Goal: Information Seeking & Learning: Learn about a topic

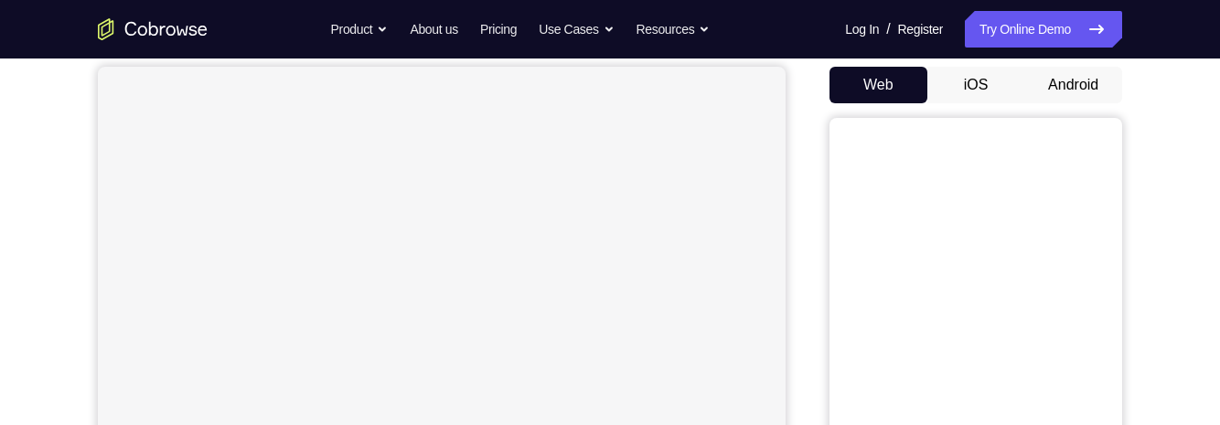
click at [1082, 87] on button "Android" at bounding box center [1074, 85] width 98 height 37
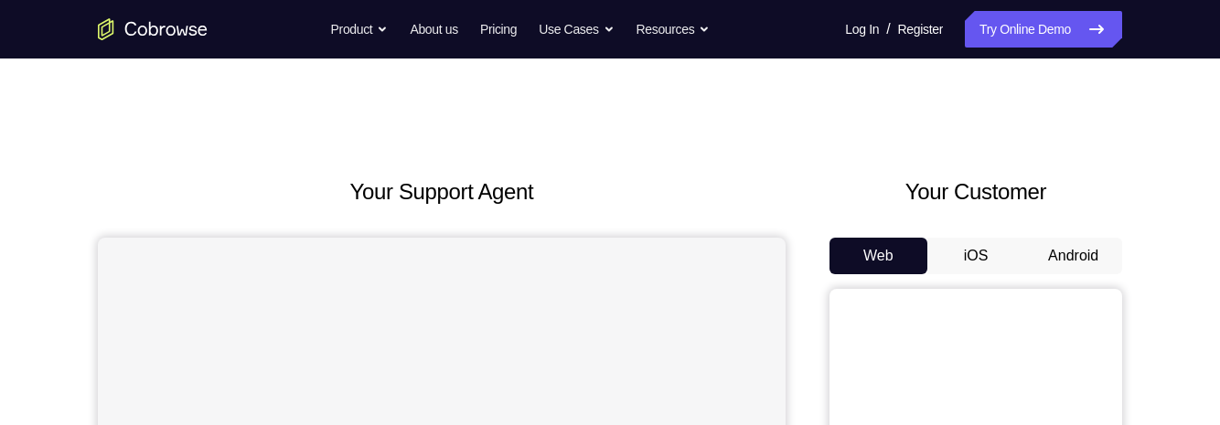
click at [1054, 269] on button "Android" at bounding box center [1074, 256] width 98 height 37
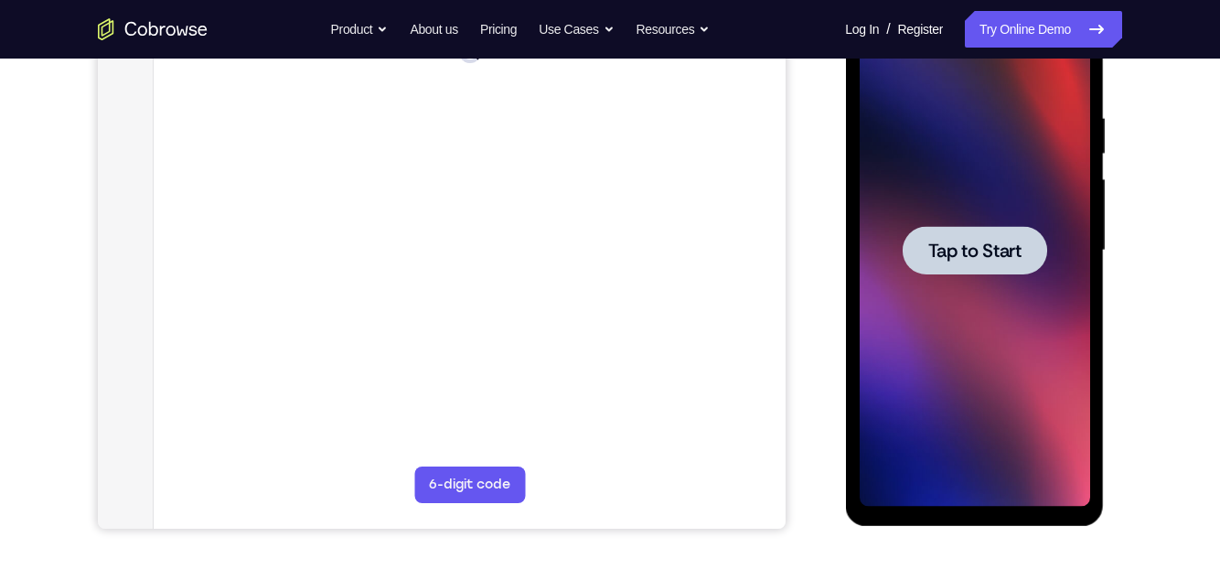
click at [1012, 397] on div at bounding box center [974, 251] width 231 height 512
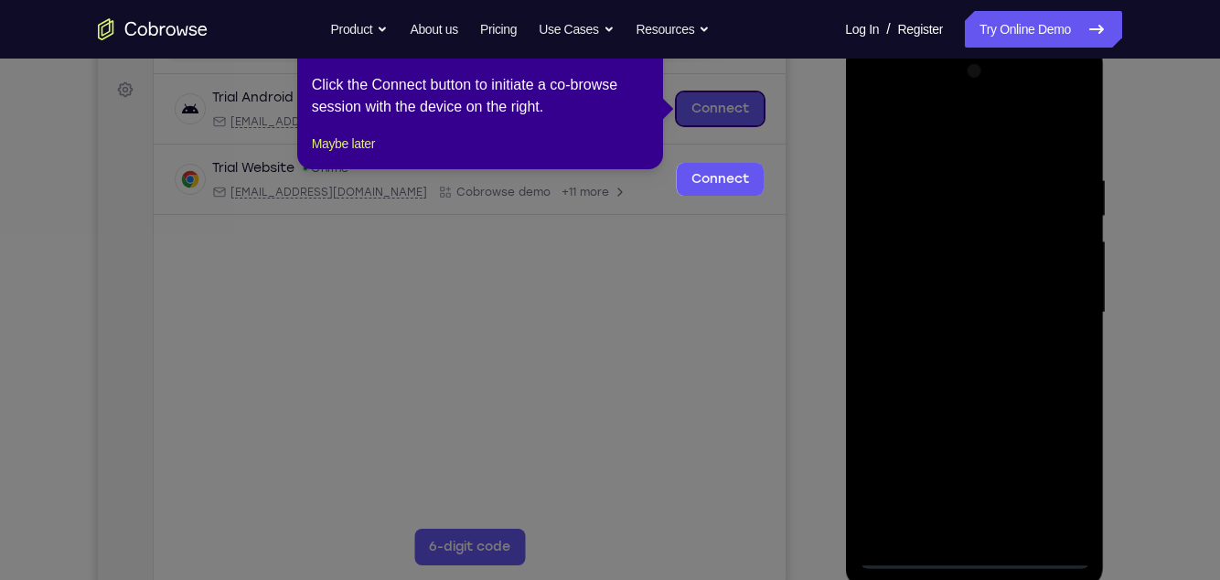
scroll to position [189, 0]
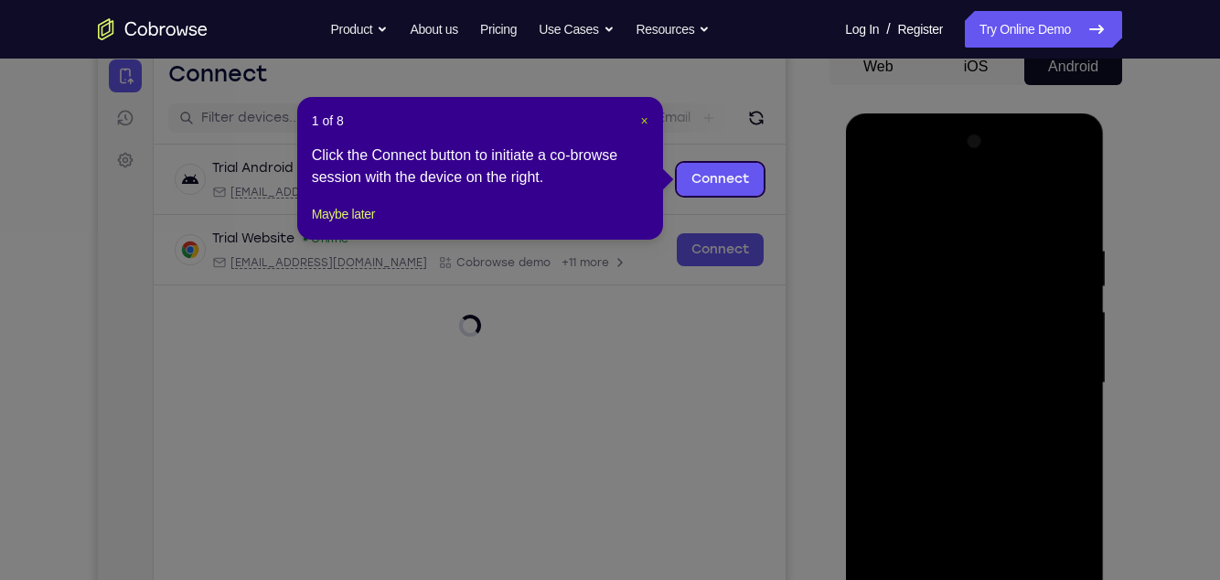
click at [645, 119] on span "×" at bounding box center [644, 120] width 7 height 15
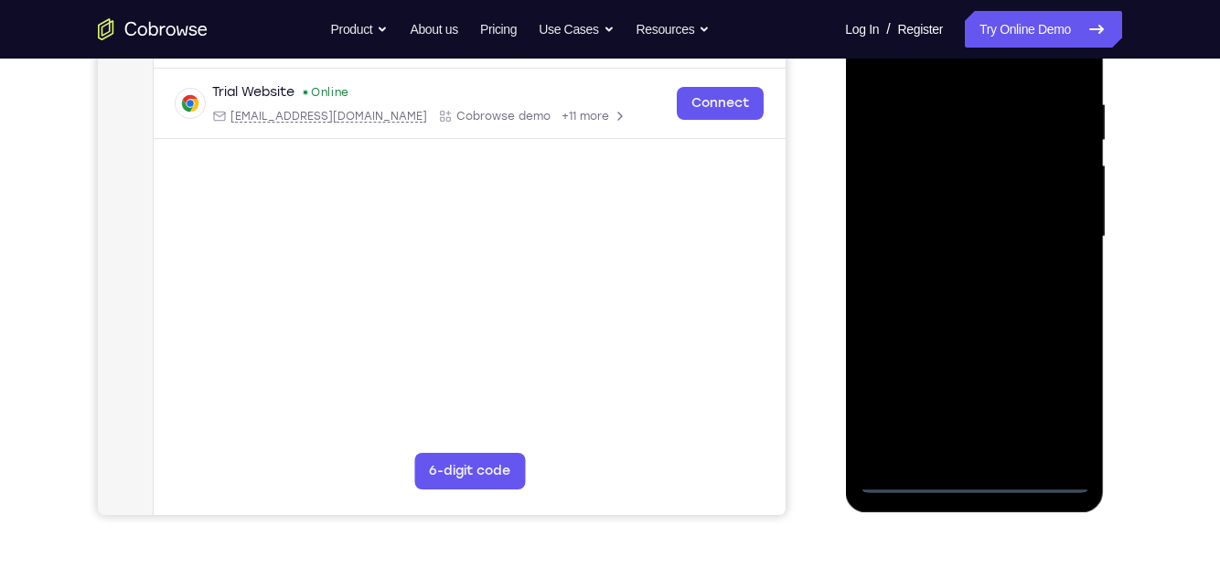
scroll to position [340, 0]
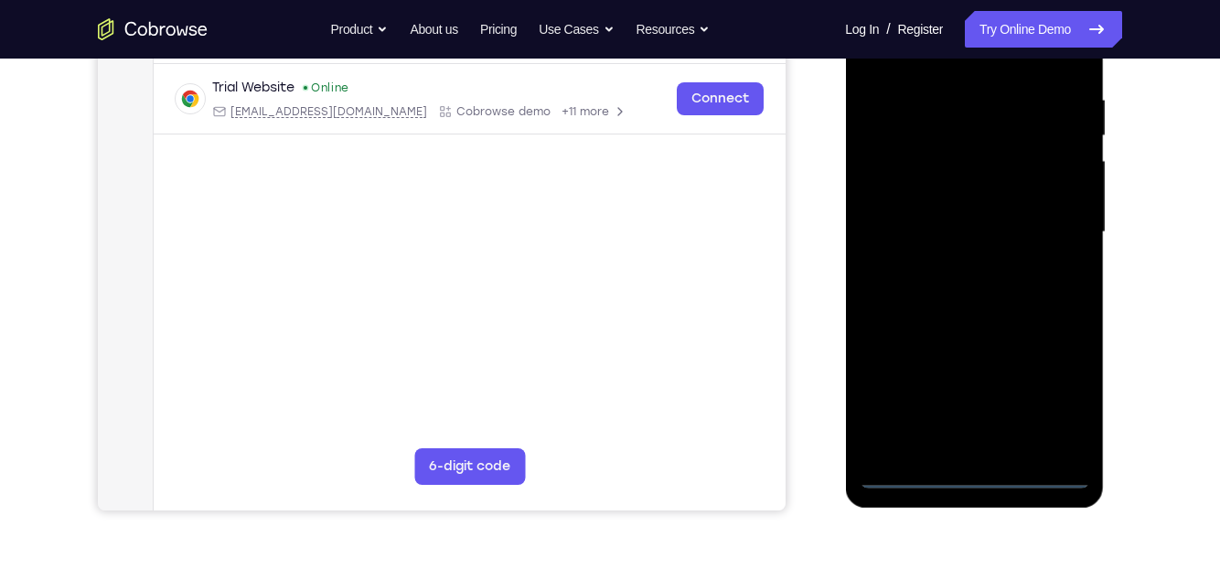
click at [976, 424] on div at bounding box center [974, 232] width 231 height 512
click at [1064, 392] on div at bounding box center [974, 232] width 231 height 512
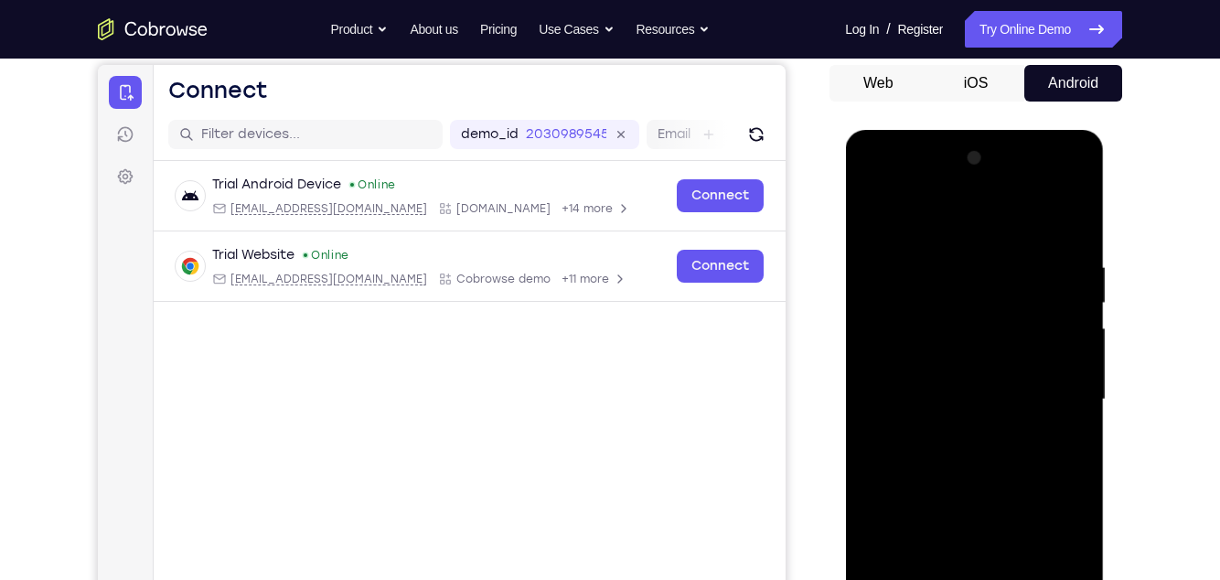
scroll to position [169, 0]
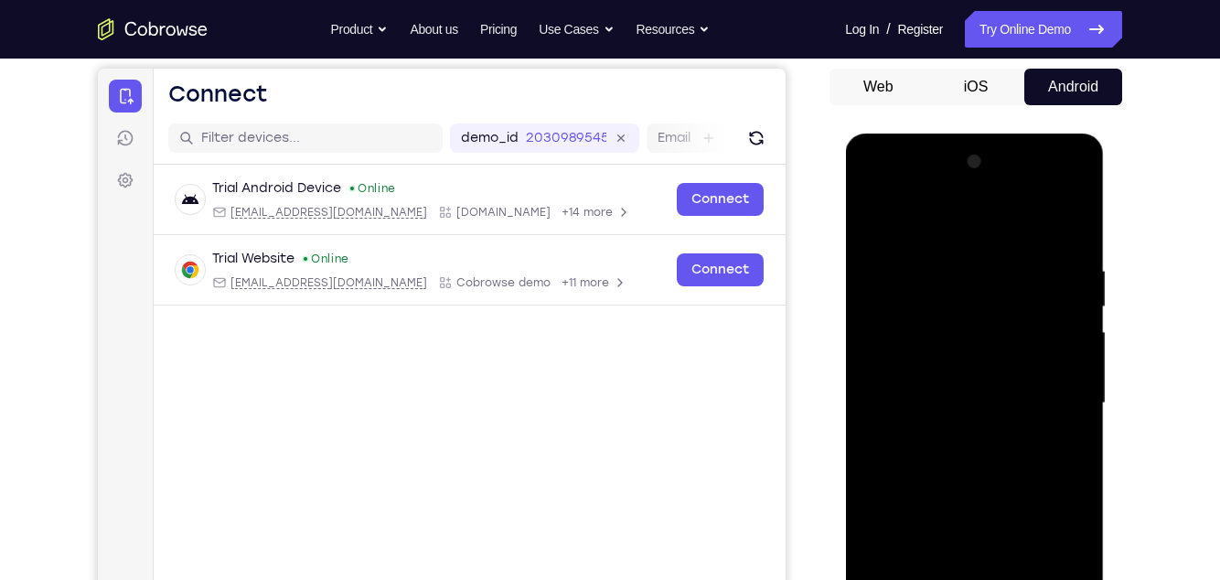
click at [979, 222] on div at bounding box center [974, 403] width 231 height 512
click at [1056, 394] on div at bounding box center [974, 403] width 231 height 512
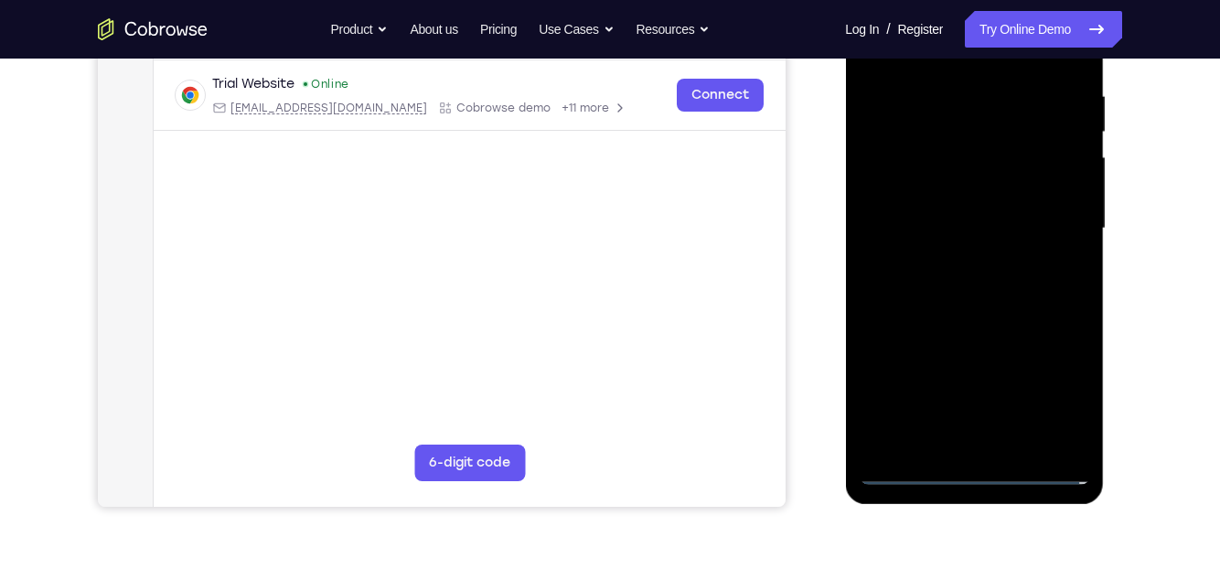
scroll to position [352, 0]
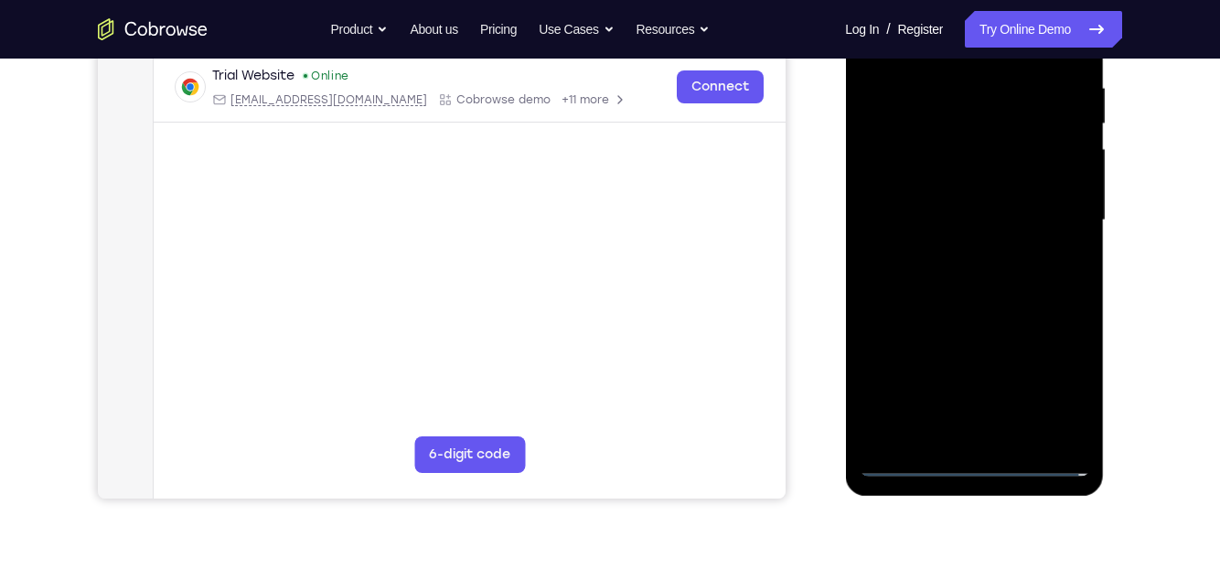
click at [961, 424] on div at bounding box center [974, 220] width 231 height 512
click at [1040, 201] on div at bounding box center [974, 220] width 231 height 512
click at [962, 173] on div at bounding box center [974, 220] width 231 height 512
click at [1019, 224] on div at bounding box center [974, 220] width 231 height 512
click at [1020, 280] on div at bounding box center [974, 220] width 231 height 512
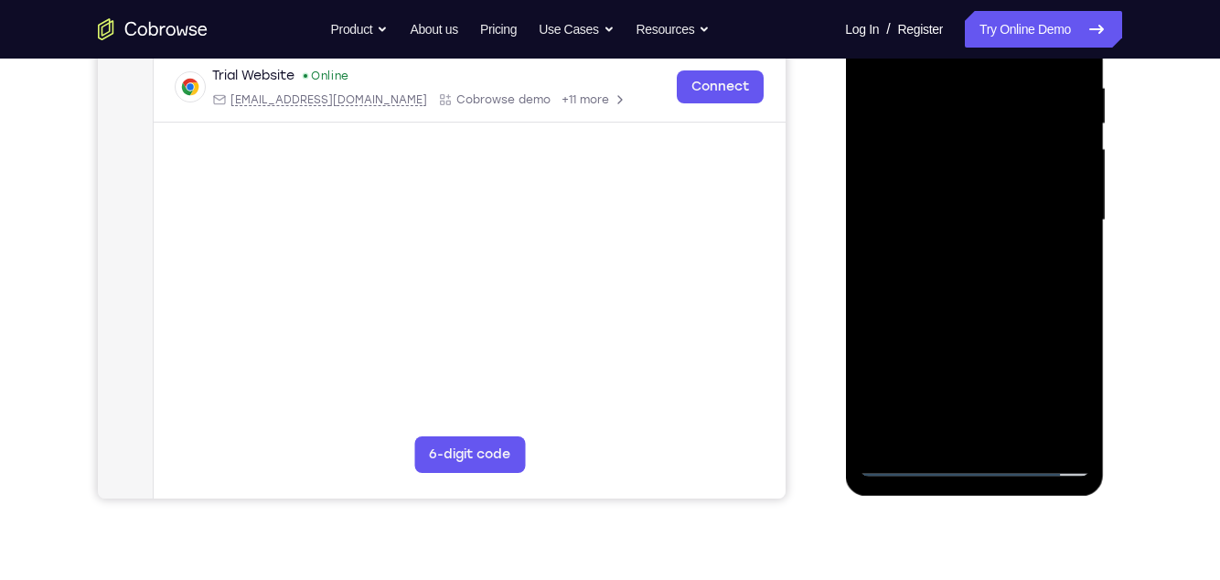
click at [1045, 296] on div at bounding box center [974, 220] width 231 height 512
click at [1017, 424] on div at bounding box center [974, 220] width 231 height 512
click at [993, 317] on div at bounding box center [974, 220] width 231 height 512
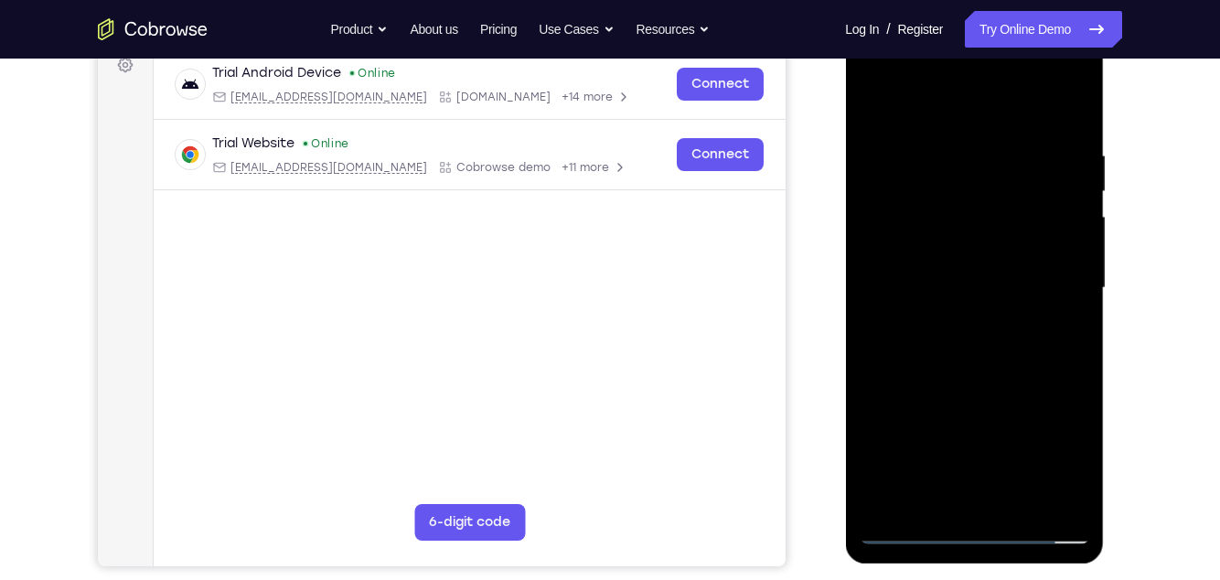
scroll to position [281, 0]
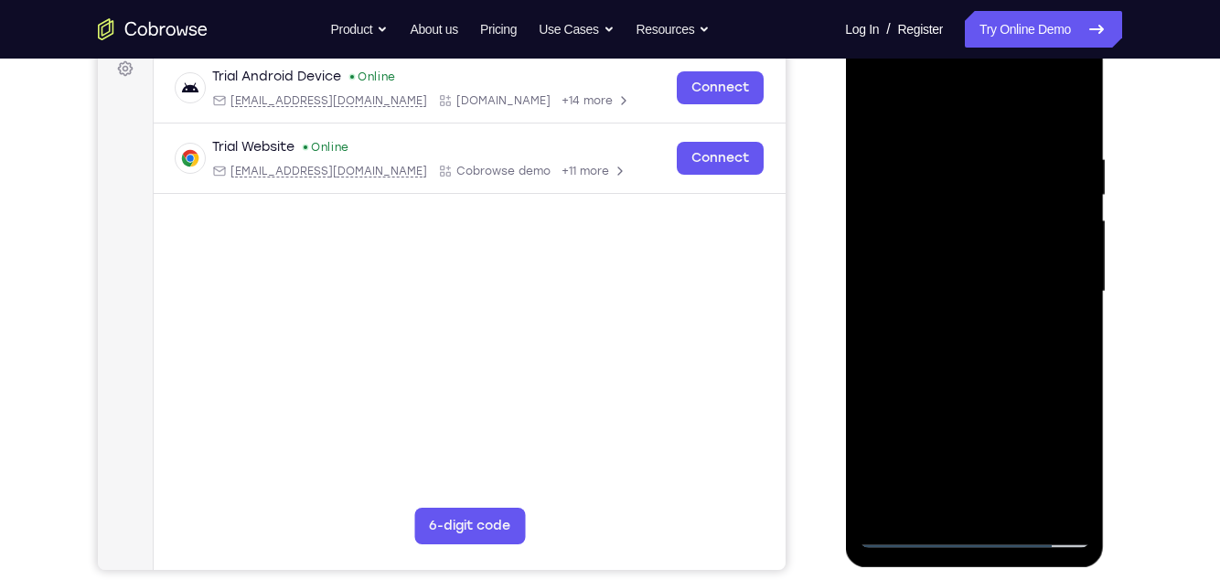
click at [921, 237] on div at bounding box center [974, 292] width 231 height 512
click at [1068, 335] on div at bounding box center [974, 292] width 231 height 512
click at [914, 424] on div at bounding box center [974, 292] width 231 height 512
click at [909, 424] on div at bounding box center [974, 292] width 231 height 512
click at [912, 424] on div at bounding box center [974, 292] width 231 height 512
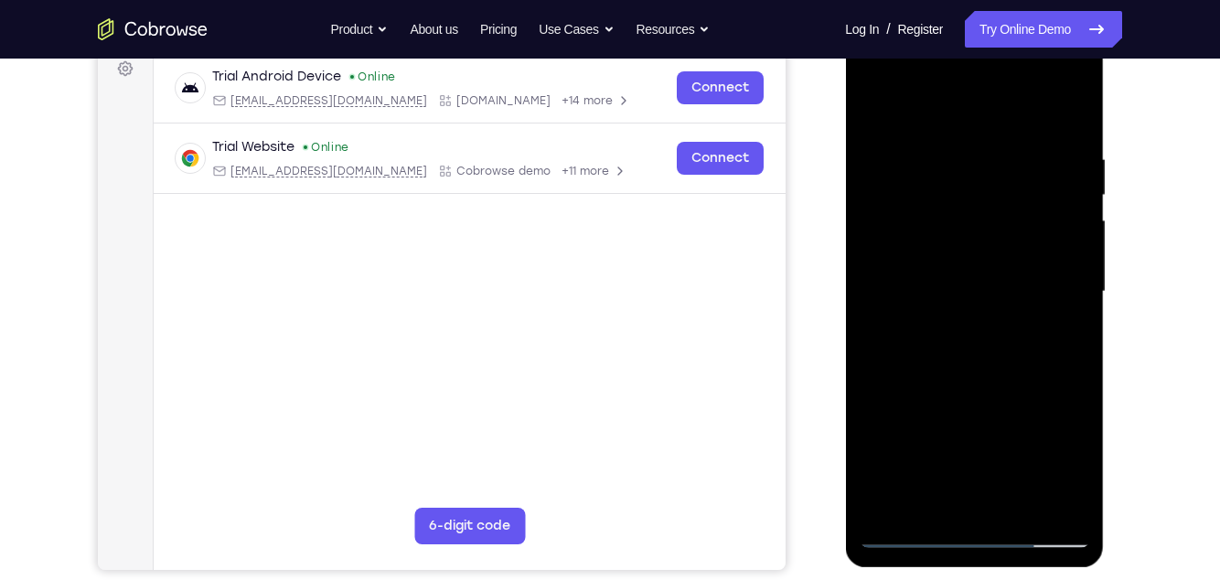
click at [910, 424] on div at bounding box center [974, 292] width 231 height 512
click at [1083, 424] on div at bounding box center [974, 292] width 231 height 512
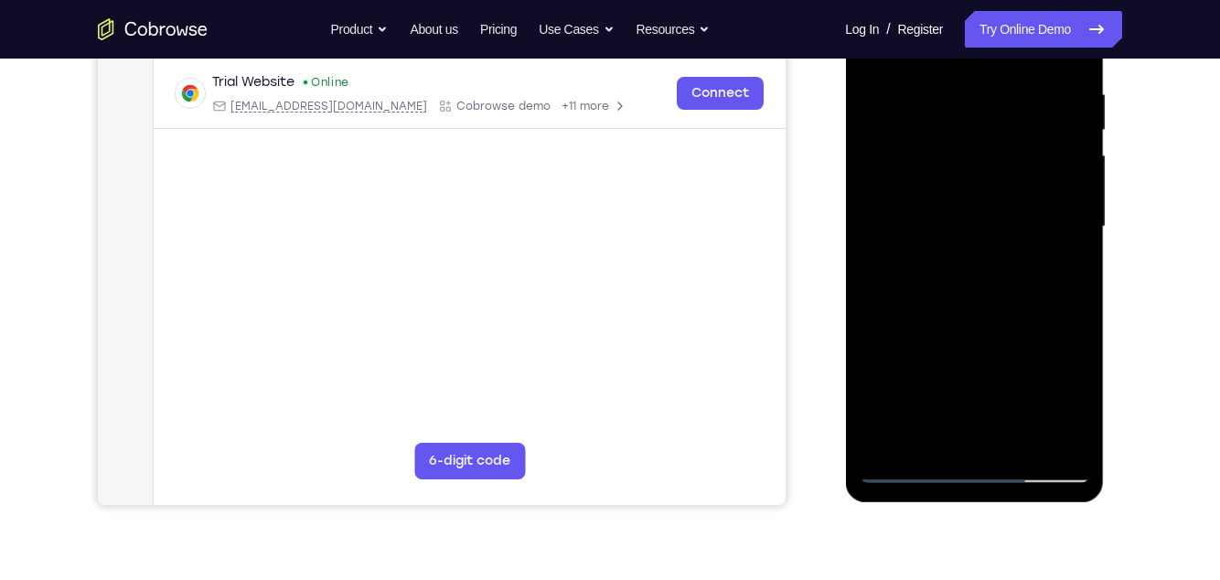
scroll to position [357, 0]
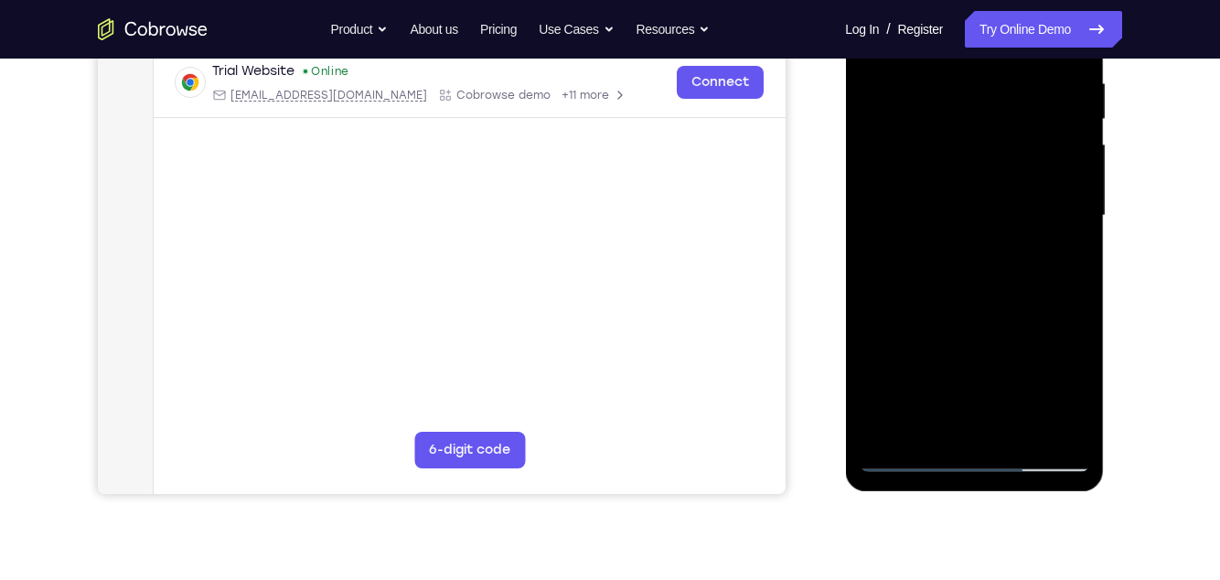
click at [1074, 282] on div at bounding box center [974, 216] width 231 height 512
click at [1080, 288] on div at bounding box center [974, 216] width 231 height 512
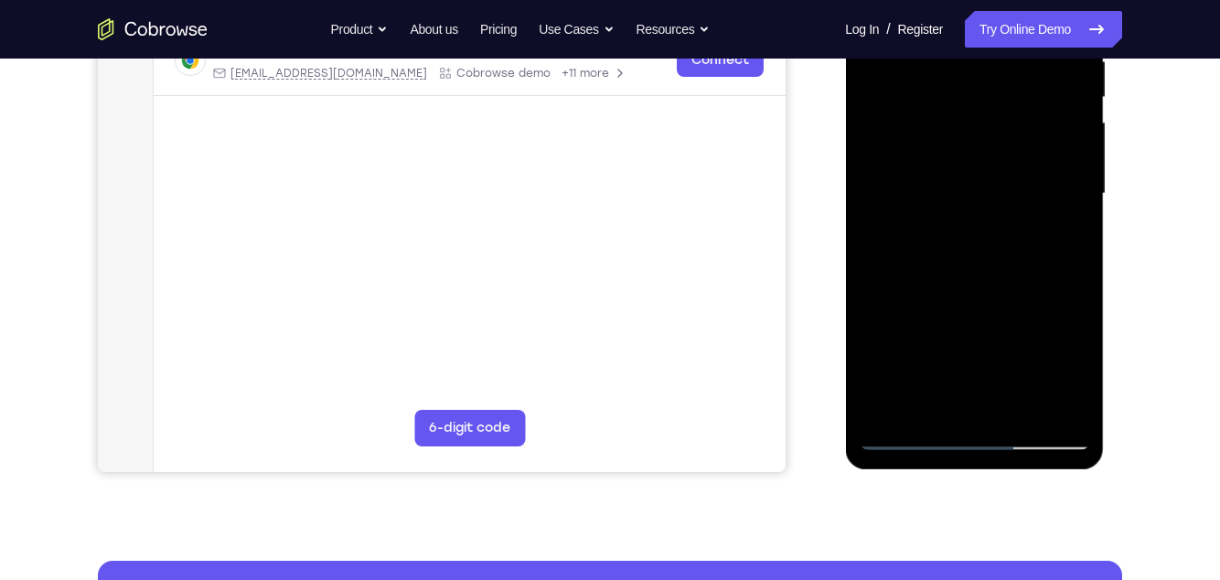
scroll to position [380, 0]
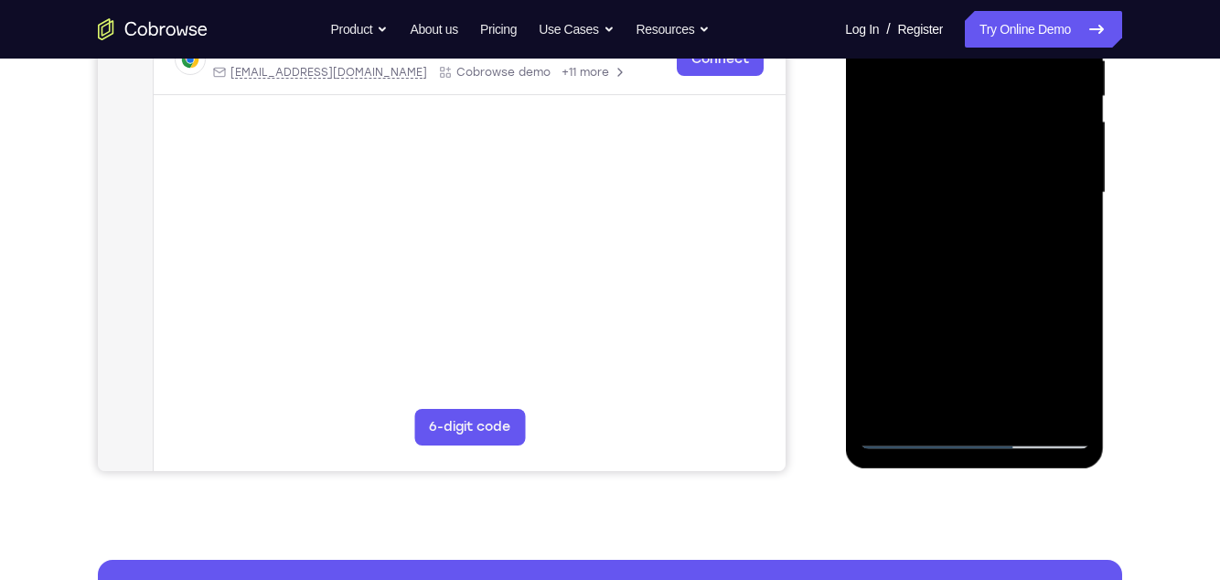
click at [1078, 266] on div at bounding box center [974, 193] width 231 height 512
click at [881, 168] on div at bounding box center [974, 193] width 231 height 512
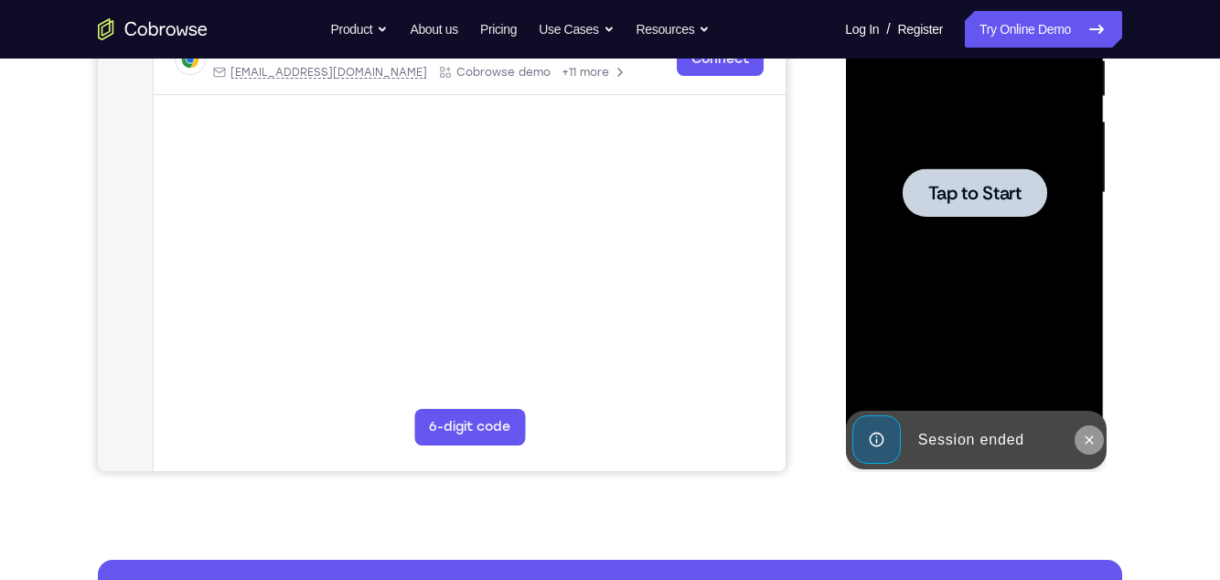
click at [1092, 424] on icon at bounding box center [1088, 440] width 15 height 15
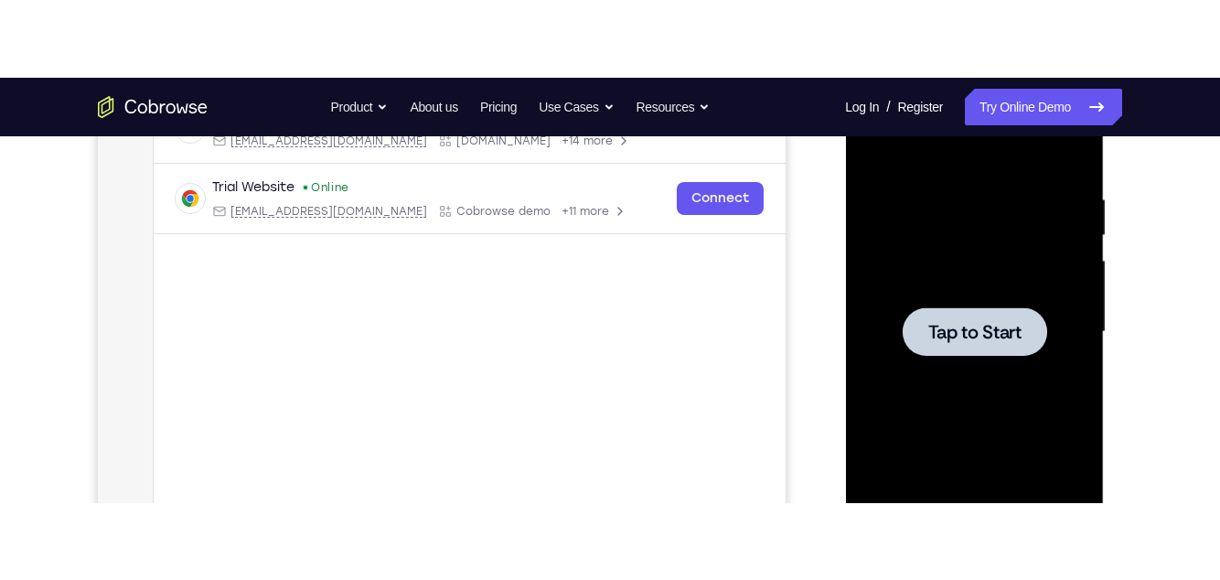
scroll to position [337, 0]
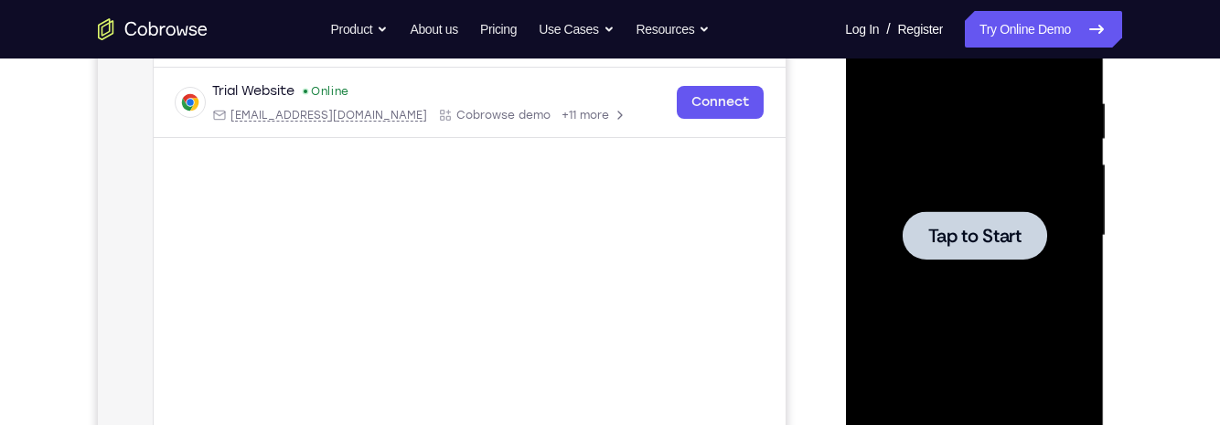
click at [1029, 256] on div at bounding box center [974, 235] width 145 height 48
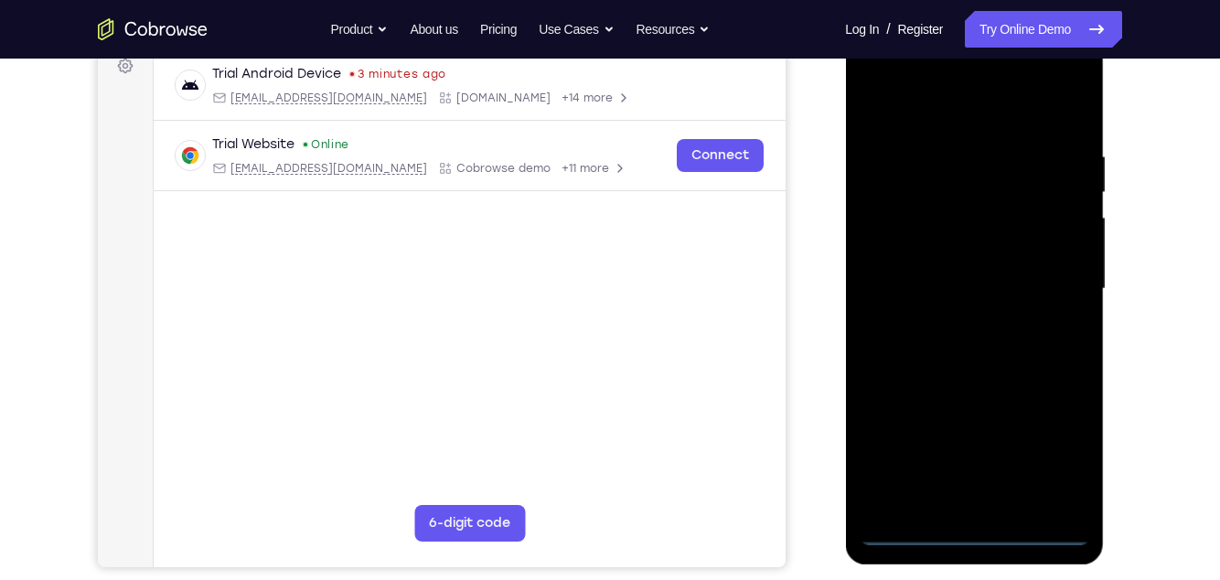
scroll to position [395, 0]
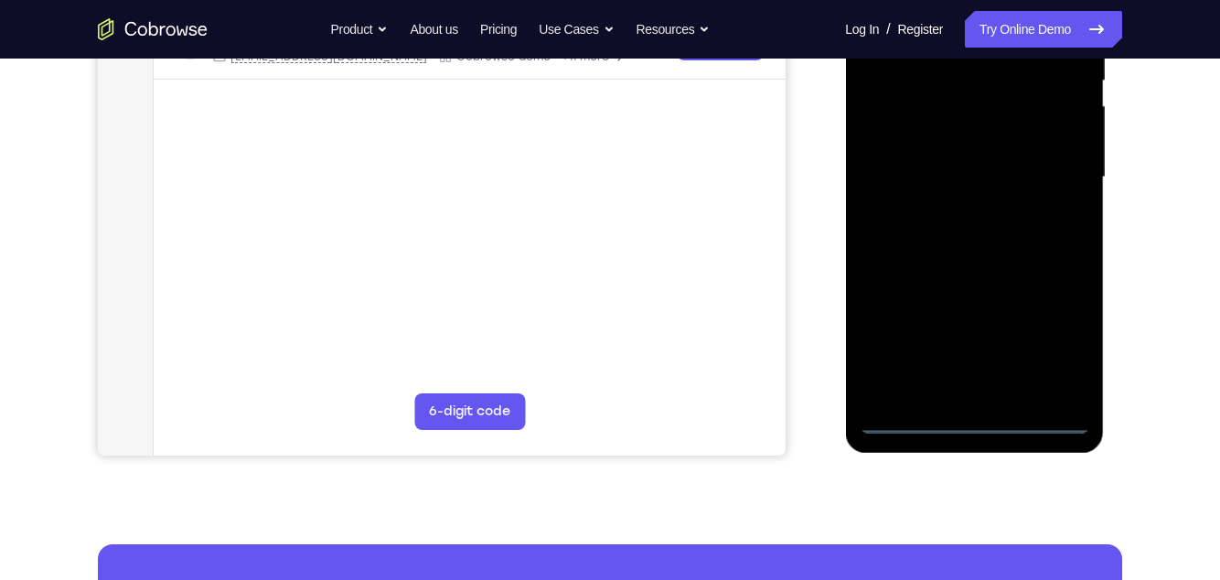
click at [970, 418] on div at bounding box center [974, 177] width 231 height 512
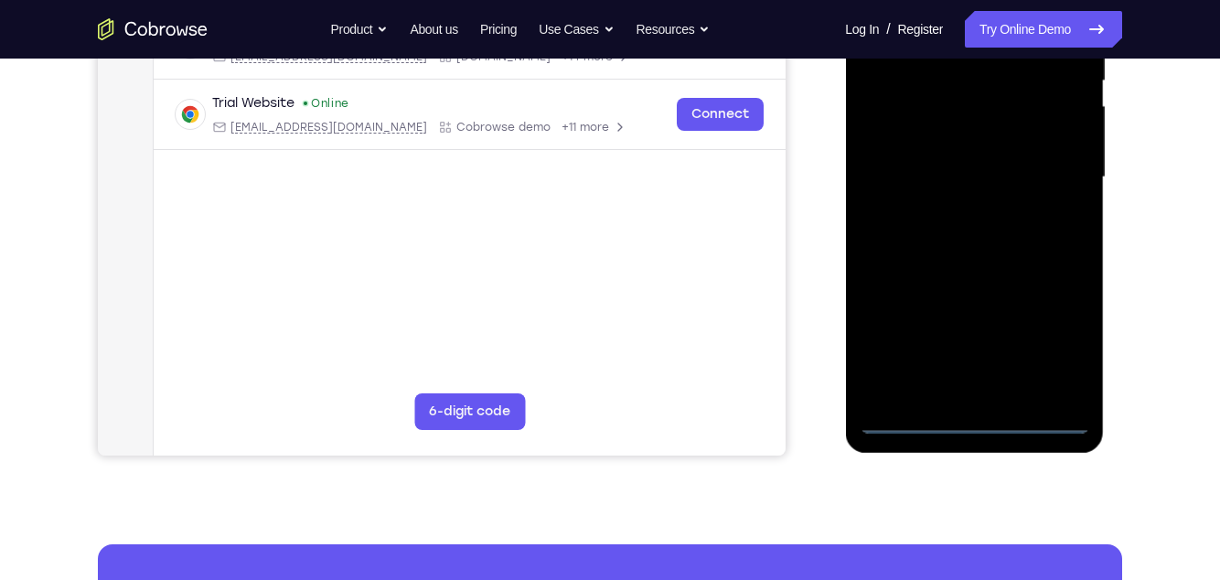
click at [1045, 342] on div at bounding box center [974, 177] width 231 height 512
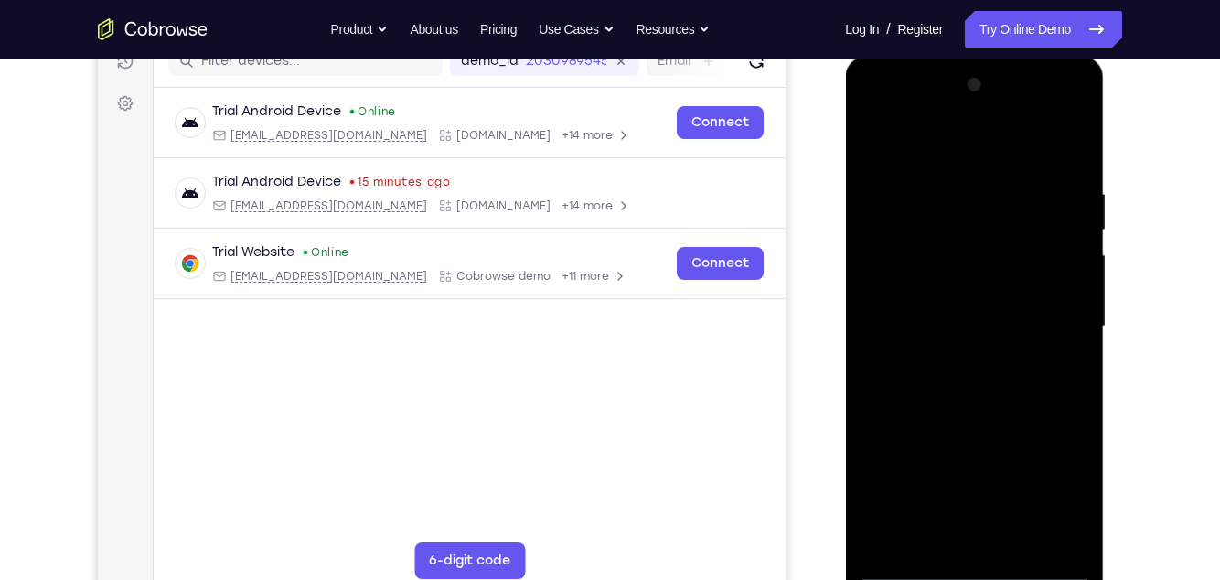
scroll to position [217, 0]
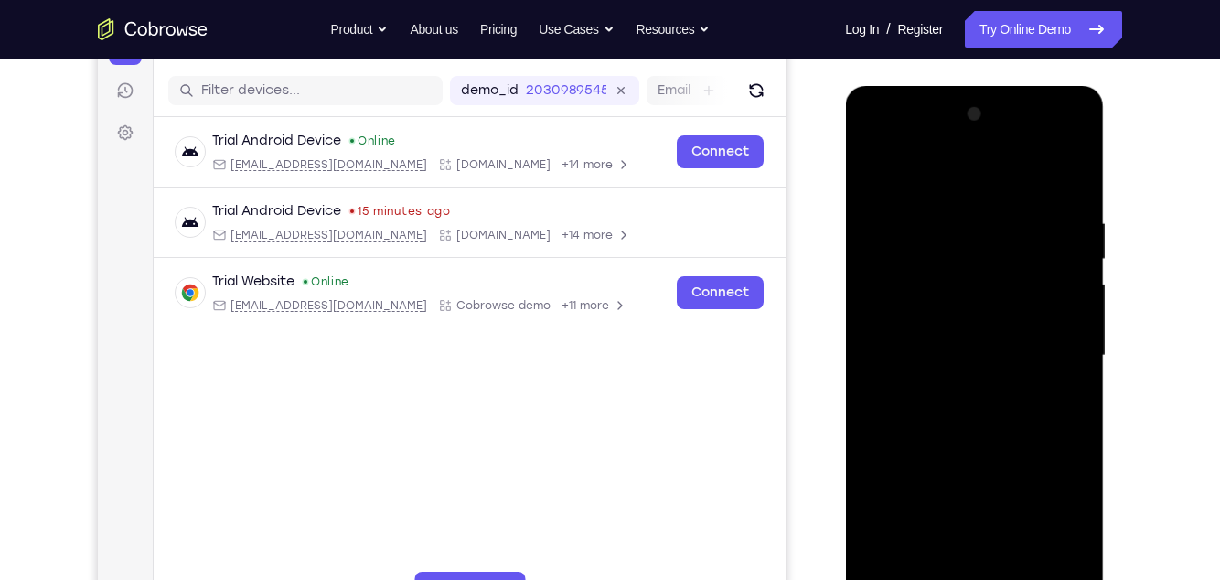
click at [962, 175] on div at bounding box center [974, 356] width 231 height 512
click at [1054, 348] on div at bounding box center [974, 356] width 231 height 512
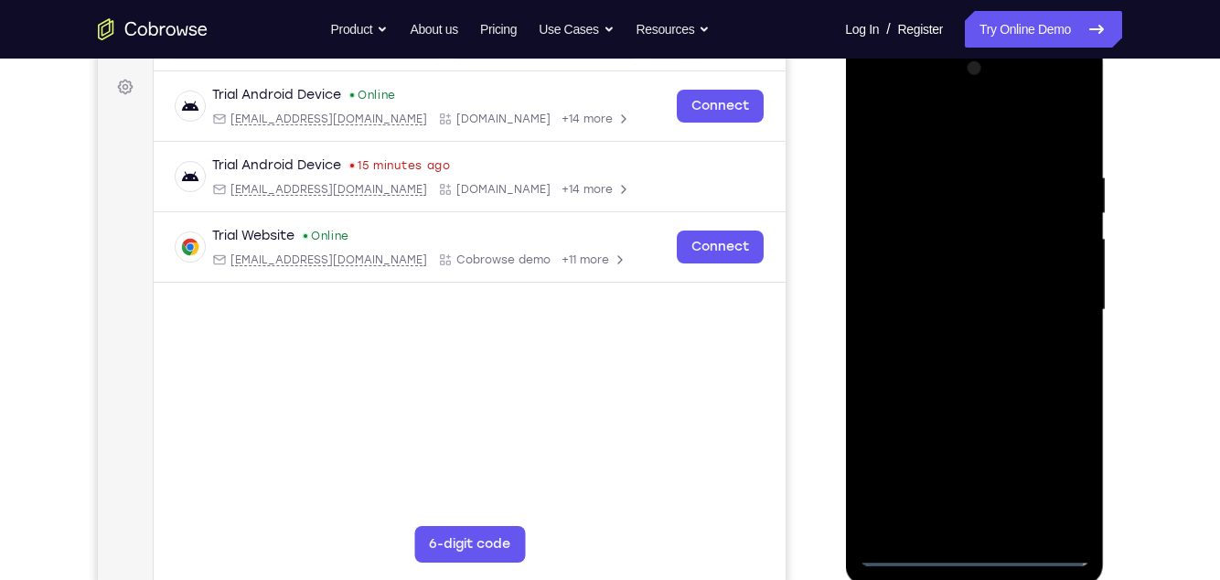
scroll to position [331, 0]
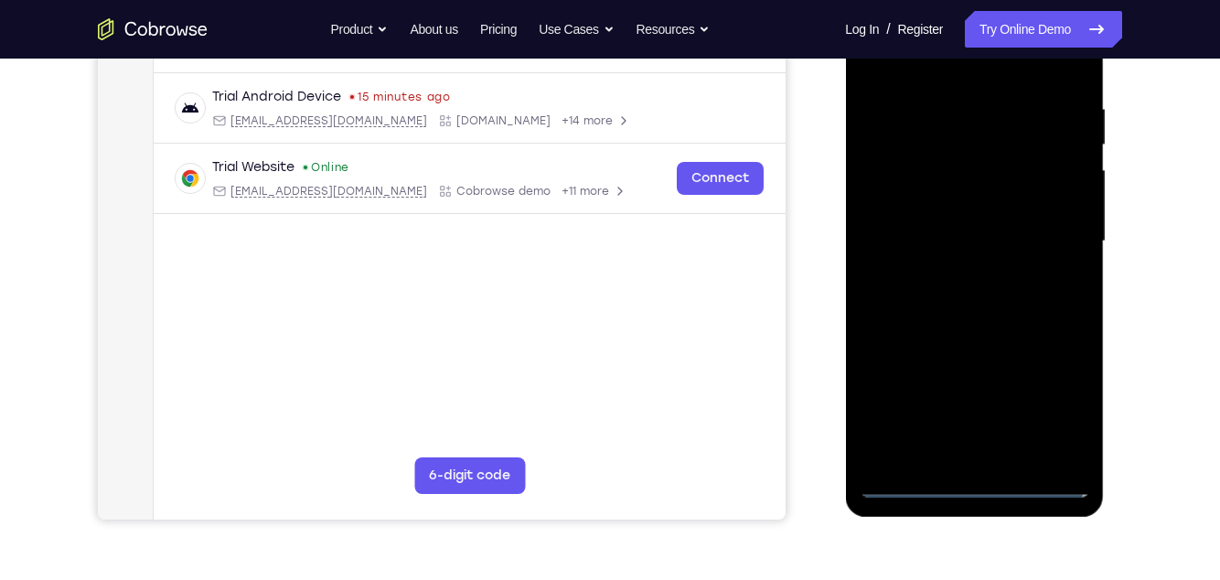
click at [954, 280] on div at bounding box center [974, 241] width 231 height 512
click at [1035, 232] on div at bounding box center [974, 241] width 231 height 512
click at [947, 213] on div at bounding box center [974, 241] width 231 height 512
click at [1005, 241] on div at bounding box center [974, 241] width 231 height 512
click at [1001, 303] on div at bounding box center [974, 241] width 231 height 512
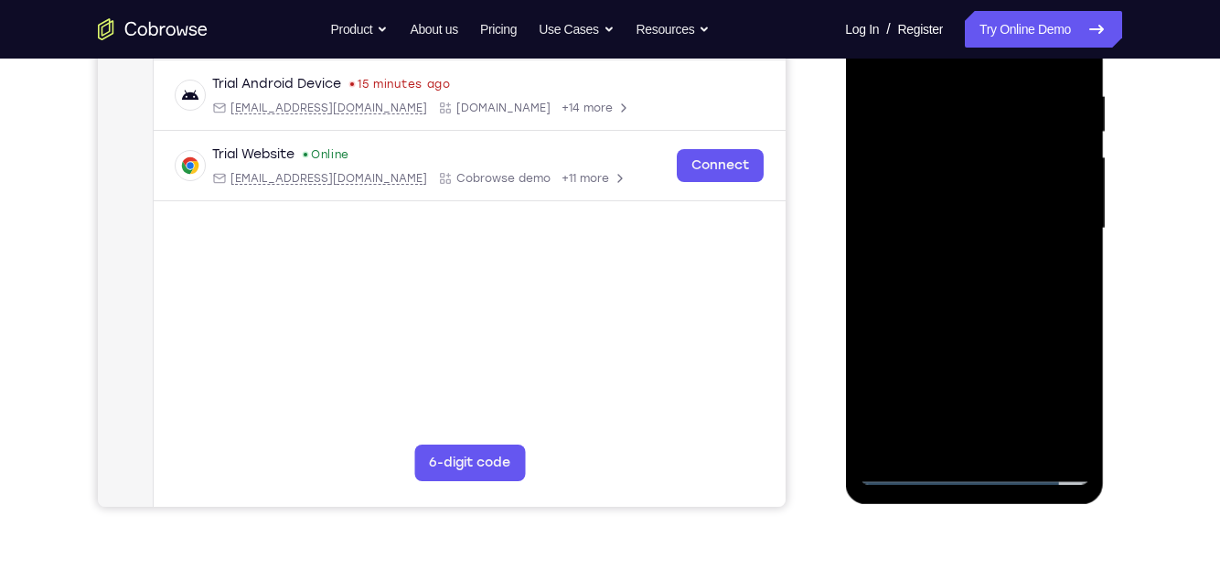
scroll to position [351, 0]
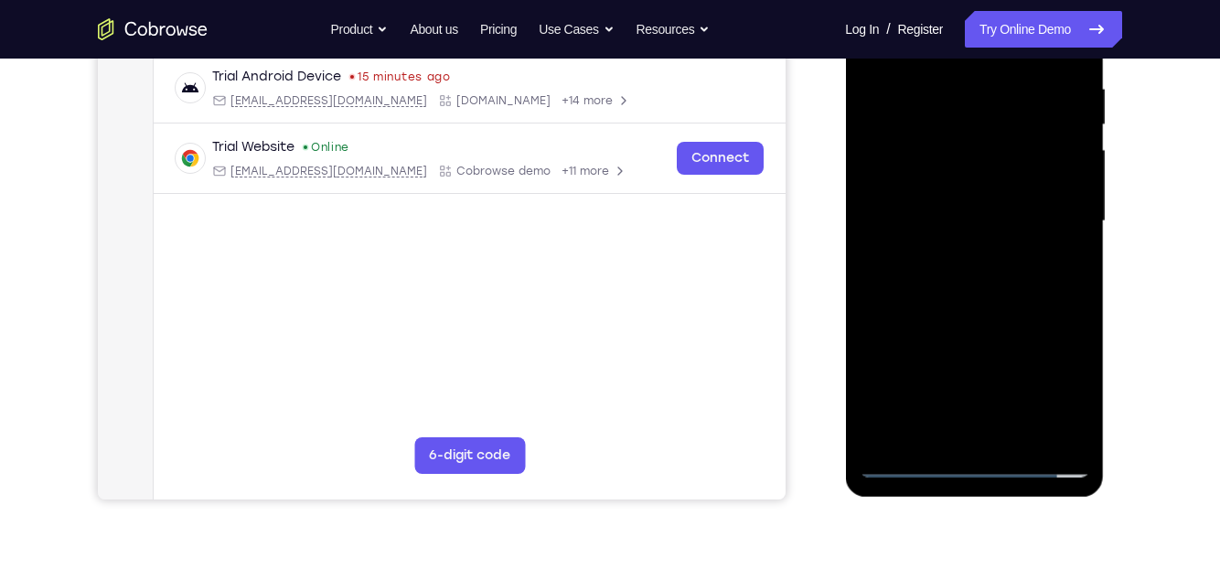
click at [1012, 302] on div at bounding box center [974, 221] width 231 height 512
click at [1022, 424] on div at bounding box center [974, 221] width 231 height 512
click at [992, 317] on div at bounding box center [974, 221] width 231 height 512
click at [1023, 218] on div at bounding box center [974, 221] width 231 height 512
click at [1062, 270] on div at bounding box center [974, 221] width 231 height 512
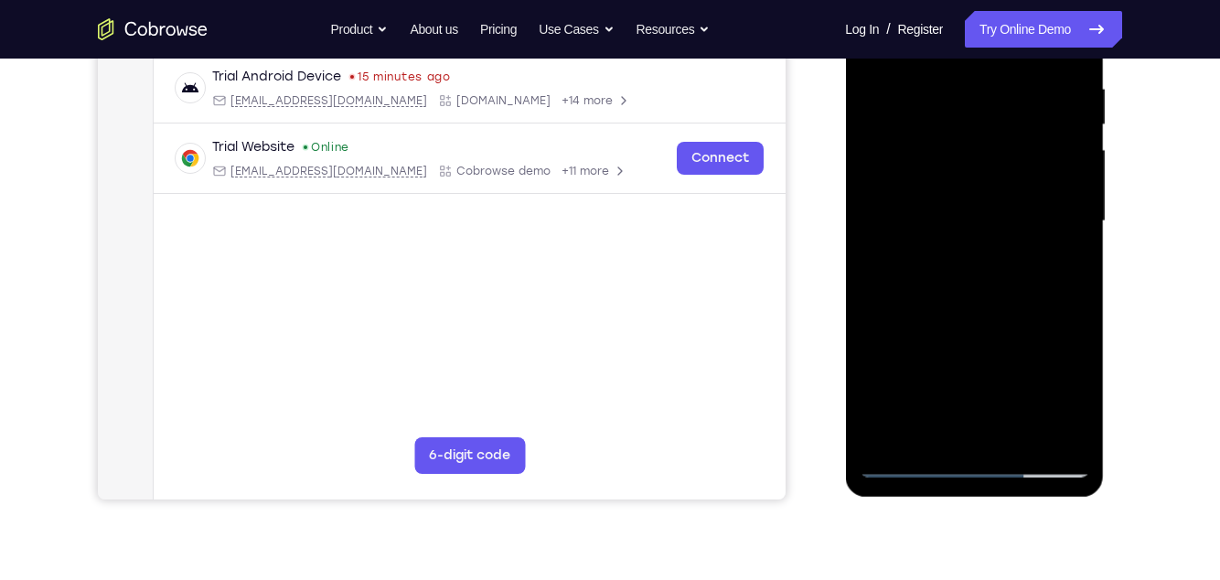
click at [907, 226] on div at bounding box center [974, 221] width 231 height 512
click at [890, 381] on div at bounding box center [974, 221] width 231 height 512
click at [881, 207] on div at bounding box center [974, 221] width 231 height 512
click at [905, 343] on div at bounding box center [974, 221] width 231 height 512
click at [992, 222] on div at bounding box center [974, 221] width 231 height 512
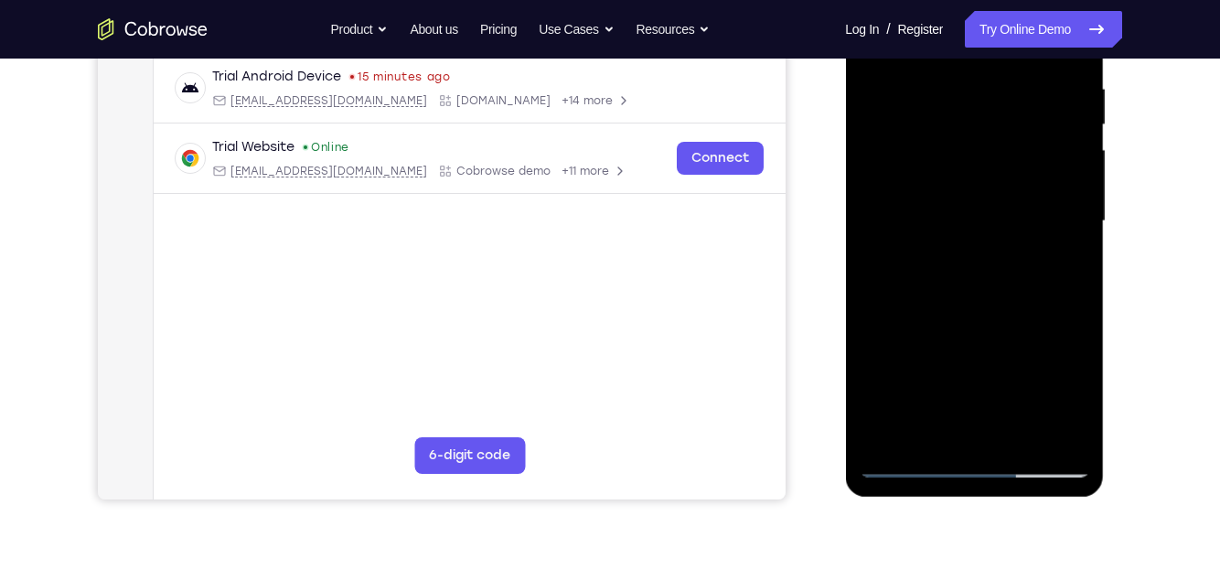
click at [940, 424] on div at bounding box center [974, 221] width 231 height 512
click at [1068, 397] on div at bounding box center [974, 221] width 231 height 512
click at [1070, 396] on div at bounding box center [974, 221] width 231 height 512
click at [1068, 394] on div at bounding box center [974, 221] width 231 height 512
click at [1068, 403] on div at bounding box center [974, 221] width 231 height 512
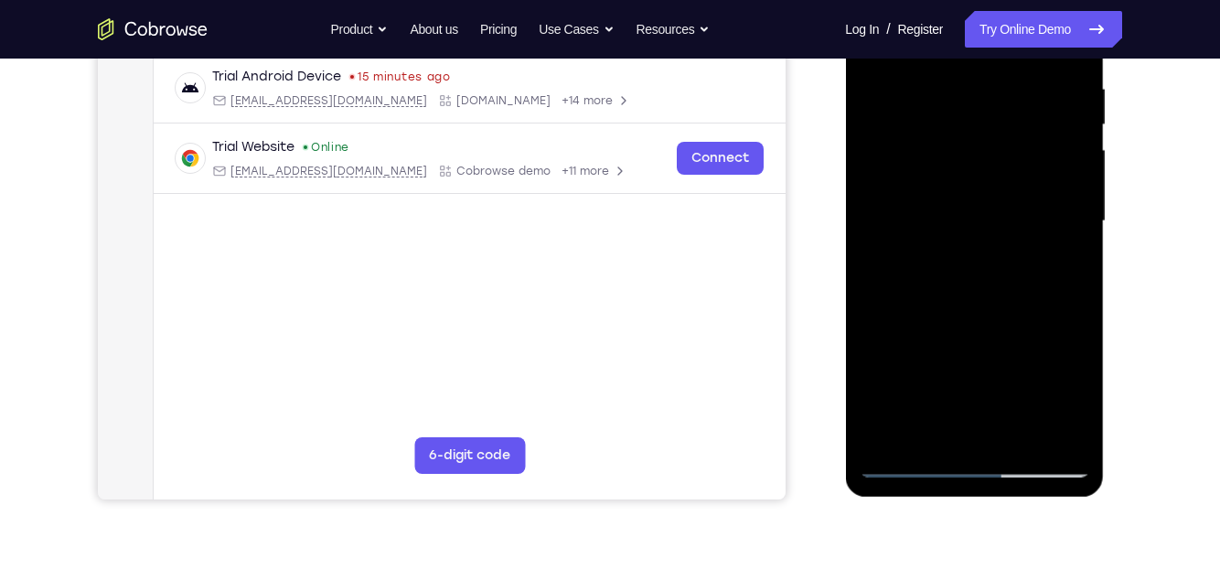
click at [1073, 402] on div at bounding box center [974, 221] width 231 height 512
click at [1073, 404] on div at bounding box center [974, 221] width 231 height 512
click at [1075, 403] on div at bounding box center [974, 221] width 231 height 512
click at [1062, 263] on div at bounding box center [974, 221] width 231 height 512
click at [903, 424] on div at bounding box center [974, 221] width 231 height 512
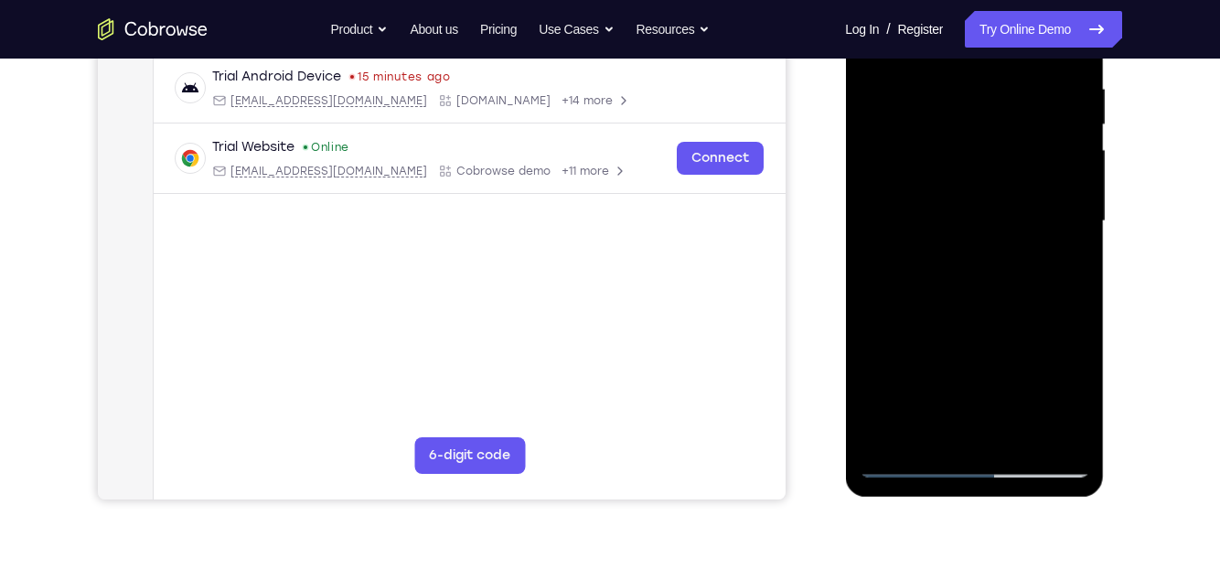
click at [914, 424] on div at bounding box center [974, 221] width 231 height 512
click at [991, 218] on div at bounding box center [974, 221] width 231 height 512
click at [1066, 261] on div at bounding box center [974, 221] width 231 height 512
click at [905, 424] on div at bounding box center [974, 221] width 231 height 512
click at [911, 424] on div at bounding box center [974, 221] width 231 height 512
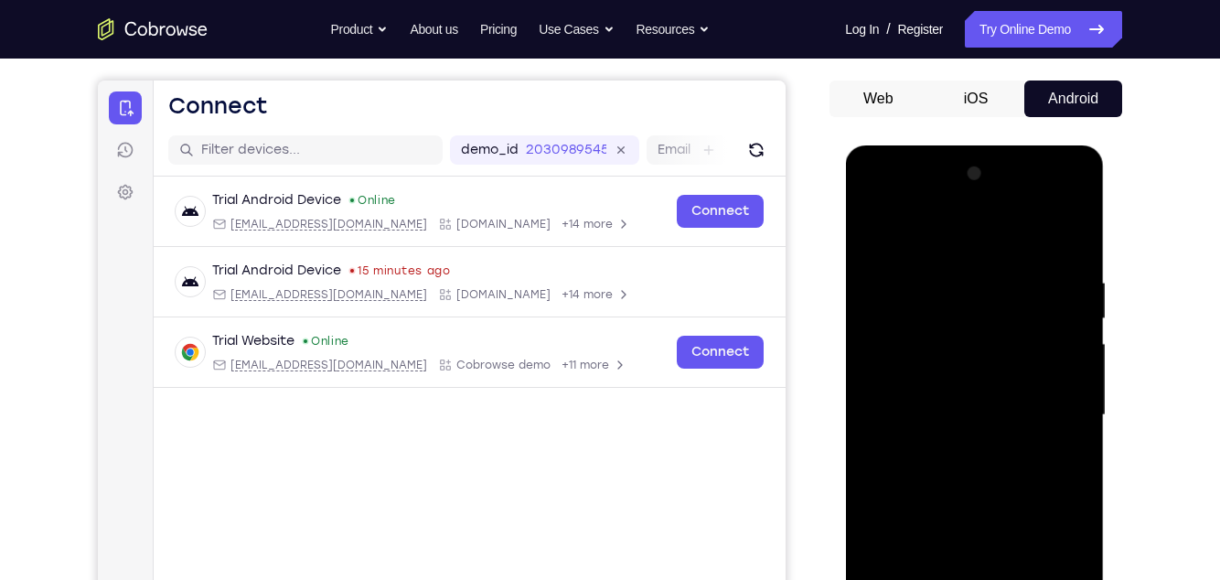
scroll to position [150, 0]
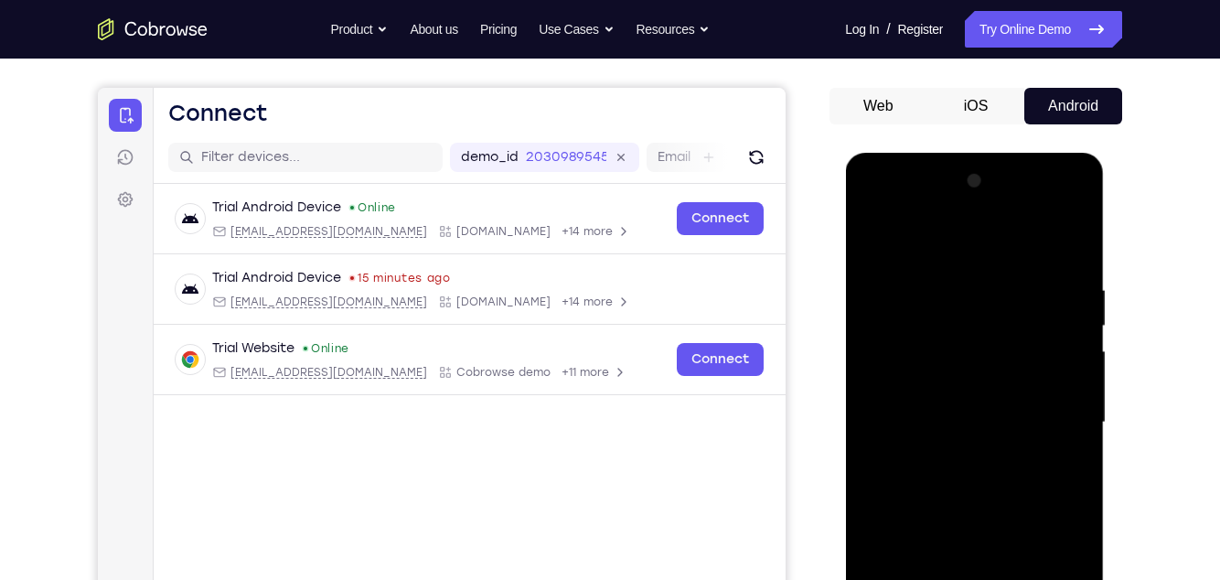
click at [880, 240] on div at bounding box center [974, 422] width 231 height 512
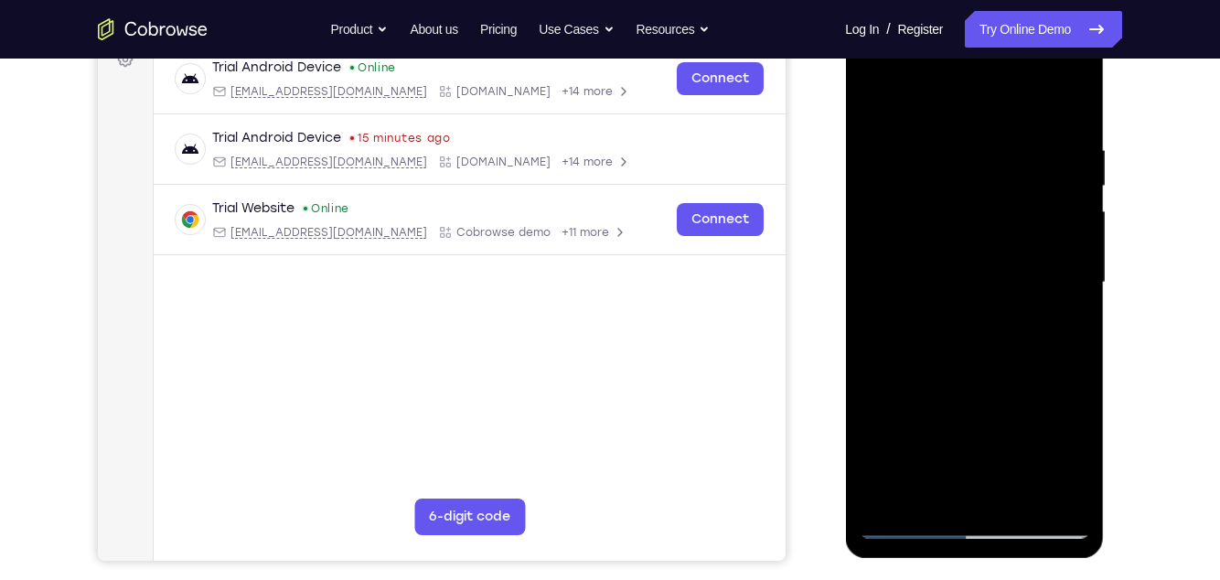
scroll to position [293, 0]
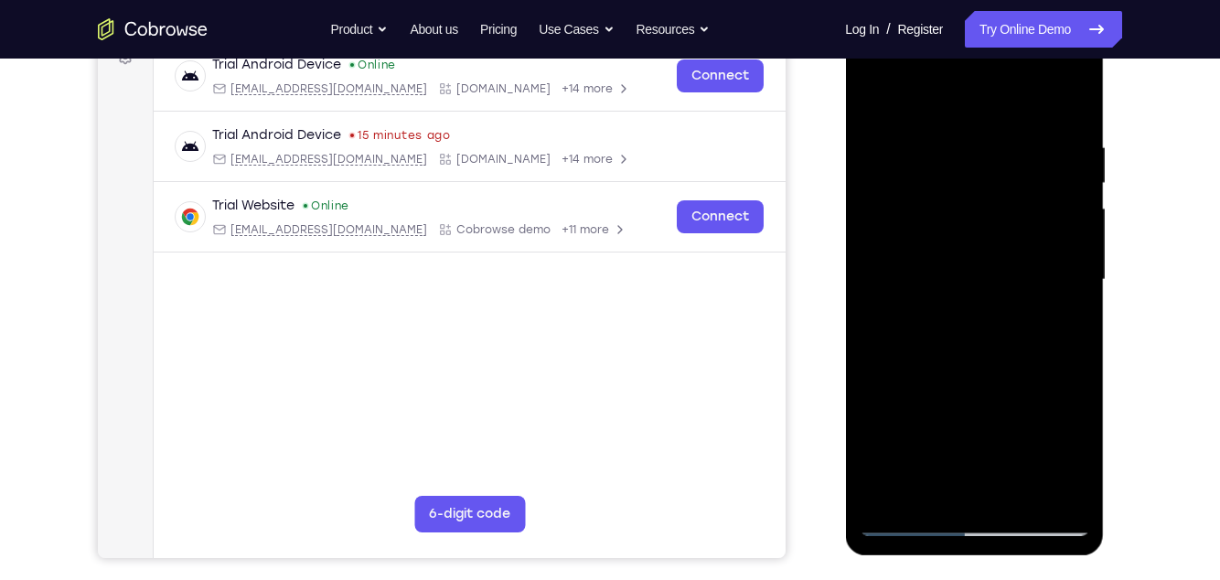
click at [926, 424] on div at bounding box center [974, 280] width 231 height 512
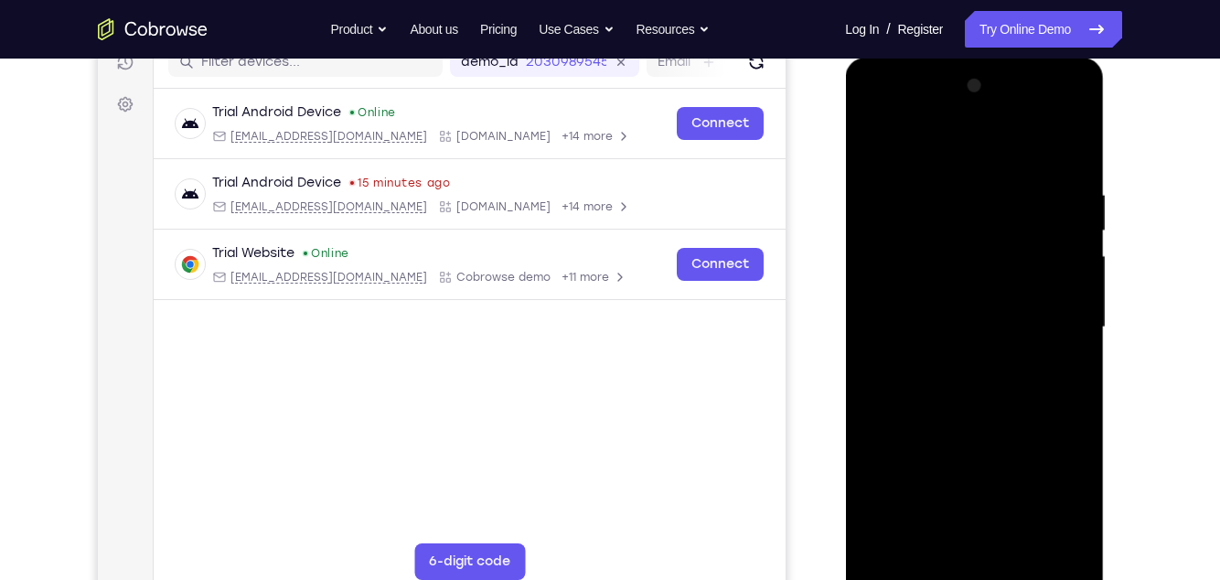
scroll to position [230, 0]
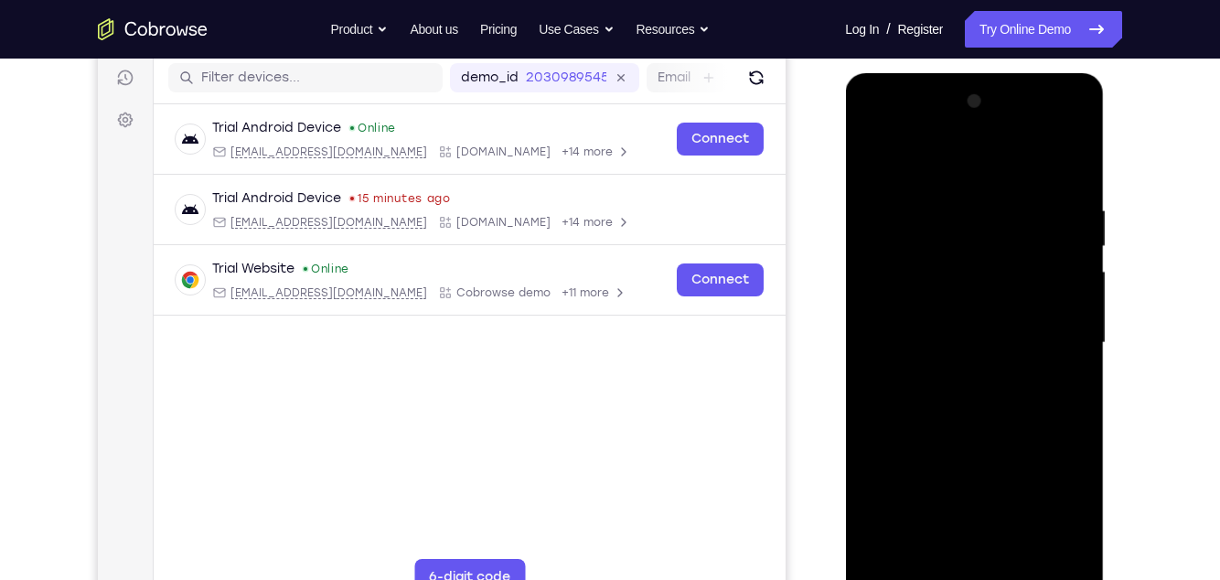
click at [962, 160] on div at bounding box center [974, 343] width 231 height 512
click at [889, 186] on div at bounding box center [974, 343] width 231 height 512
click at [933, 195] on div at bounding box center [974, 343] width 231 height 512
click at [886, 156] on div at bounding box center [974, 343] width 231 height 512
click at [930, 197] on div at bounding box center [974, 343] width 231 height 512
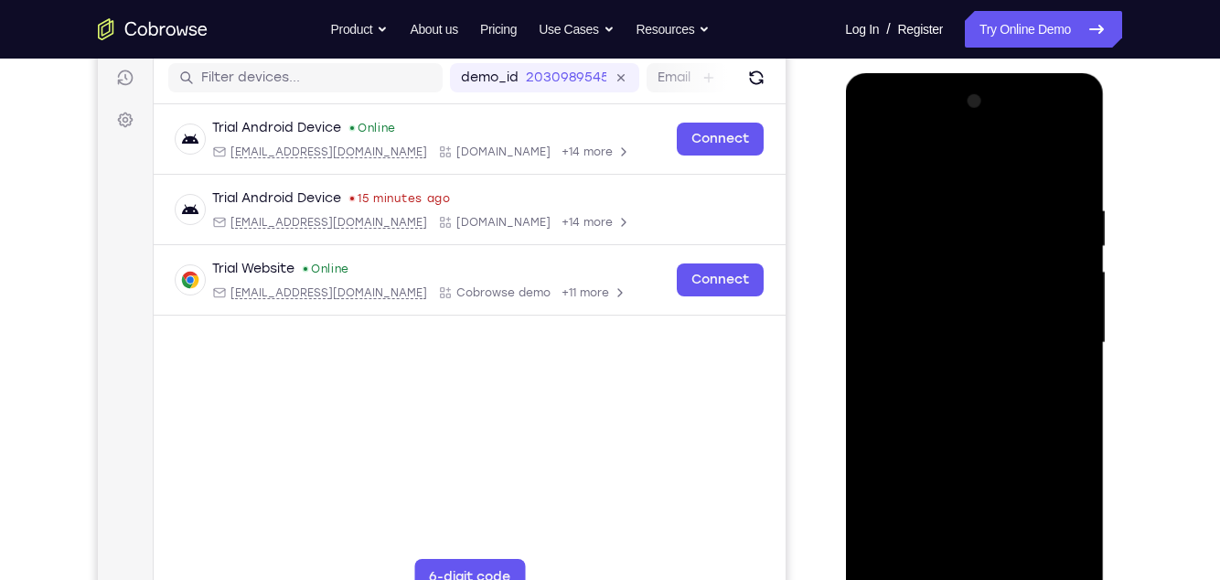
click at [1012, 221] on div at bounding box center [974, 343] width 231 height 512
click at [1062, 424] on div at bounding box center [974, 343] width 231 height 512
click at [1064, 424] on div at bounding box center [974, 343] width 231 height 512
click at [1058, 424] on div at bounding box center [974, 343] width 231 height 512
click at [1057, 424] on div at bounding box center [974, 343] width 231 height 512
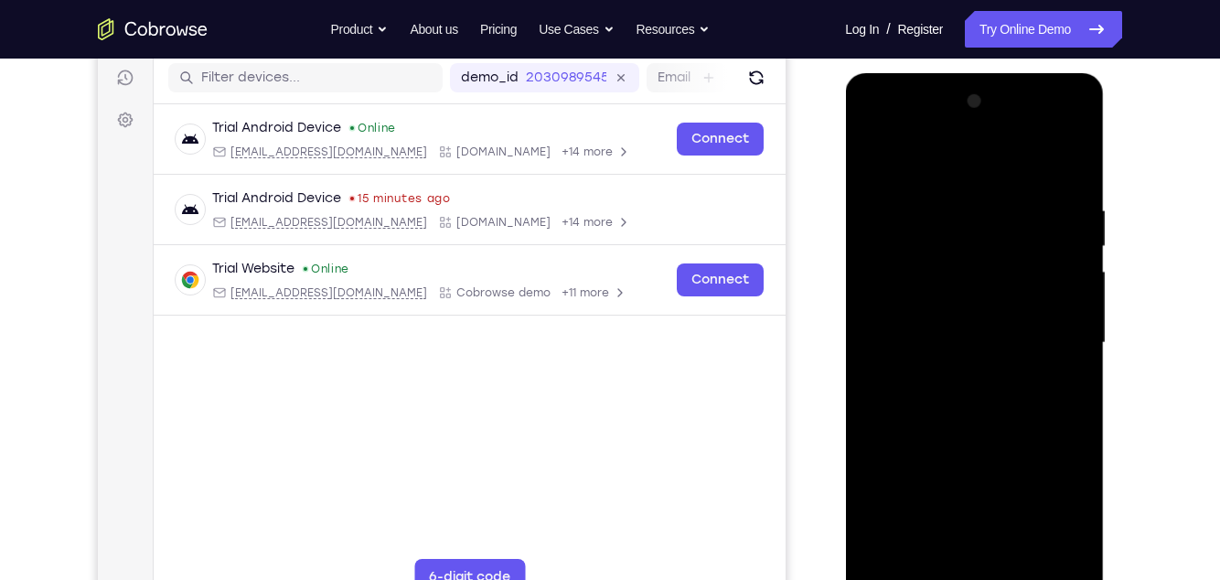
click at [1057, 424] on div at bounding box center [974, 343] width 231 height 512
click at [1056, 424] on div at bounding box center [974, 343] width 231 height 512
click at [929, 424] on div at bounding box center [974, 343] width 231 height 512
click at [876, 424] on div at bounding box center [974, 343] width 231 height 512
click at [1065, 374] on div at bounding box center [974, 343] width 231 height 512
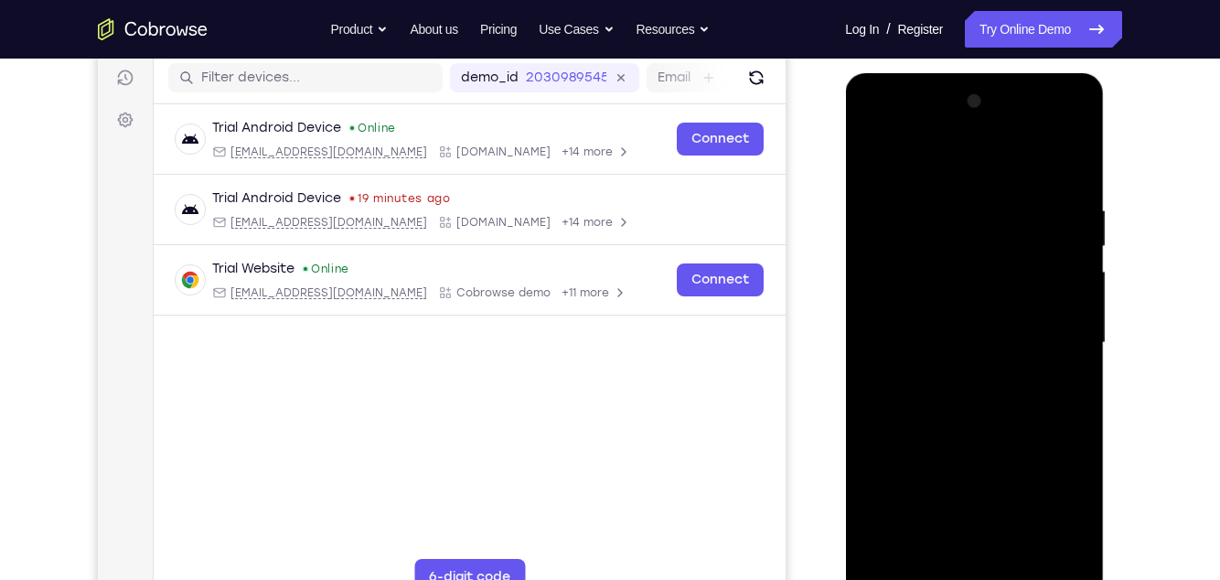
click at [1064, 424] on div at bounding box center [974, 343] width 231 height 512
click at [1013, 424] on div at bounding box center [974, 343] width 231 height 512
click at [1031, 424] on div at bounding box center [974, 343] width 231 height 512
click at [999, 424] on div at bounding box center [974, 343] width 231 height 512
click at [1038, 424] on div at bounding box center [974, 343] width 231 height 512
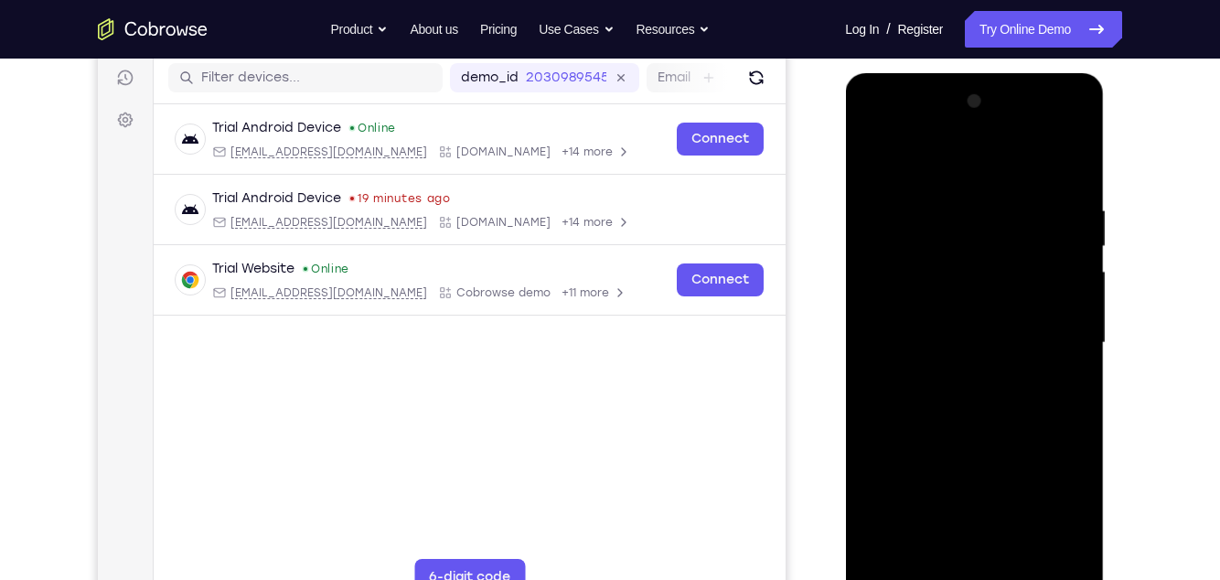
click at [907, 424] on div at bounding box center [974, 343] width 231 height 512
click at [1012, 424] on div at bounding box center [974, 343] width 231 height 512
click at [1015, 424] on div at bounding box center [974, 343] width 231 height 512
click at [977, 424] on div at bounding box center [974, 343] width 231 height 512
click at [921, 424] on div at bounding box center [974, 343] width 231 height 512
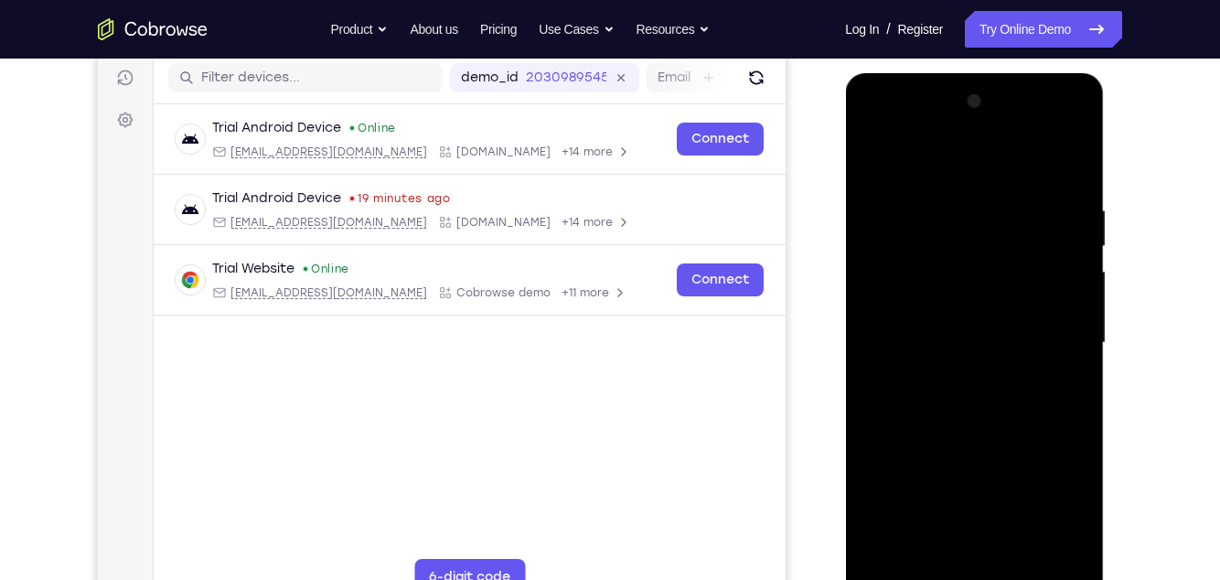
click at [1029, 424] on div at bounding box center [974, 343] width 231 height 512
click at [1069, 374] on div at bounding box center [974, 343] width 231 height 512
click at [1026, 424] on div at bounding box center [974, 343] width 231 height 512
click at [881, 424] on div at bounding box center [974, 343] width 231 height 512
click at [1077, 424] on div at bounding box center [974, 343] width 231 height 512
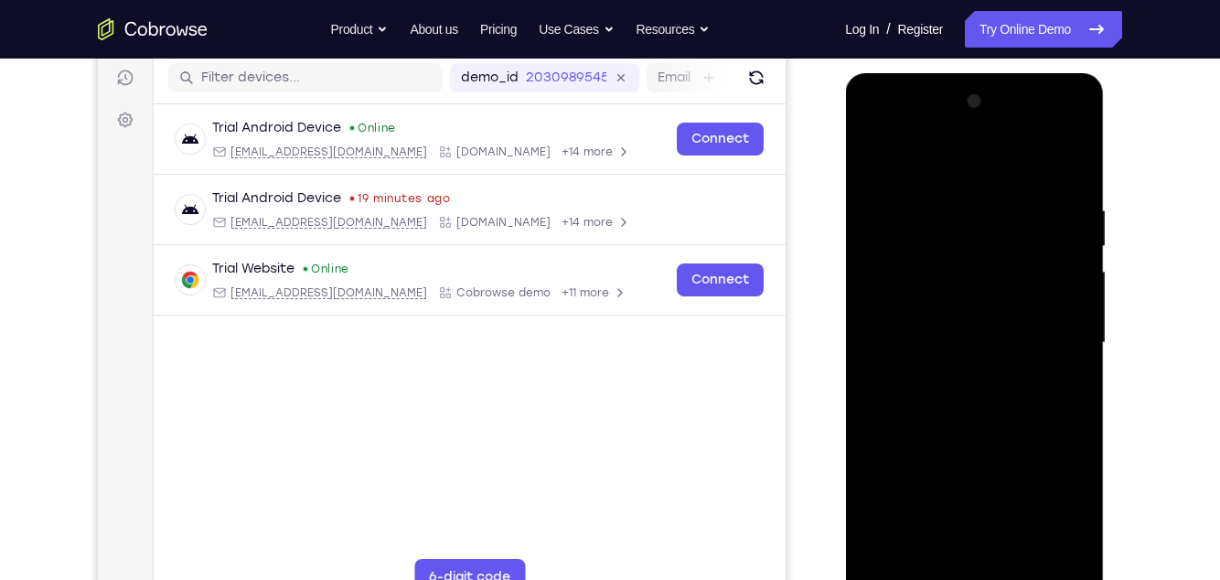
click at [1077, 424] on div at bounding box center [974, 343] width 231 height 512
click at [1011, 424] on div at bounding box center [974, 343] width 231 height 512
click at [1051, 424] on div at bounding box center [974, 343] width 231 height 512
click at [967, 424] on div at bounding box center [974, 343] width 231 height 512
click at [880, 424] on div at bounding box center [974, 343] width 231 height 512
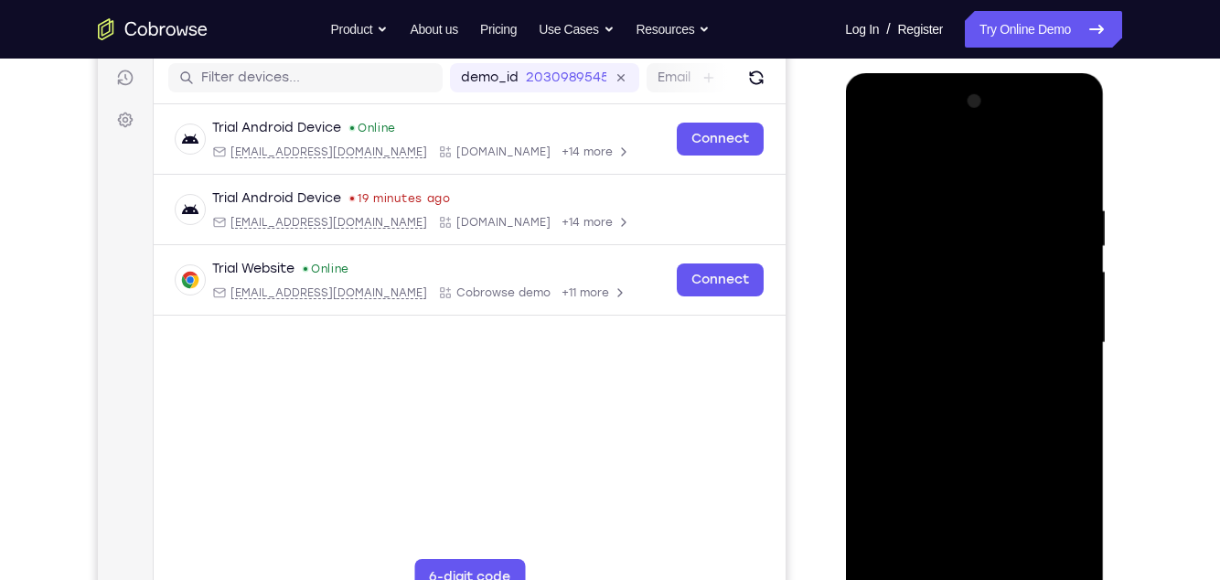
click at [964, 424] on div at bounding box center [974, 343] width 231 height 512
click at [893, 424] on div at bounding box center [974, 343] width 231 height 512
click at [997, 424] on div at bounding box center [974, 343] width 231 height 512
click at [1000, 424] on div at bounding box center [974, 343] width 231 height 512
click at [1039, 424] on div at bounding box center [974, 343] width 231 height 512
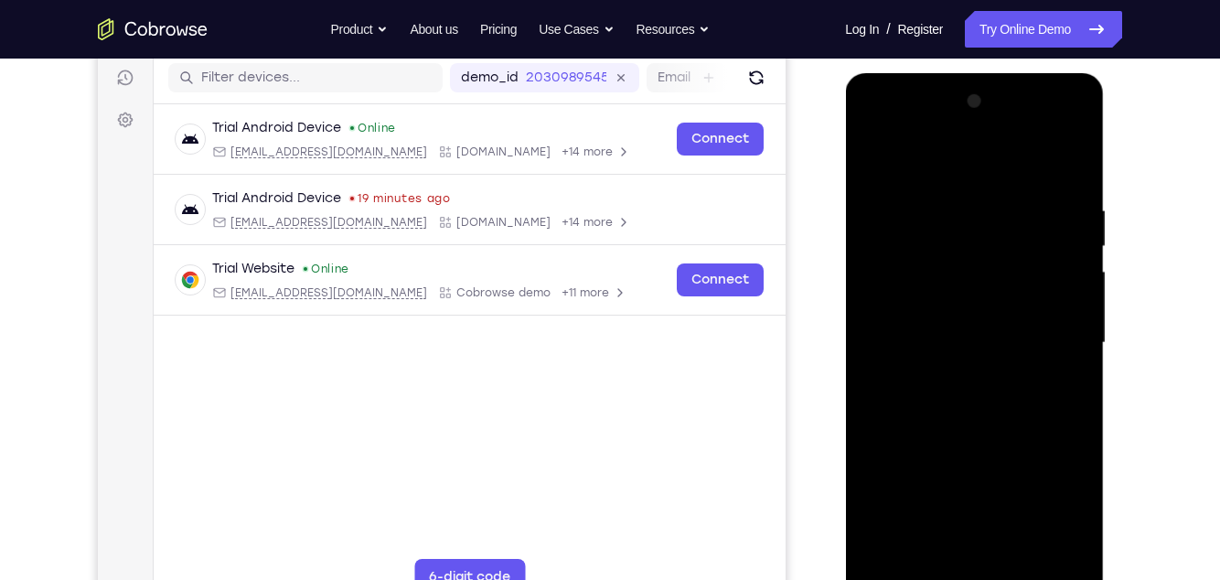
click at [913, 424] on div at bounding box center [974, 343] width 231 height 512
click at [971, 424] on div at bounding box center [974, 343] width 231 height 512
click at [1036, 424] on div at bounding box center [974, 343] width 231 height 512
click at [1042, 424] on div at bounding box center [974, 343] width 231 height 512
click at [1008, 424] on div at bounding box center [974, 343] width 231 height 512
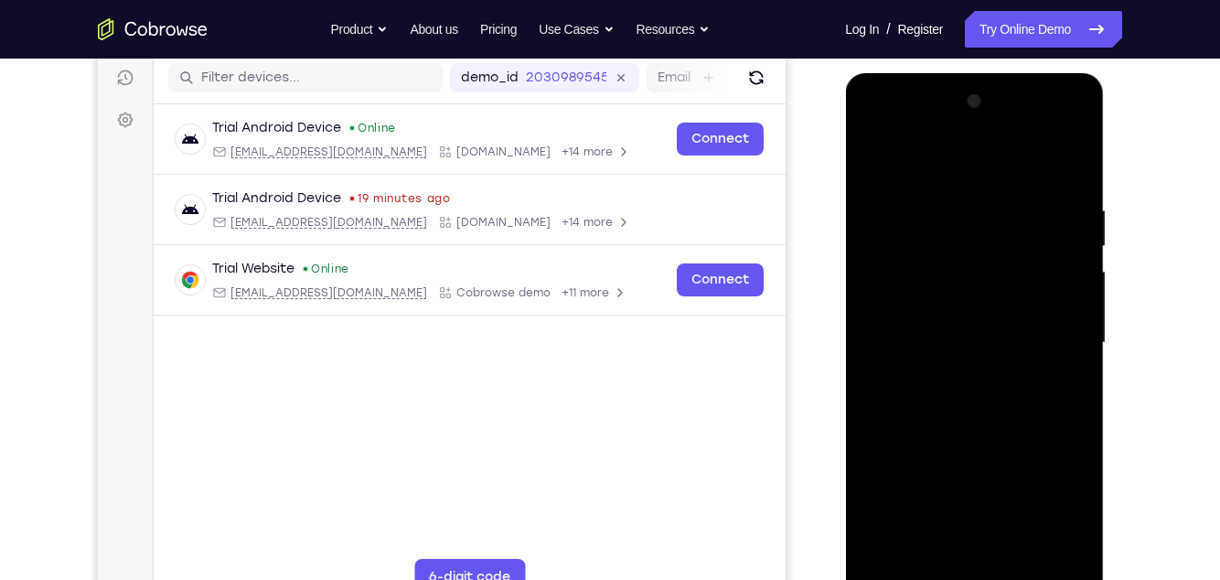
click at [888, 424] on div at bounding box center [974, 343] width 231 height 512
click at [919, 424] on div at bounding box center [974, 343] width 231 height 512
click at [1064, 424] on div at bounding box center [974, 343] width 231 height 512
click at [1068, 424] on div at bounding box center [974, 343] width 231 height 512
click at [1070, 424] on div at bounding box center [974, 343] width 231 height 512
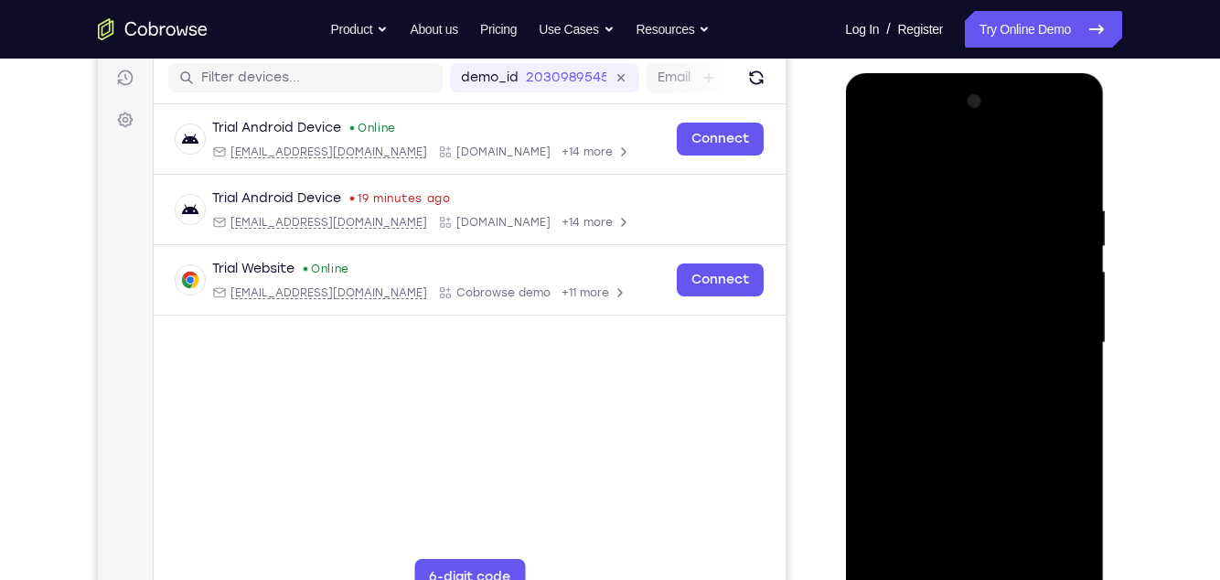
click at [1070, 424] on div at bounding box center [974, 343] width 231 height 512
click at [1060, 424] on div at bounding box center [974, 343] width 231 height 512
click at [991, 424] on div at bounding box center [974, 343] width 231 height 512
click at [886, 424] on div at bounding box center [974, 343] width 231 height 512
click at [918, 424] on div at bounding box center [974, 343] width 231 height 512
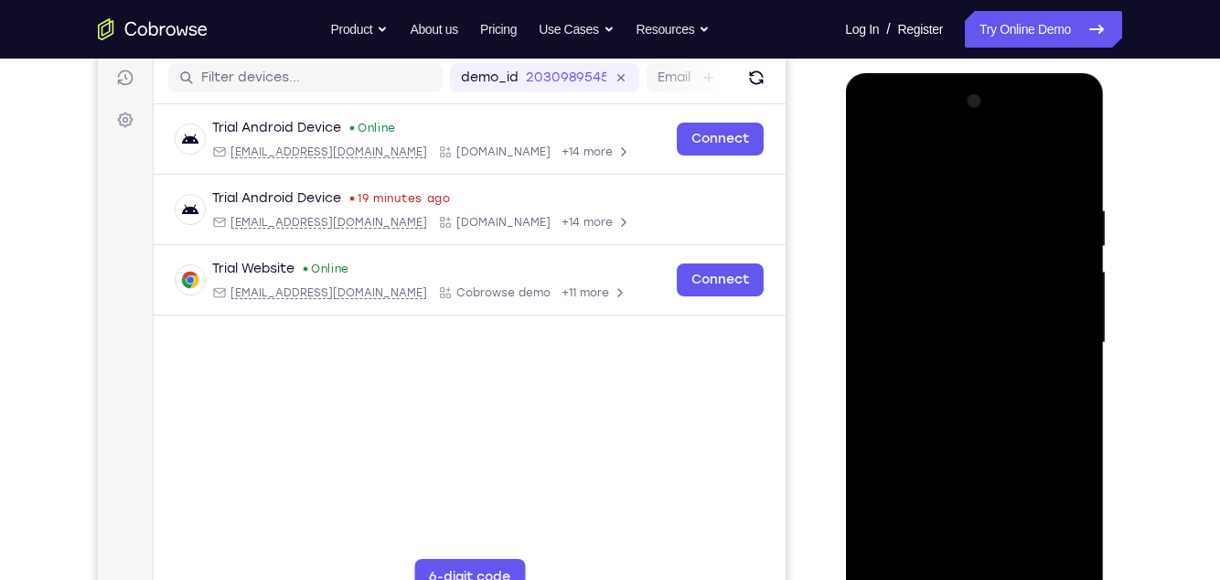
click at [994, 424] on div at bounding box center [974, 343] width 231 height 512
click at [1042, 424] on div at bounding box center [974, 343] width 231 height 512
click at [989, 424] on div at bounding box center [974, 343] width 231 height 512
click at [1075, 424] on div at bounding box center [974, 343] width 231 height 512
click at [1070, 424] on div at bounding box center [974, 343] width 231 height 512
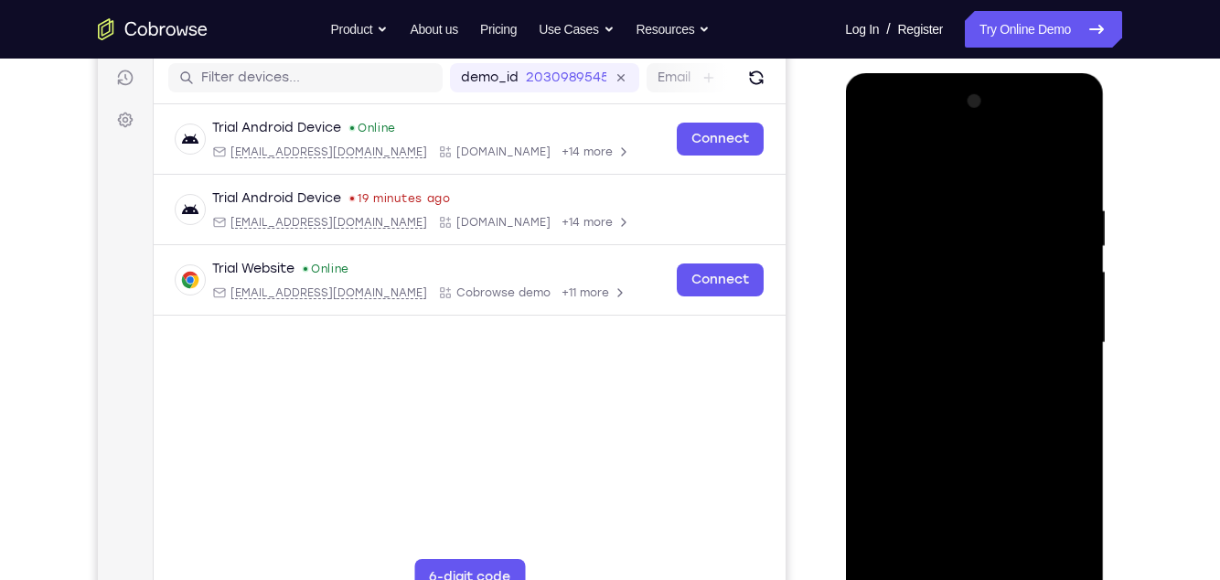
click at [1043, 424] on div at bounding box center [974, 343] width 231 height 512
click at [1078, 424] on div at bounding box center [974, 343] width 231 height 512
click at [1057, 424] on div at bounding box center [974, 343] width 231 height 512
click at [988, 424] on div at bounding box center [974, 343] width 231 height 512
click at [1021, 424] on div at bounding box center [974, 343] width 231 height 512
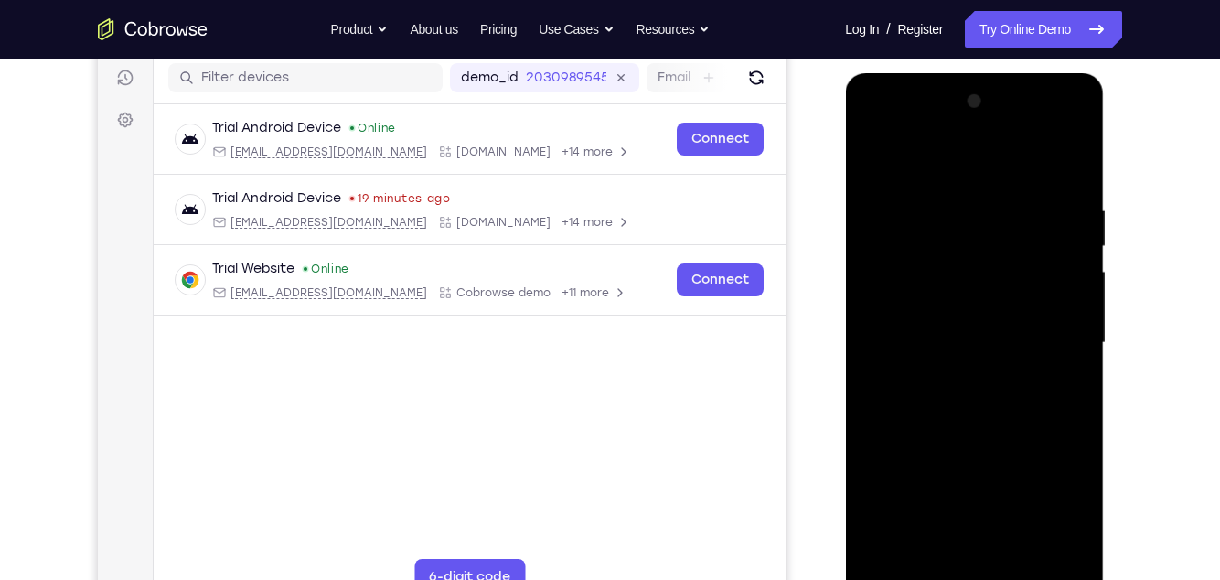
click at [879, 424] on div at bounding box center [974, 343] width 231 height 512
click at [972, 424] on div at bounding box center [974, 343] width 231 height 512
click at [899, 424] on div at bounding box center [974, 343] width 231 height 512
click at [1056, 424] on div at bounding box center [974, 343] width 231 height 512
click at [1015, 424] on div at bounding box center [974, 343] width 231 height 512
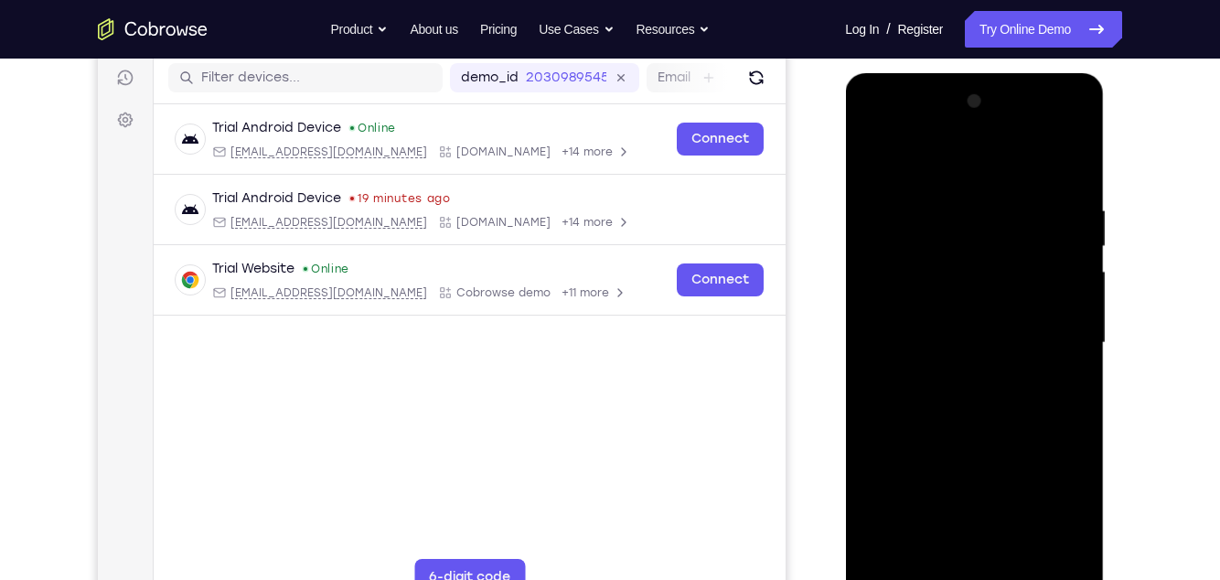
click at [1025, 424] on div at bounding box center [974, 343] width 231 height 512
click at [1030, 424] on div at bounding box center [974, 343] width 231 height 512
click at [1029, 424] on div at bounding box center [974, 343] width 231 height 512
click at [1026, 424] on div at bounding box center [974, 343] width 231 height 512
click at [1072, 424] on div at bounding box center [974, 343] width 231 height 512
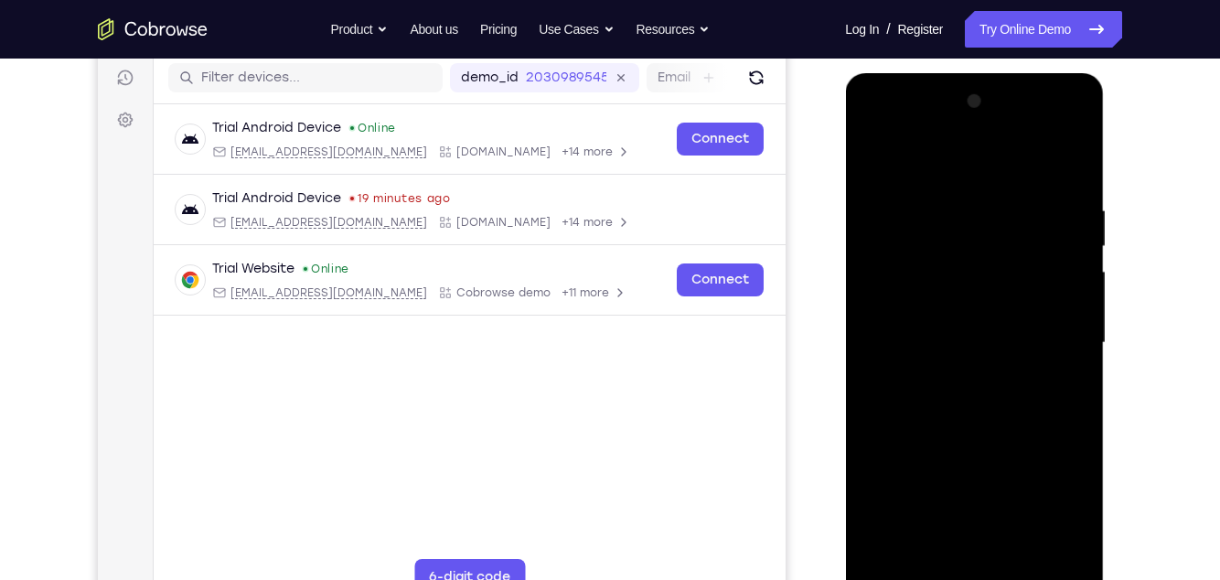
click at [1075, 424] on div at bounding box center [974, 343] width 231 height 512
click at [1073, 424] on div at bounding box center [974, 343] width 231 height 512
click at [880, 424] on div at bounding box center [974, 343] width 231 height 512
click at [993, 424] on div at bounding box center [974, 343] width 231 height 512
click at [1036, 424] on div at bounding box center [974, 343] width 231 height 512
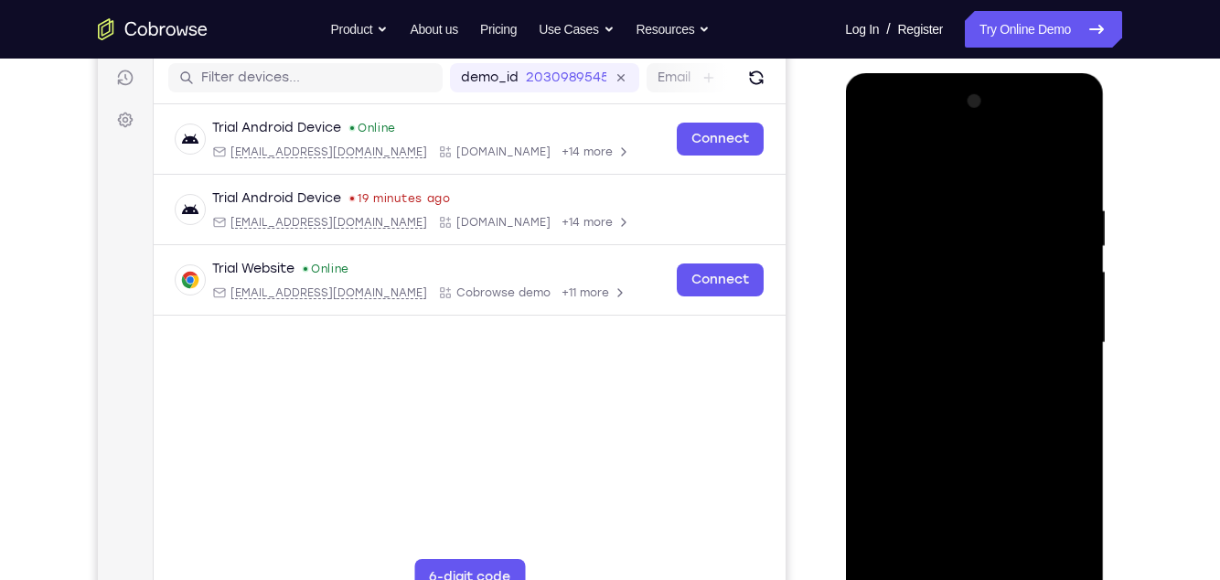
click at [1003, 424] on div at bounding box center [974, 343] width 231 height 512
click at [901, 424] on div at bounding box center [974, 343] width 231 height 512
click at [874, 424] on div at bounding box center [974, 343] width 231 height 512
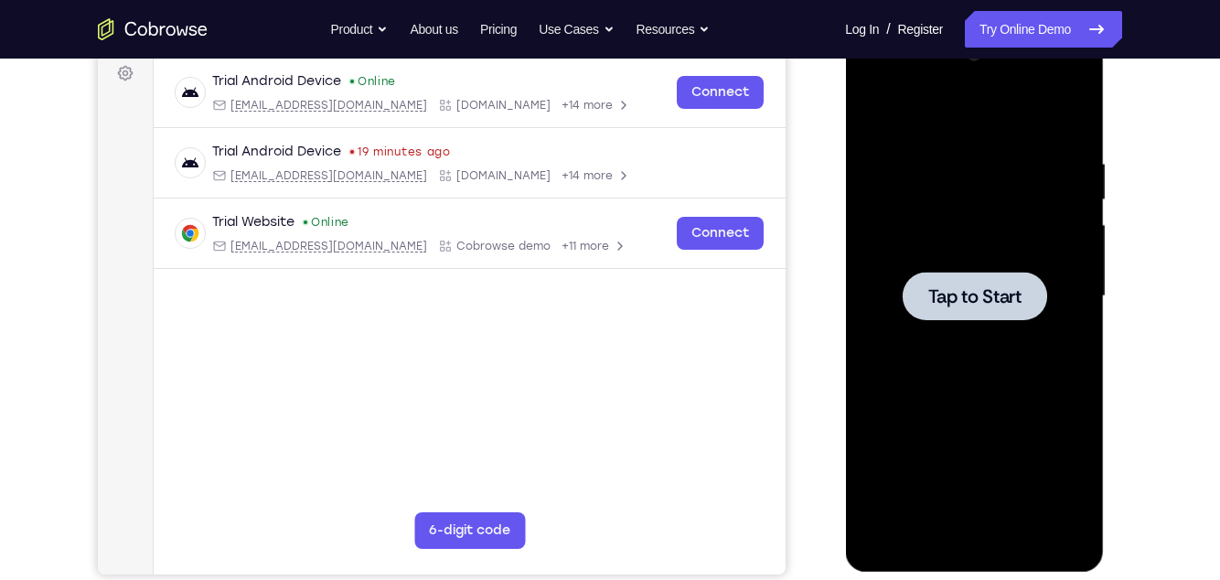
scroll to position [277, 0]
click at [1035, 415] on div at bounding box center [974, 295] width 231 height 512
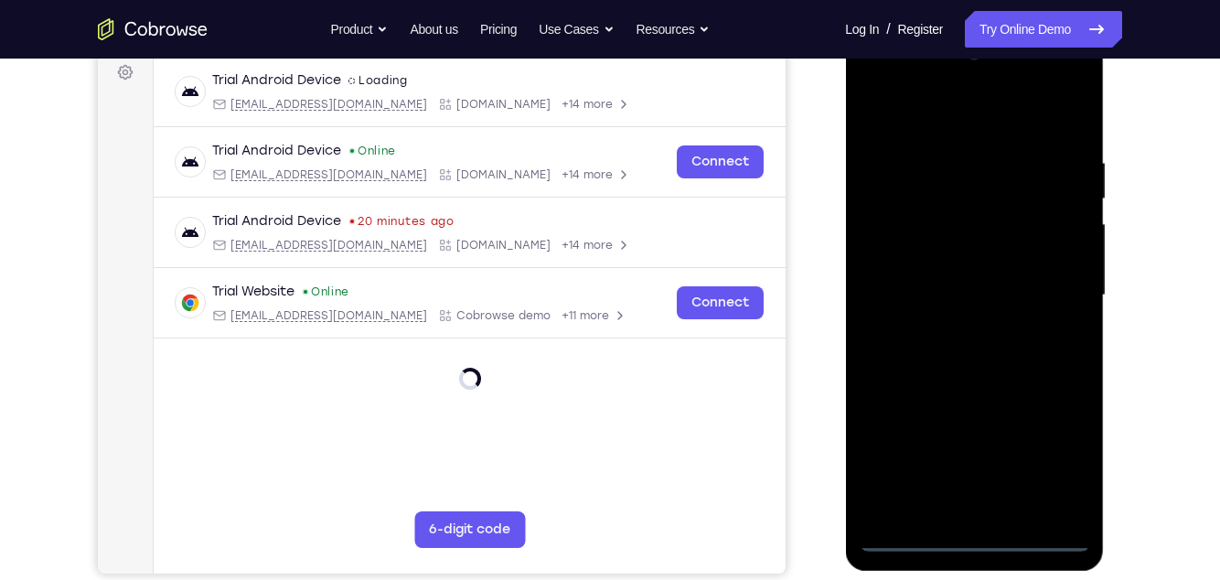
click at [969, 424] on div at bounding box center [974, 295] width 231 height 512
click at [1056, 424] on div at bounding box center [974, 295] width 231 height 512
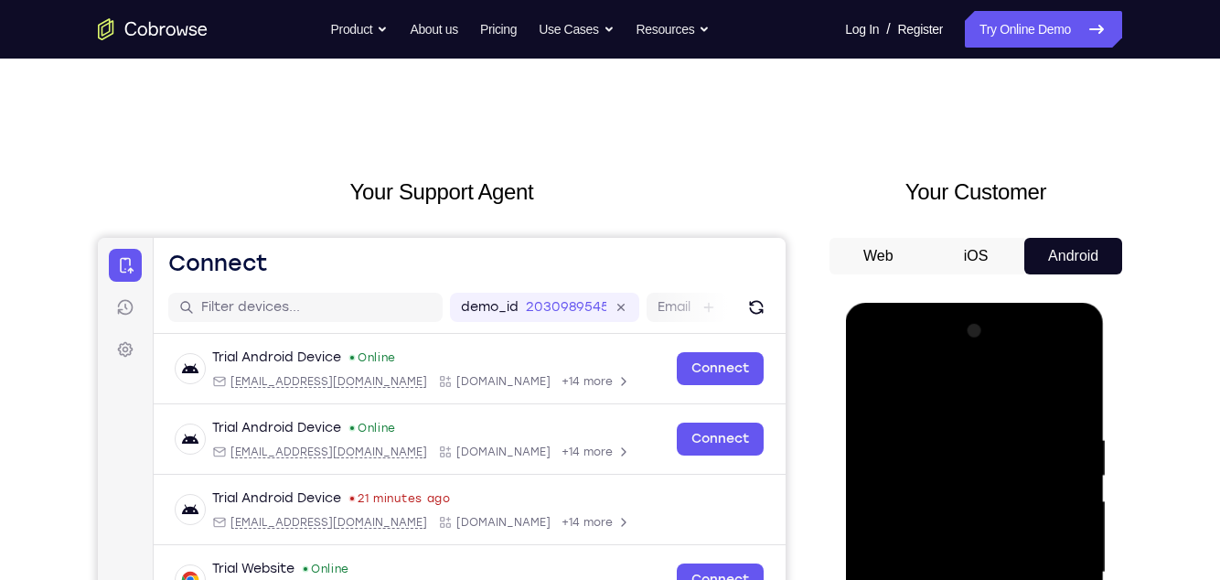
click at [967, 392] on div at bounding box center [974, 573] width 231 height 512
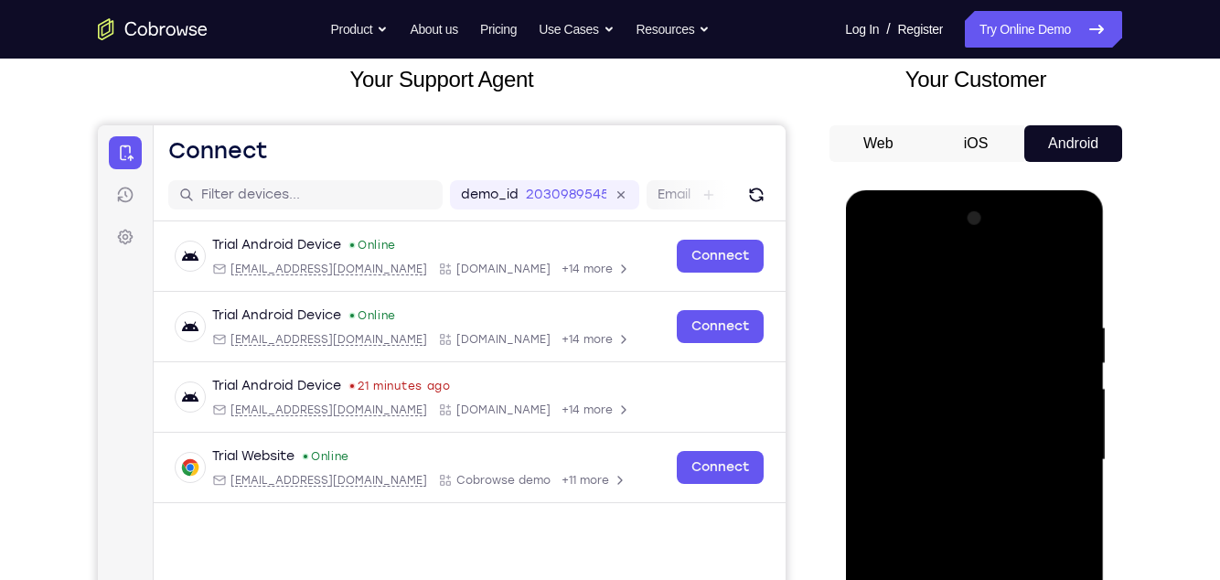
scroll to position [118, 0]
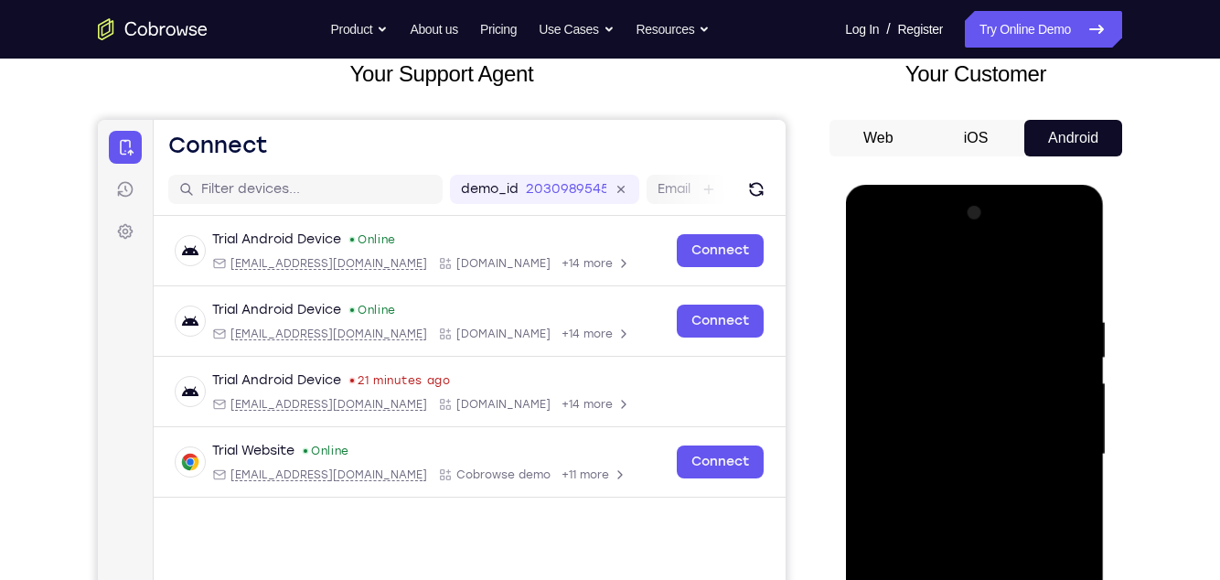
click at [1051, 424] on div at bounding box center [974, 455] width 231 height 512
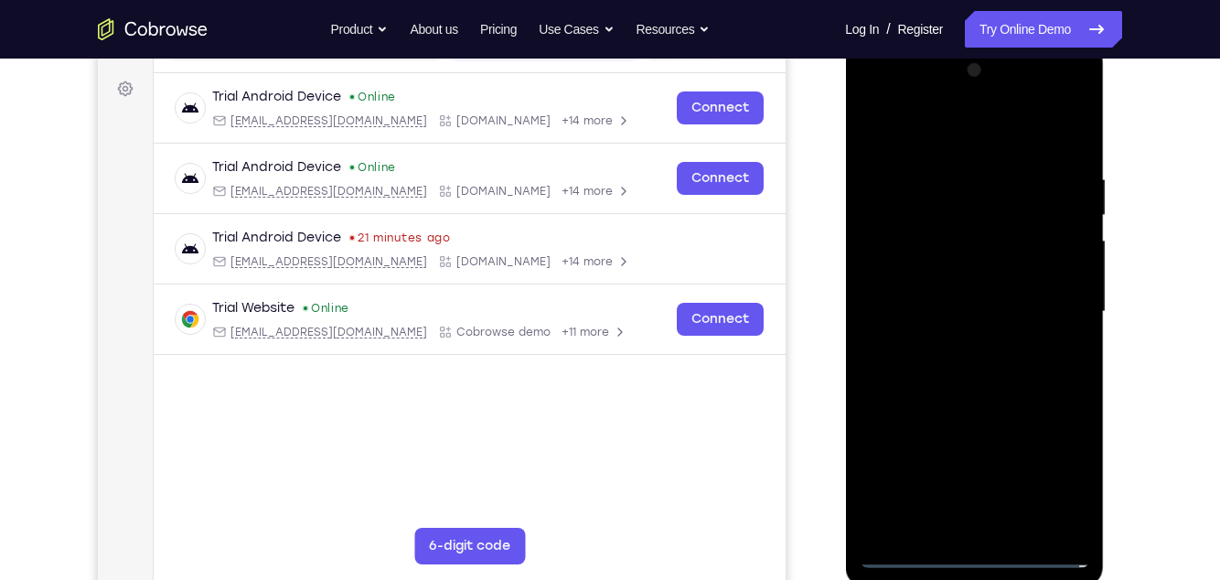
scroll to position [286, 0]
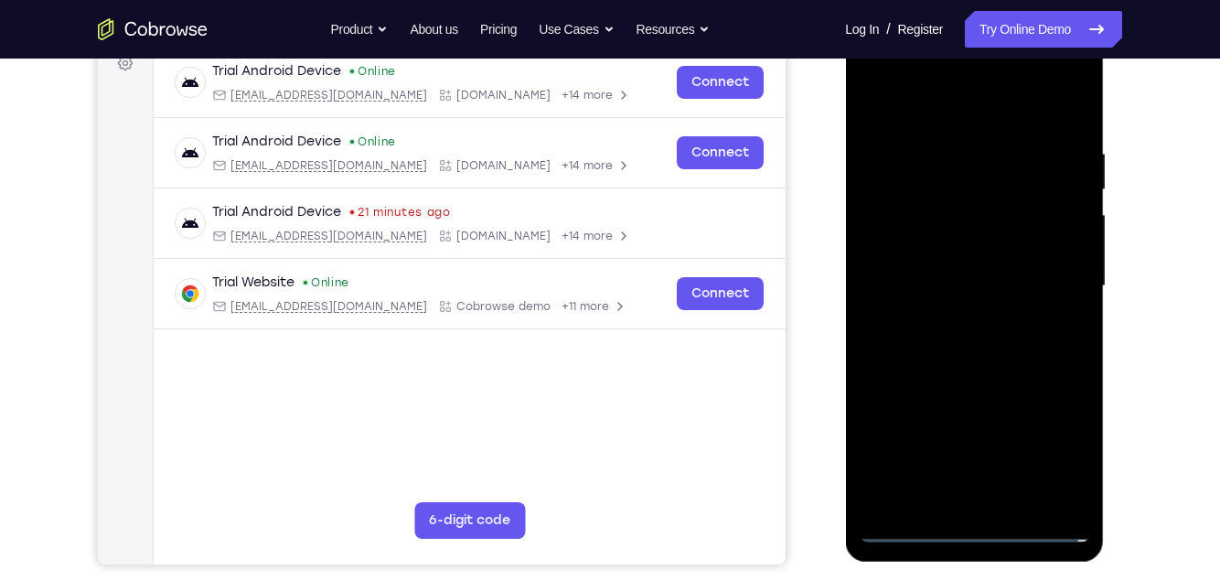
click at [956, 318] on div at bounding box center [974, 286] width 231 height 512
click at [1028, 272] on div at bounding box center [974, 286] width 231 height 512
click at [947, 255] on div at bounding box center [974, 286] width 231 height 512
click at [993, 287] on div at bounding box center [974, 286] width 231 height 512
click at [989, 351] on div at bounding box center [974, 286] width 231 height 512
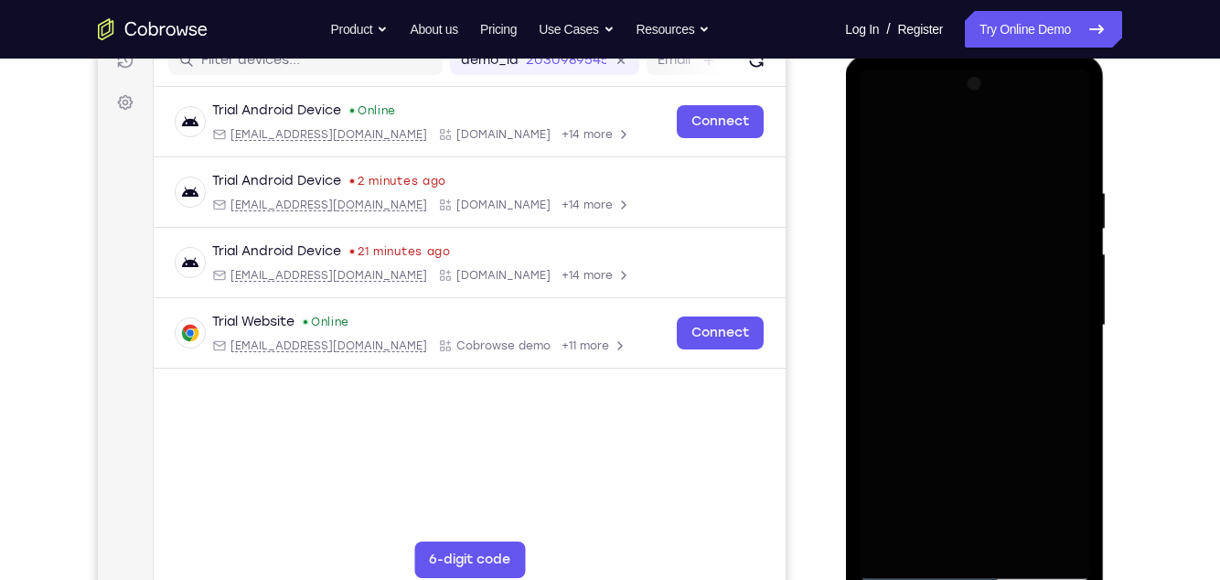
scroll to position [258, 0]
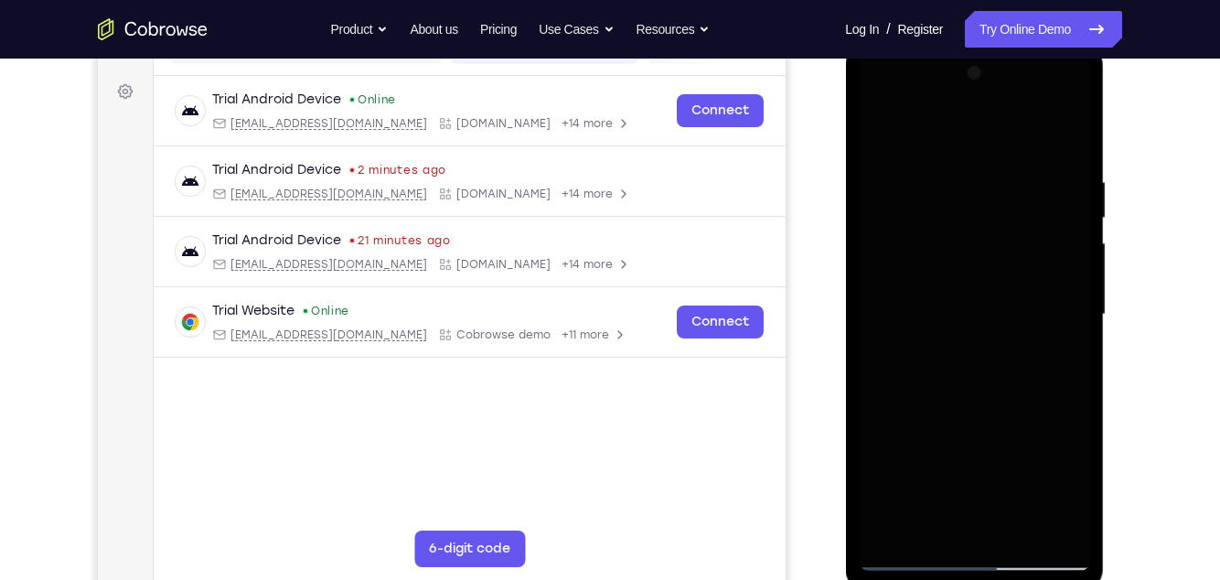
click at [1038, 424] on div at bounding box center [974, 315] width 231 height 512
click at [1013, 391] on div at bounding box center [974, 315] width 231 height 512
click at [1019, 424] on div at bounding box center [974, 315] width 231 height 512
click at [1026, 424] on div at bounding box center [974, 315] width 231 height 512
click at [988, 414] on div at bounding box center [974, 315] width 231 height 512
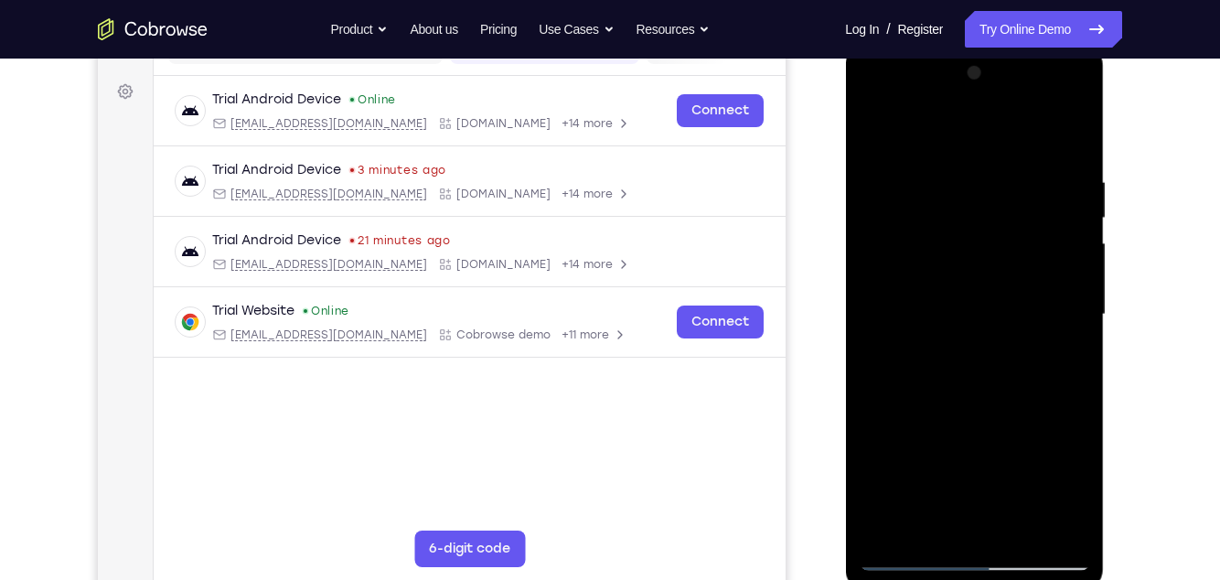
click at [964, 262] on div at bounding box center [974, 315] width 231 height 512
click at [965, 424] on div at bounding box center [974, 315] width 231 height 512
click at [950, 424] on div at bounding box center [974, 315] width 231 height 512
click at [1010, 420] on div at bounding box center [974, 315] width 231 height 512
click at [1051, 424] on div at bounding box center [974, 315] width 231 height 512
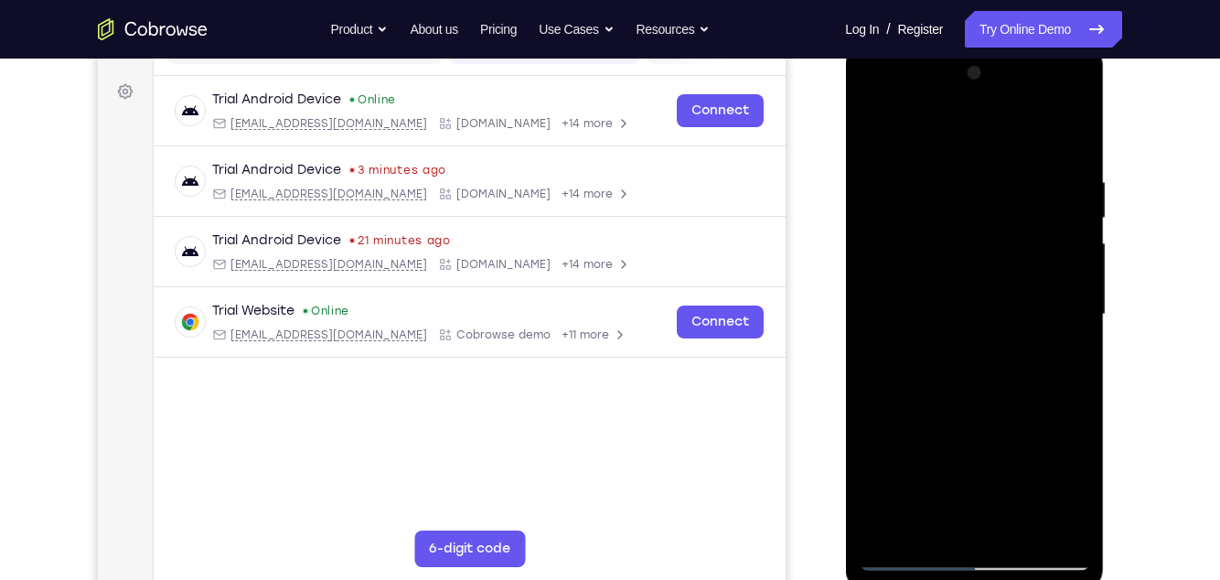
click at [969, 424] on div at bounding box center [974, 315] width 231 height 512
click at [983, 424] on div at bounding box center [974, 315] width 231 height 512
click at [886, 418] on div at bounding box center [974, 315] width 231 height 512
click at [1020, 423] on div at bounding box center [974, 315] width 231 height 512
click at [997, 424] on div at bounding box center [974, 315] width 231 height 512
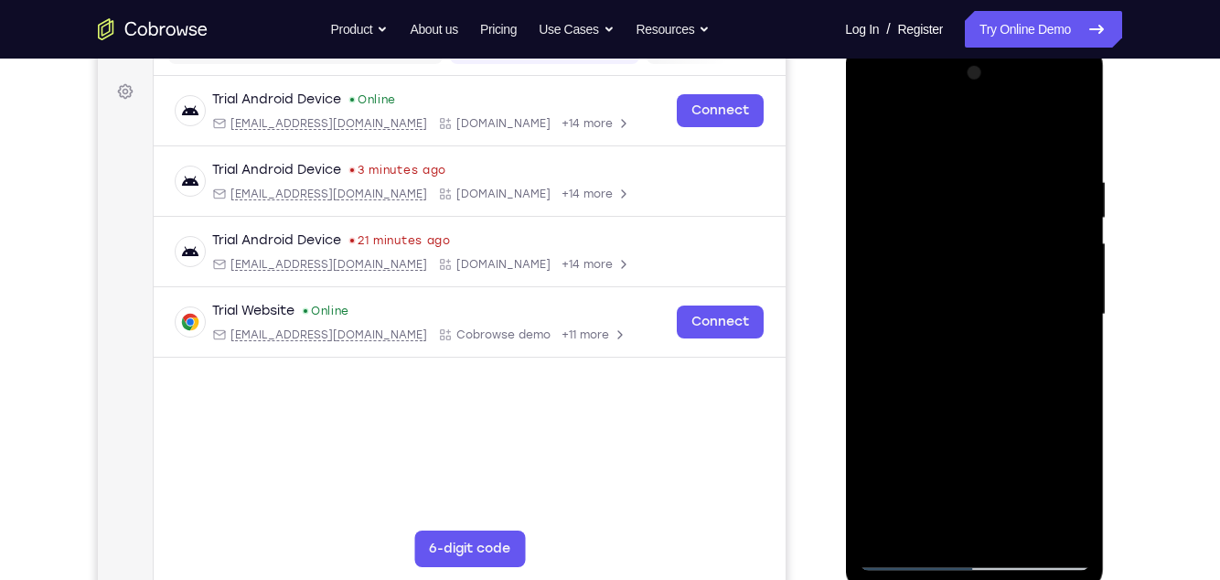
click at [993, 423] on div at bounding box center [974, 315] width 231 height 512
click at [1036, 424] on div at bounding box center [974, 315] width 231 height 512
click at [988, 424] on div at bounding box center [974, 315] width 231 height 512
click at [1070, 424] on div at bounding box center [974, 315] width 231 height 512
click at [1066, 424] on div at bounding box center [974, 315] width 231 height 512
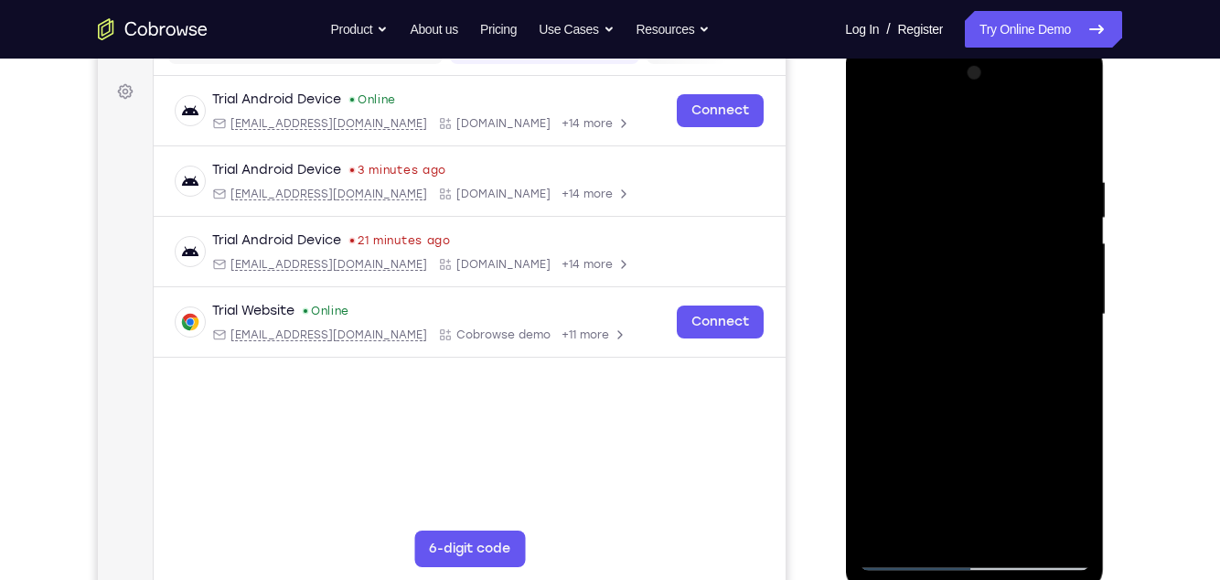
click at [1064, 424] on div at bounding box center [974, 315] width 231 height 512
click at [1005, 418] on div at bounding box center [974, 315] width 231 height 512
click at [1044, 424] on div at bounding box center [974, 315] width 231 height 512
click at [1004, 424] on div at bounding box center [974, 315] width 231 height 512
click at [1043, 424] on div at bounding box center [974, 315] width 231 height 512
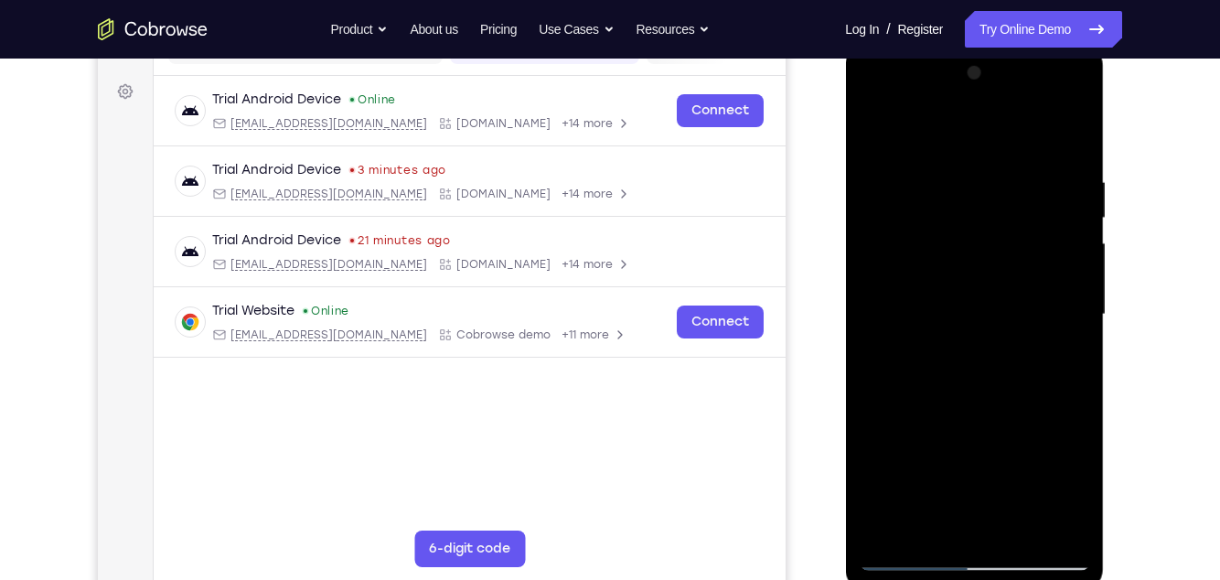
click at [1051, 418] on div at bounding box center [974, 315] width 231 height 512
click at [1011, 424] on div at bounding box center [974, 315] width 231 height 512
click at [889, 424] on div at bounding box center [974, 315] width 231 height 512
click at [1054, 420] on div at bounding box center [974, 315] width 231 height 512
click at [914, 416] on div at bounding box center [974, 315] width 231 height 512
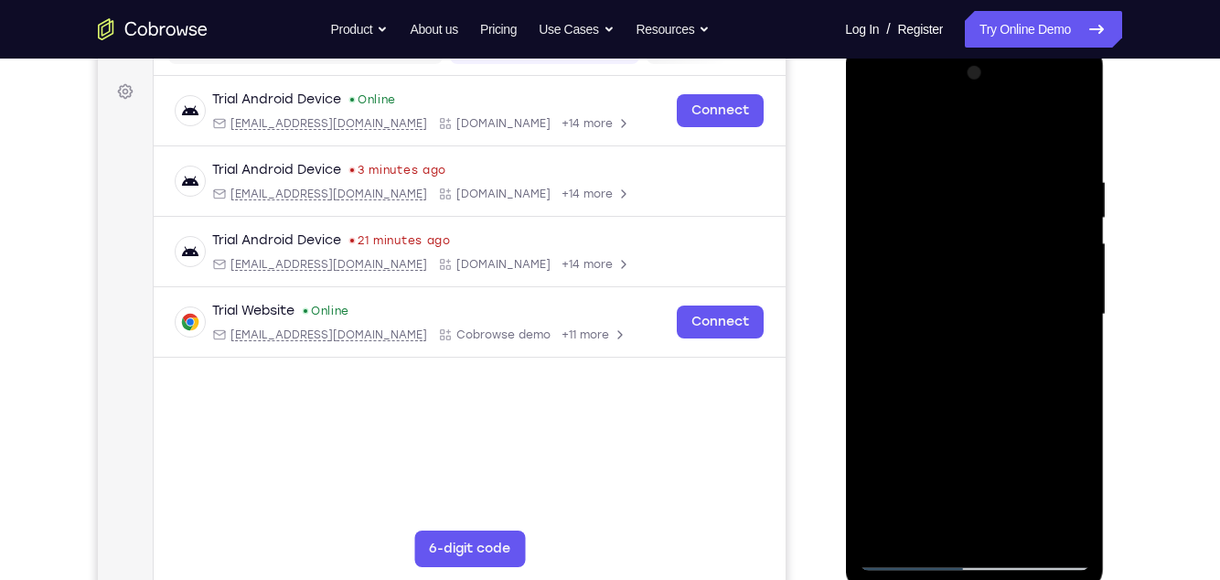
click at [983, 424] on div at bounding box center [974, 315] width 231 height 512
click at [1013, 424] on div at bounding box center [974, 315] width 231 height 512
click at [879, 424] on div at bounding box center [974, 315] width 231 height 512
click at [972, 424] on div at bounding box center [974, 315] width 231 height 512
click at [901, 424] on div at bounding box center [974, 315] width 231 height 512
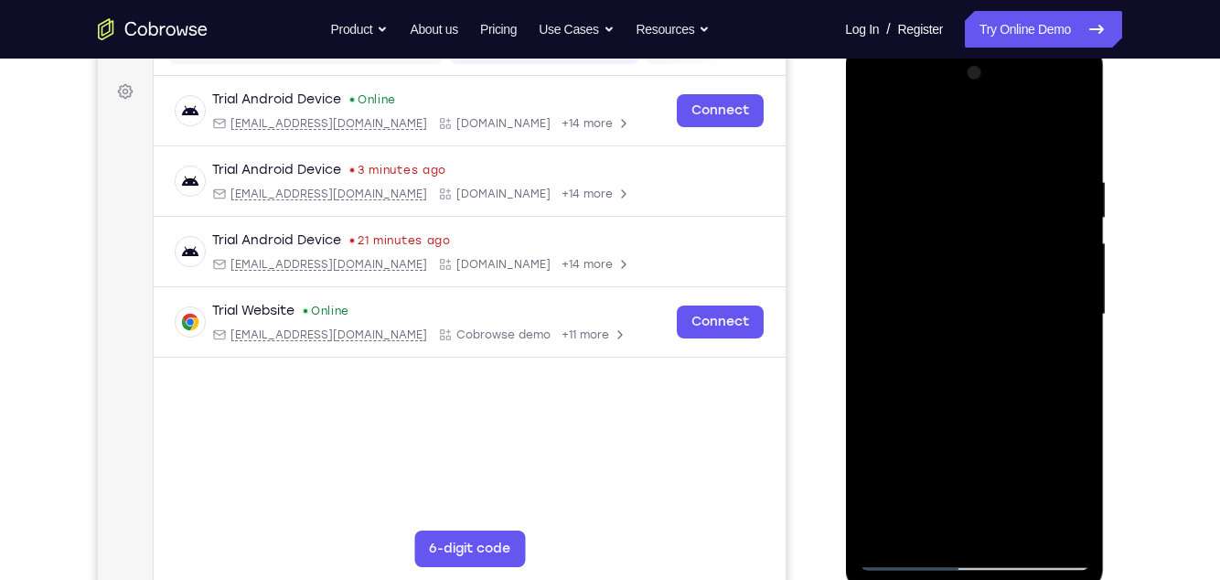
click at [1058, 424] on div at bounding box center [974, 315] width 231 height 512
click at [1019, 424] on div at bounding box center [974, 315] width 231 height 512
click at [1023, 424] on div at bounding box center [974, 315] width 231 height 512
click at [1026, 424] on div at bounding box center [974, 315] width 231 height 512
click at [1039, 424] on div at bounding box center [974, 315] width 231 height 512
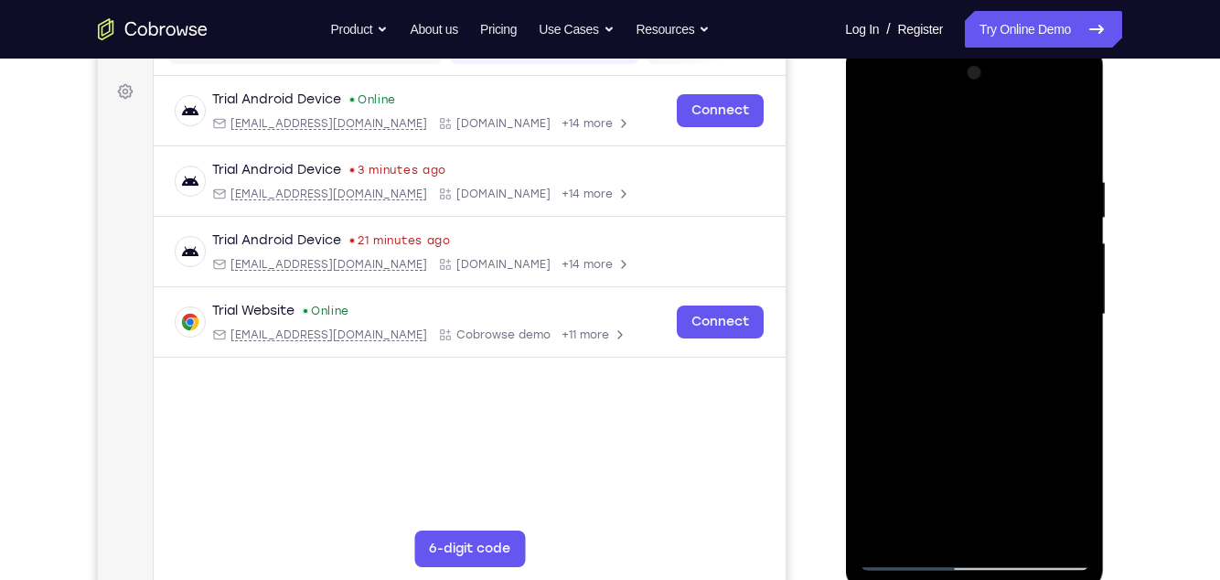
click at [875, 424] on div at bounding box center [974, 315] width 231 height 512
click at [902, 424] on div at bounding box center [974, 315] width 231 height 512
click at [1071, 424] on div at bounding box center [974, 315] width 231 height 512
click at [1074, 424] on div at bounding box center [974, 315] width 231 height 512
click at [1071, 424] on div at bounding box center [974, 315] width 231 height 512
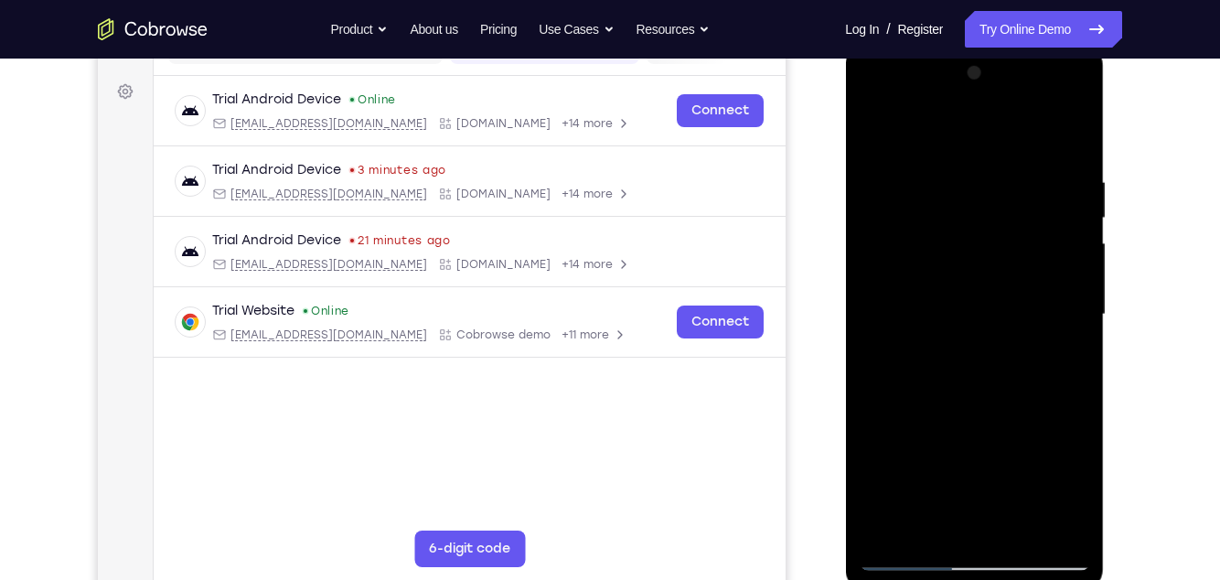
click at [1072, 424] on div at bounding box center [974, 315] width 231 height 512
click at [1069, 424] on div at bounding box center [974, 315] width 231 height 512
click at [1070, 424] on div at bounding box center [974, 315] width 231 height 512
click at [1056, 355] on div at bounding box center [974, 315] width 231 height 512
click at [1059, 368] on div at bounding box center [974, 315] width 231 height 512
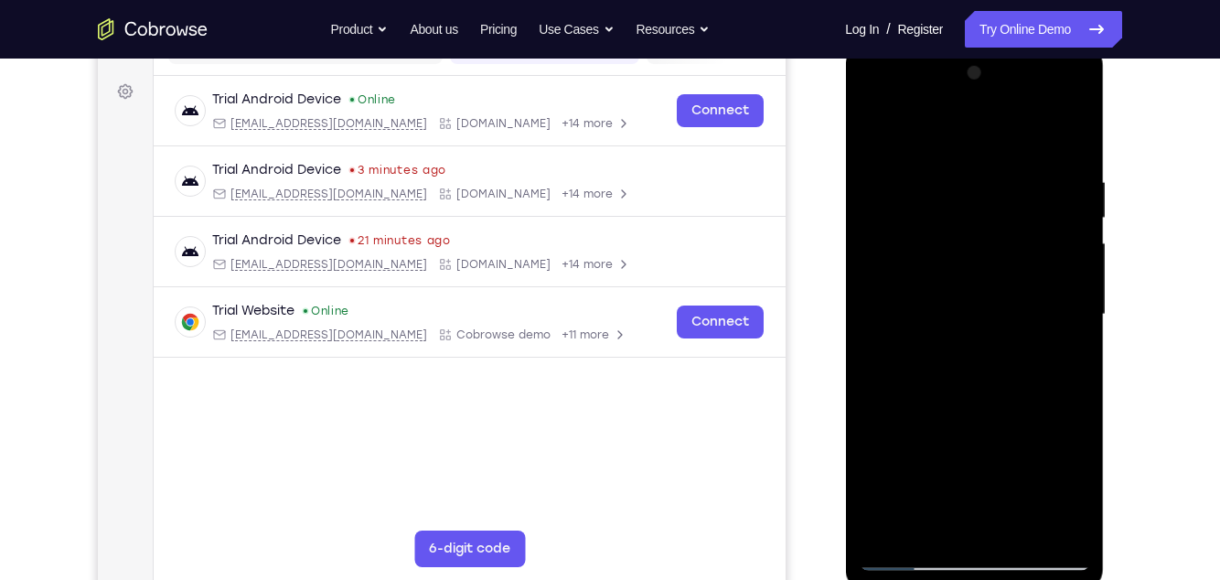
click at [1057, 424] on div at bounding box center [974, 315] width 231 height 512
click at [1000, 424] on div at bounding box center [974, 315] width 231 height 512
click at [1059, 424] on div at bounding box center [974, 315] width 231 height 512
click at [993, 424] on div at bounding box center [974, 315] width 231 height 512
click at [1057, 362] on div at bounding box center [974, 315] width 231 height 512
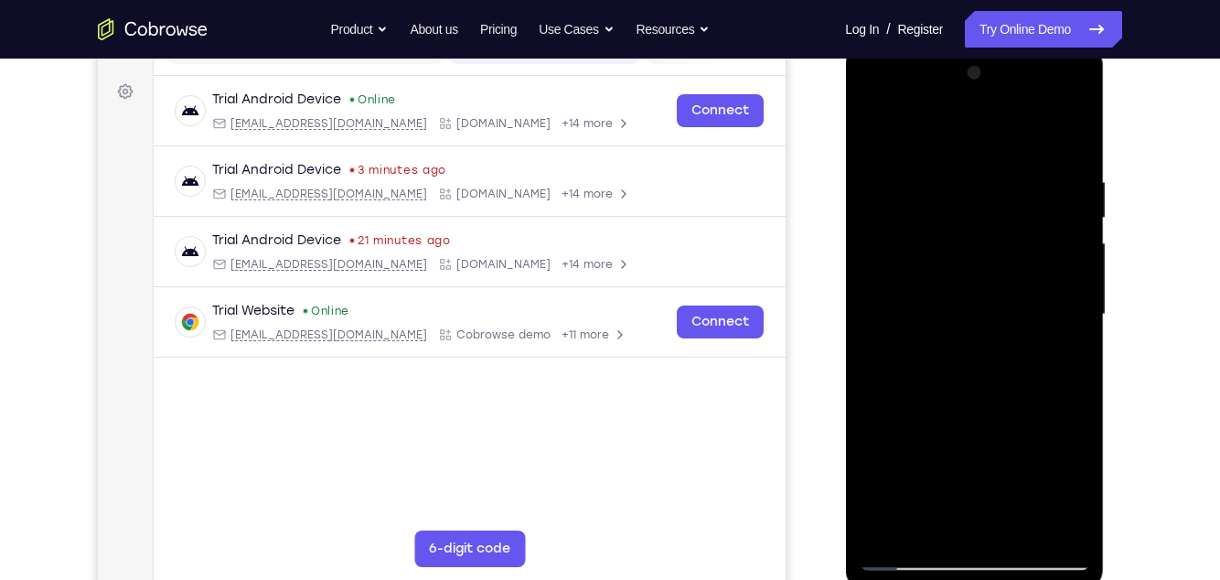
click at [1061, 349] on div at bounding box center [974, 315] width 231 height 512
click at [877, 151] on div at bounding box center [974, 315] width 231 height 512
click at [875, 143] on div at bounding box center [974, 315] width 231 height 512
click at [993, 304] on div at bounding box center [974, 315] width 231 height 512
click at [948, 424] on div at bounding box center [974, 315] width 231 height 512
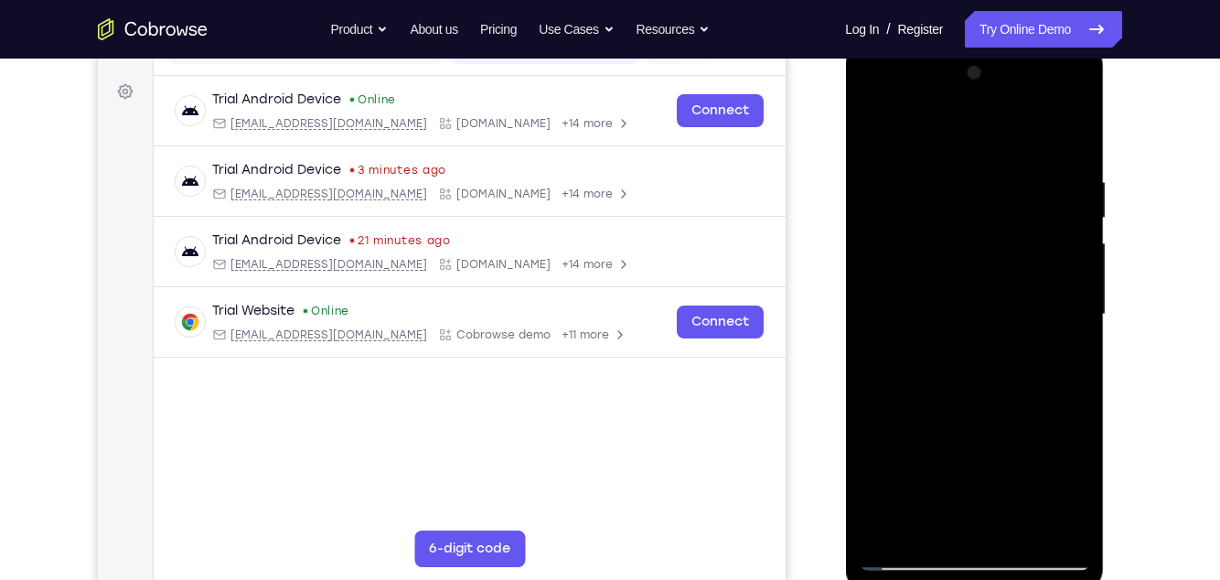
click at [1060, 358] on div at bounding box center [974, 315] width 231 height 512
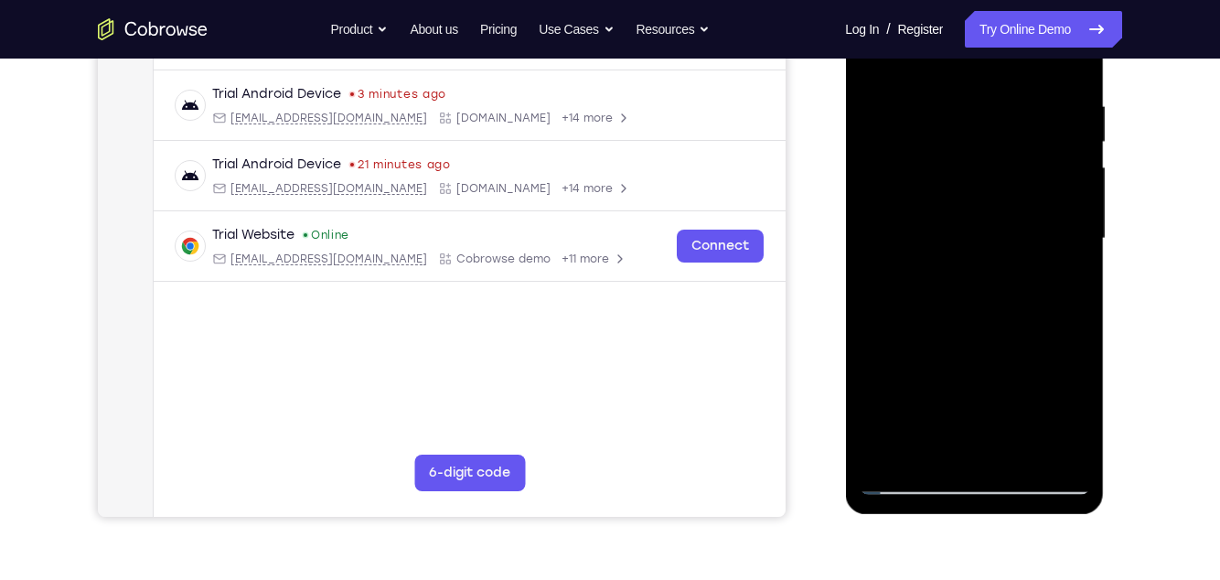
scroll to position [335, 0]
click at [911, 424] on div at bounding box center [974, 238] width 231 height 512
click at [906, 424] on div at bounding box center [974, 238] width 231 height 512
click at [967, 267] on div at bounding box center [974, 238] width 231 height 512
click at [1064, 281] on div at bounding box center [974, 238] width 231 height 512
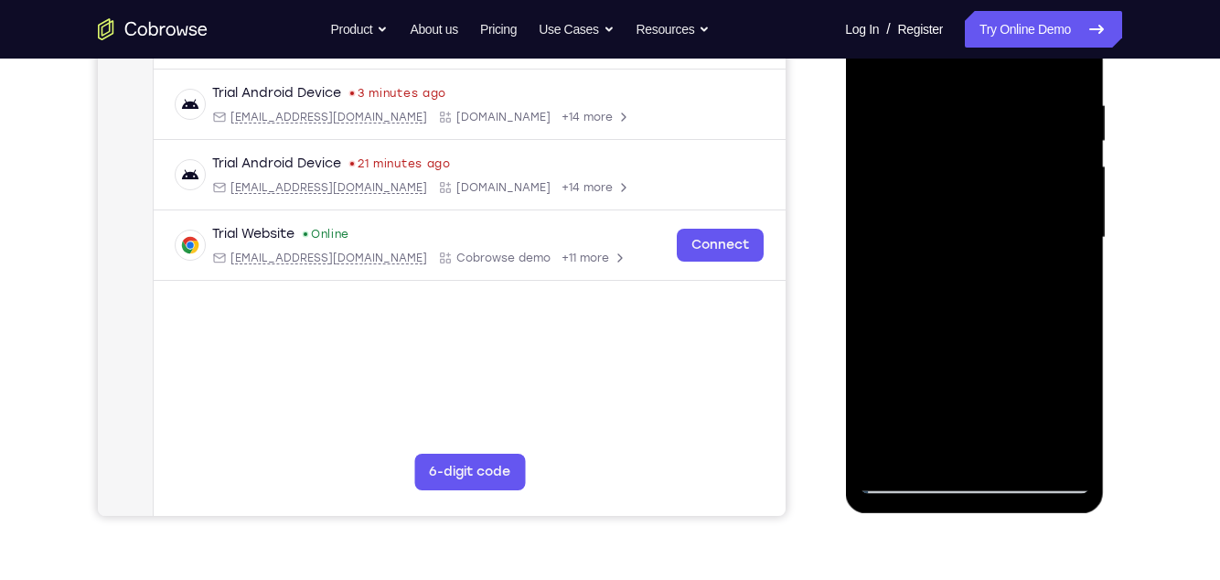
click at [908, 424] on div at bounding box center [974, 238] width 231 height 512
click at [907, 424] on div at bounding box center [974, 238] width 231 height 512
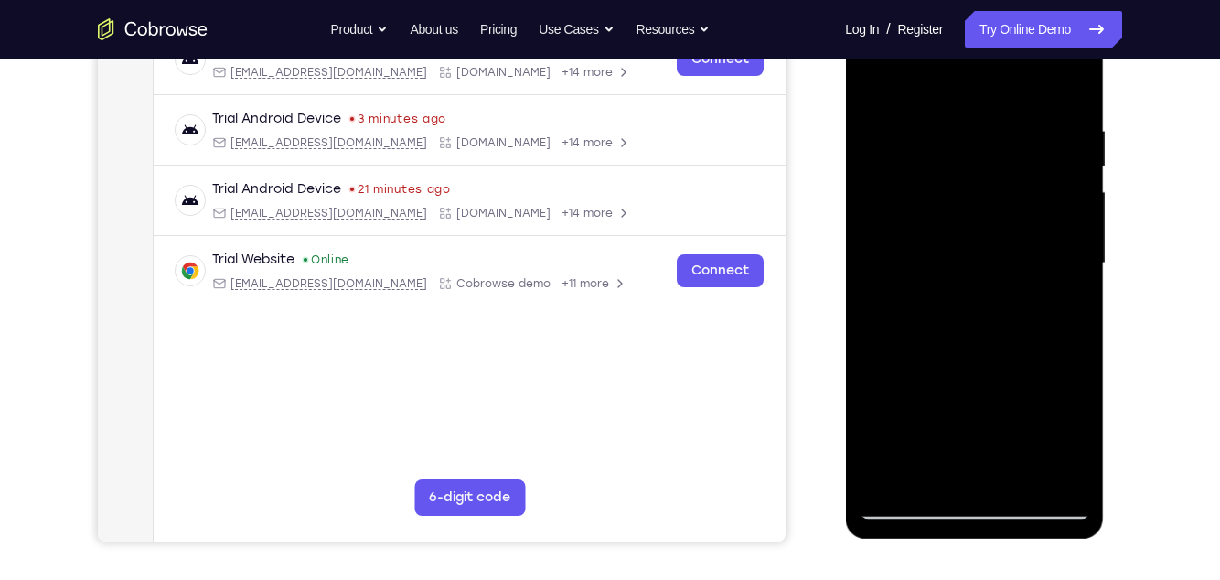
scroll to position [274, 0]
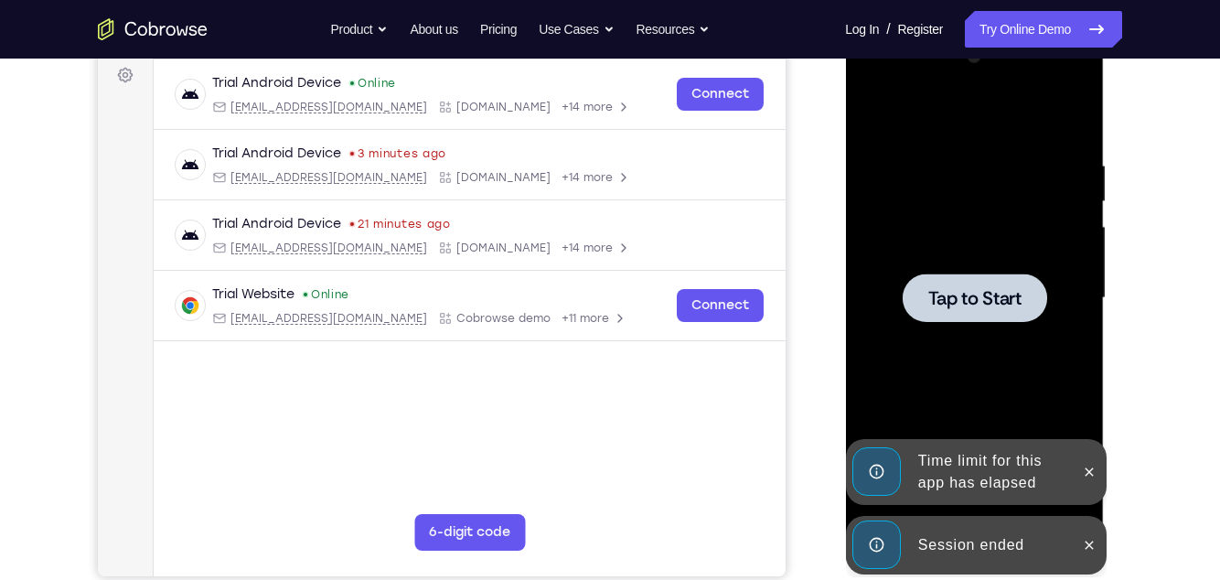
click at [875, 118] on div at bounding box center [974, 298] width 231 height 512
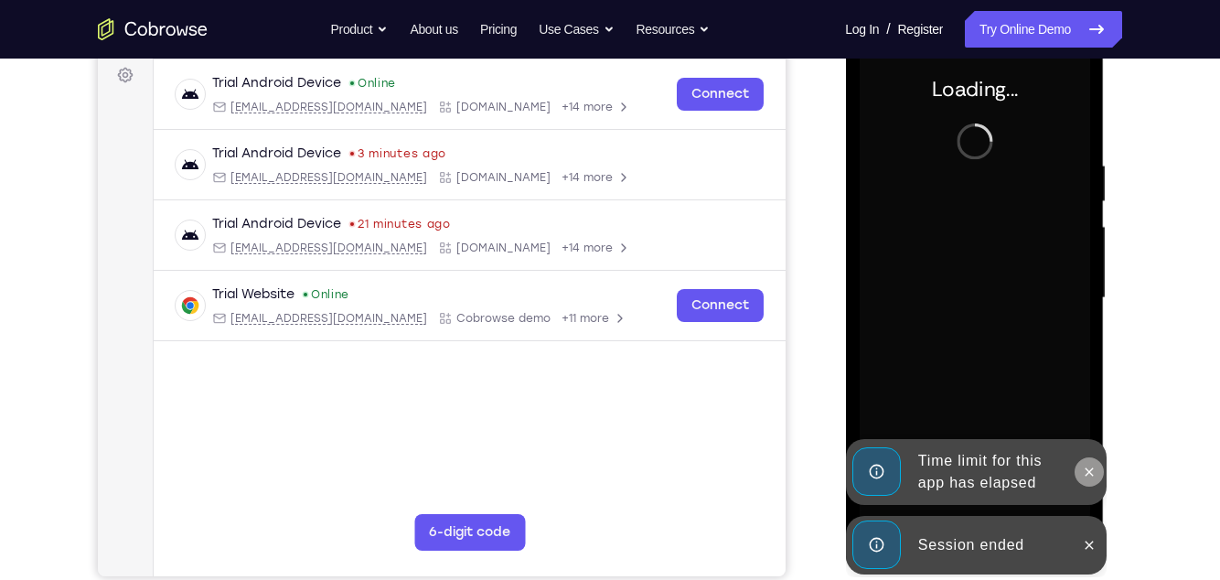
click at [1092, 424] on icon at bounding box center [1088, 472] width 15 height 15
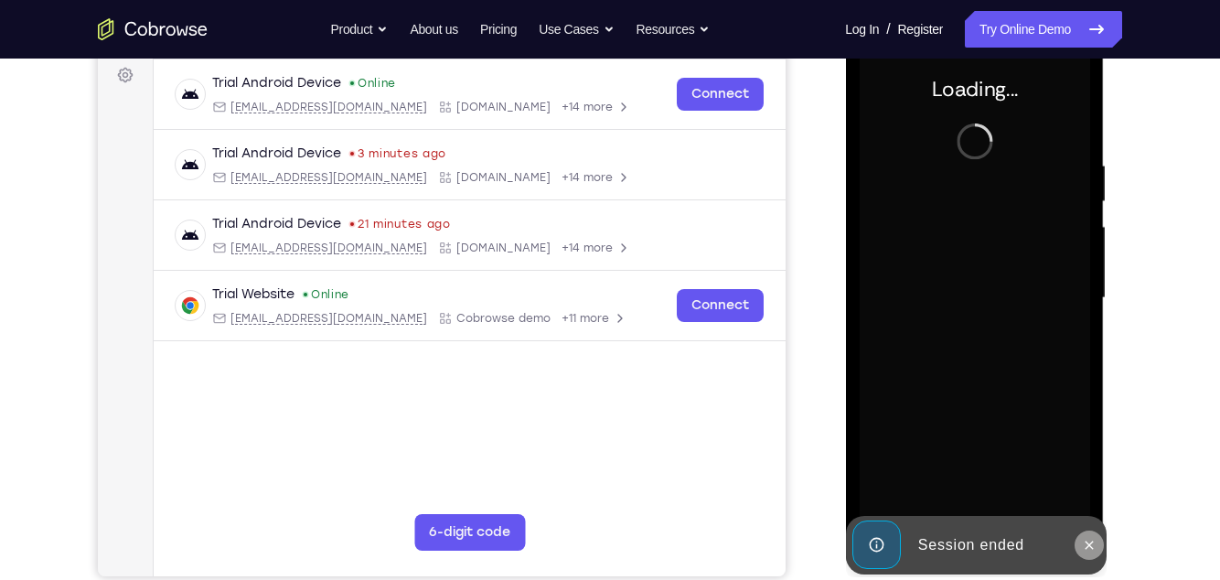
click at [1092, 424] on icon at bounding box center [1088, 545] width 15 height 15
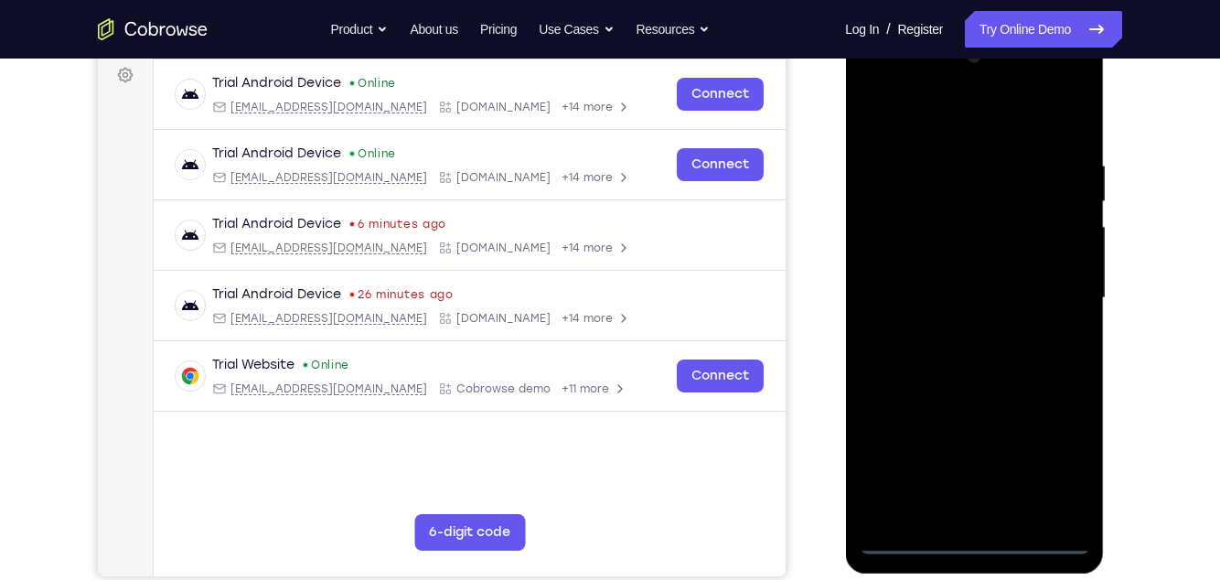
click at [982, 424] on div at bounding box center [974, 298] width 231 height 512
click at [1062, 424] on div at bounding box center [974, 298] width 231 height 512
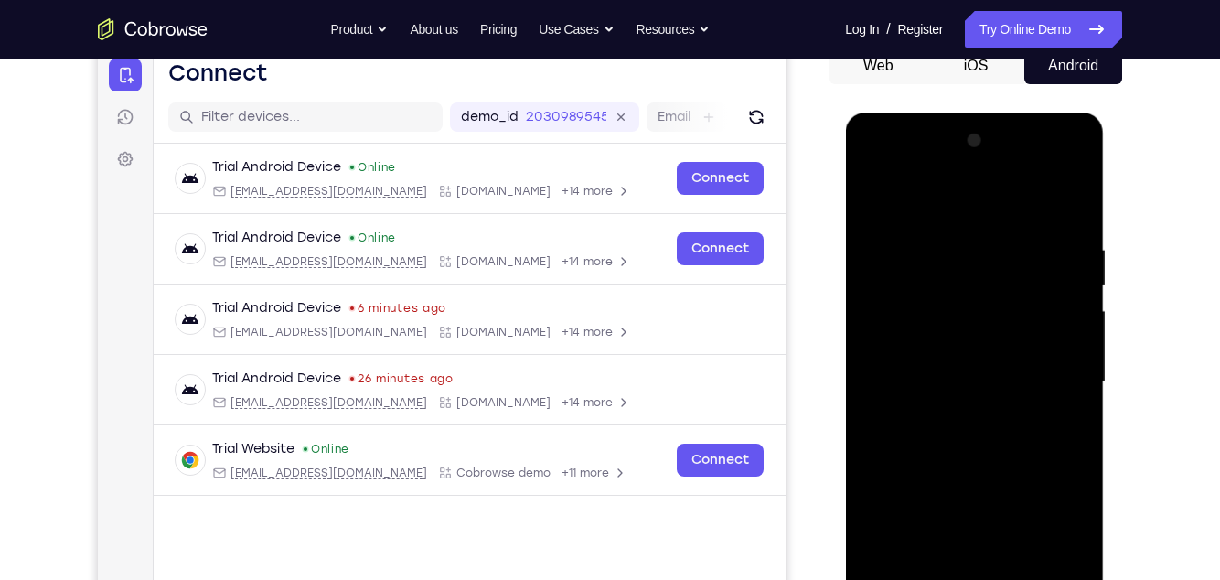
scroll to position [186, 0]
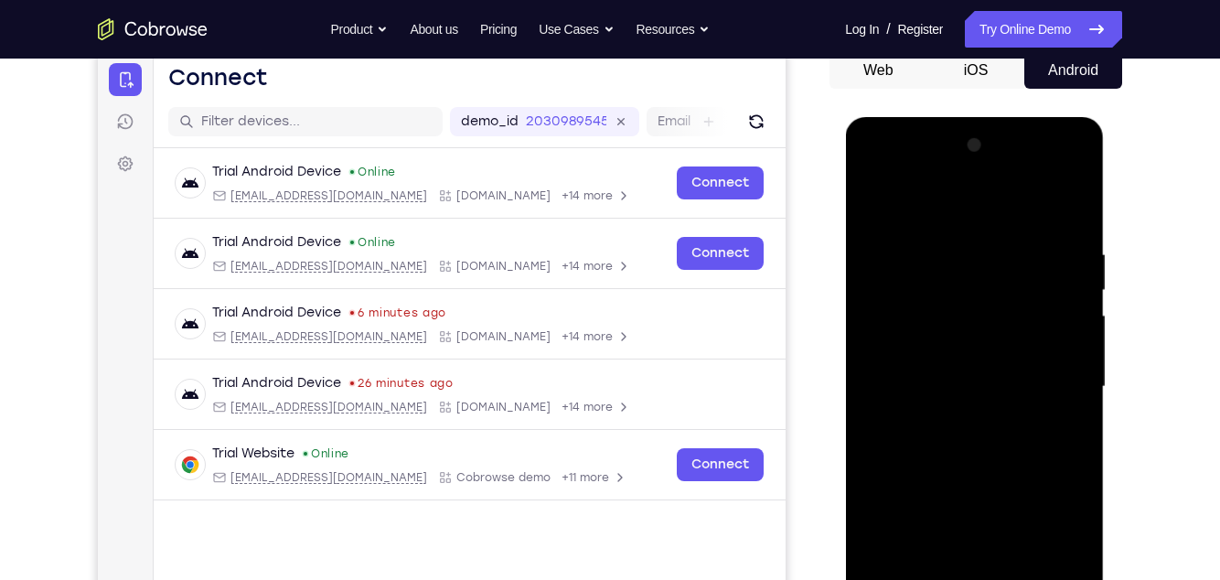
click at [1010, 217] on div at bounding box center [974, 387] width 231 height 512
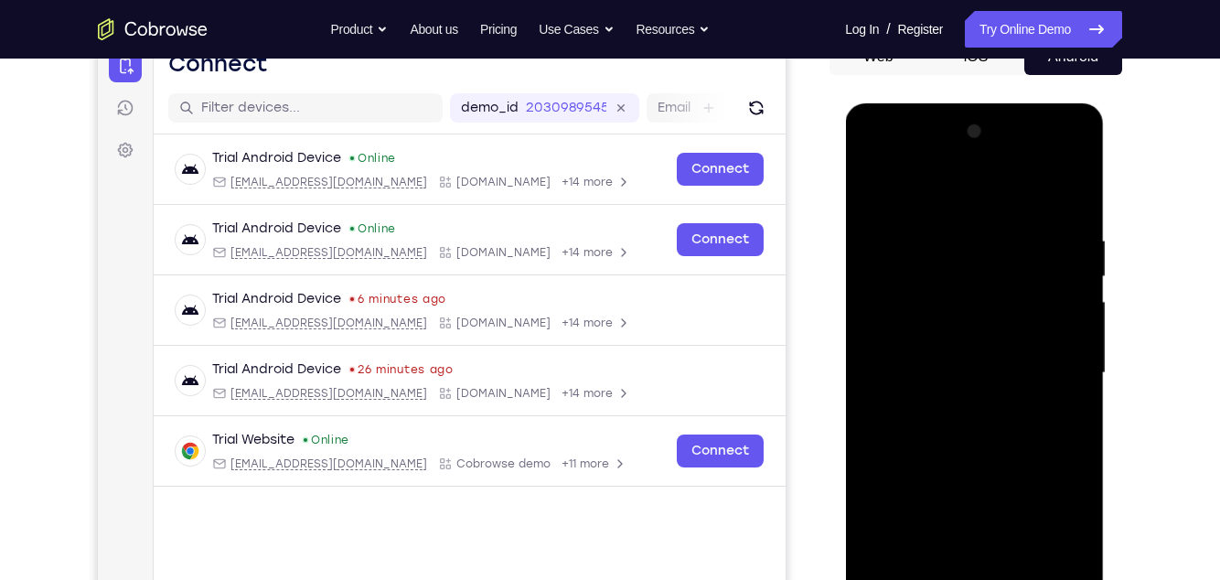
scroll to position [202, 0]
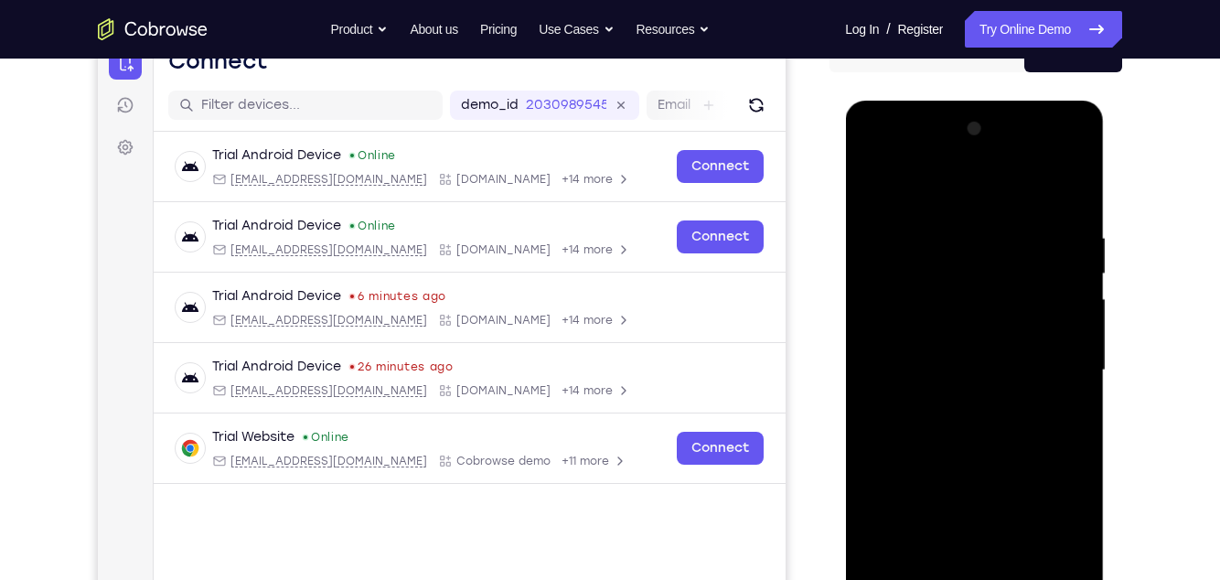
click at [1059, 365] on div at bounding box center [974, 370] width 231 height 512
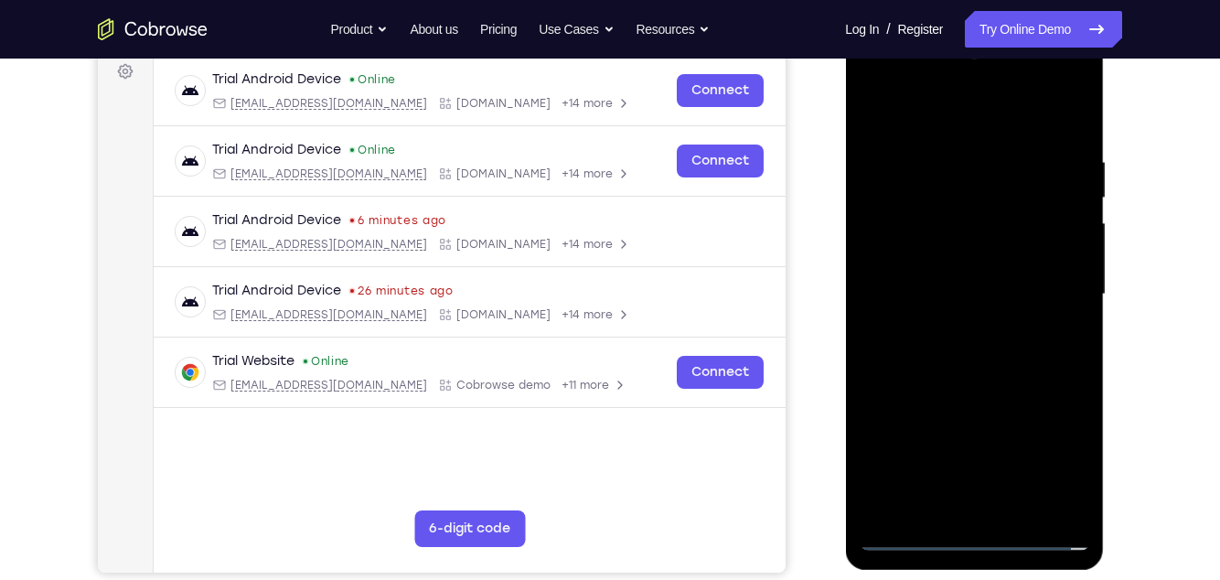
scroll to position [282, 0]
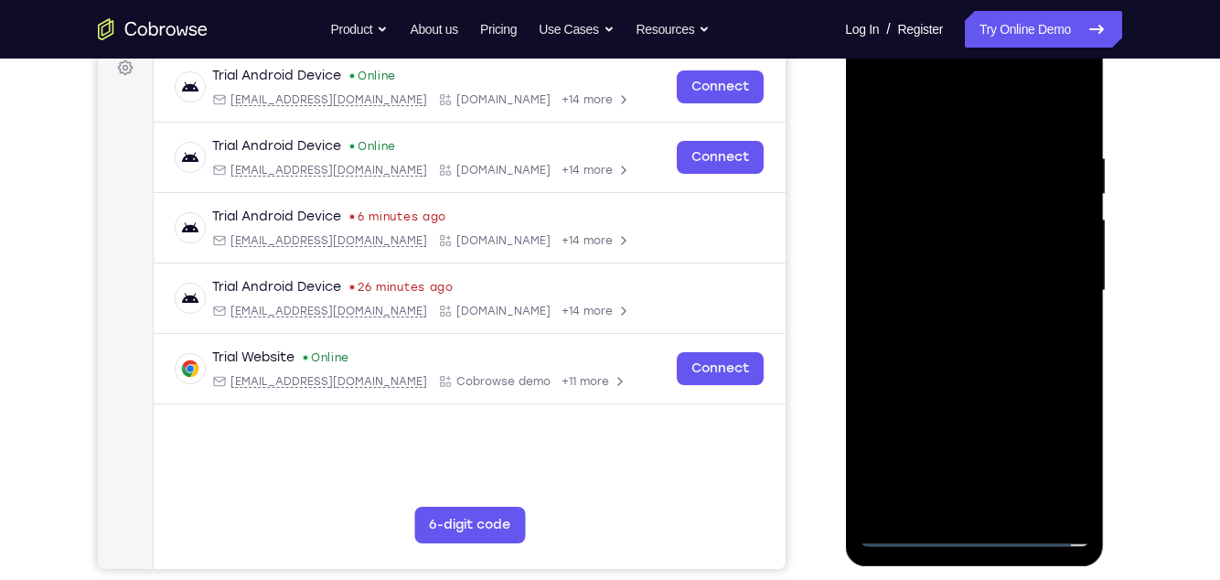
click at [958, 326] on div at bounding box center [974, 291] width 231 height 512
click at [1017, 281] on div at bounding box center [974, 291] width 231 height 512
click at [961, 254] on div at bounding box center [974, 291] width 231 height 512
click at [1006, 295] on div at bounding box center [974, 291] width 231 height 512
click at [1029, 356] on div at bounding box center [974, 291] width 231 height 512
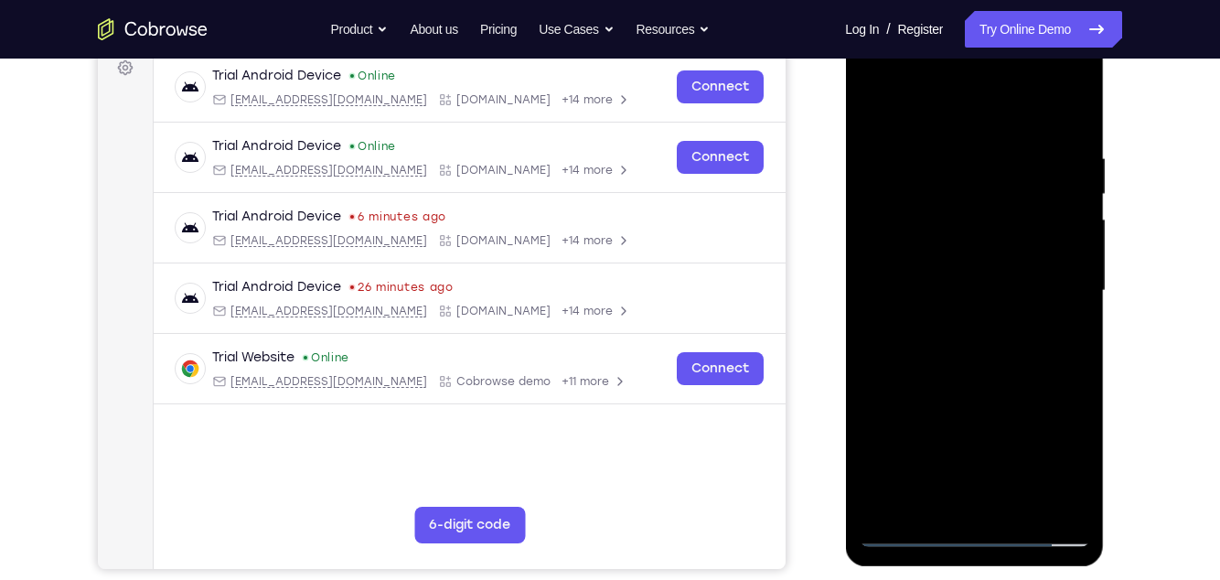
click at [983, 365] on div at bounding box center [974, 291] width 231 height 512
click at [942, 424] on div at bounding box center [974, 291] width 231 height 512
click at [996, 96] on div at bounding box center [974, 291] width 231 height 512
click at [1026, 139] on div at bounding box center [974, 291] width 231 height 512
click at [1014, 424] on div at bounding box center [974, 291] width 231 height 512
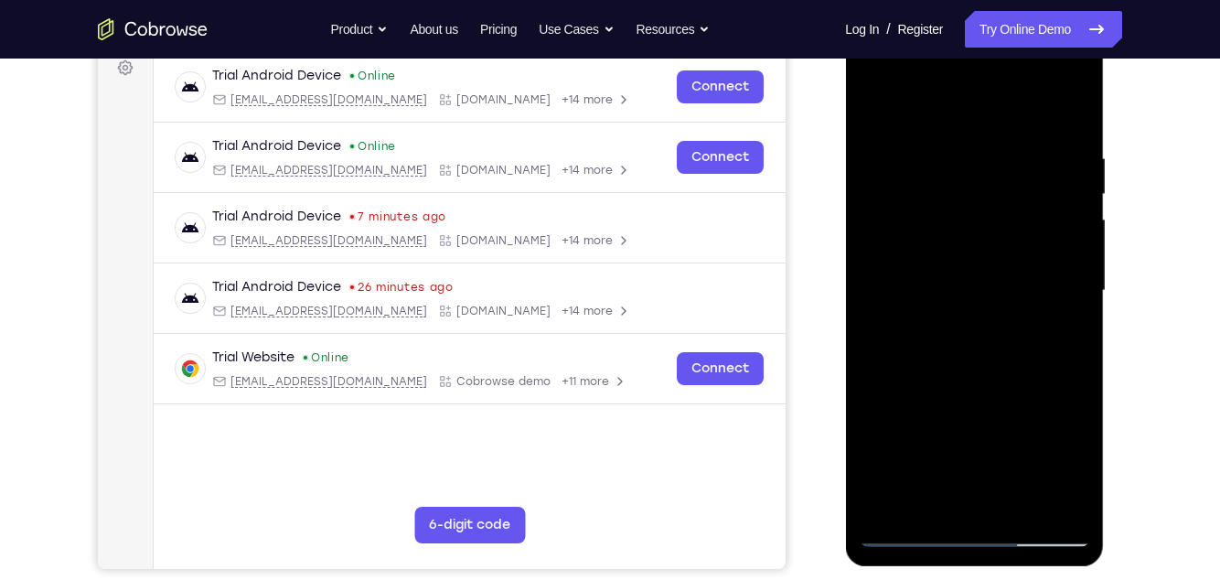
click at [980, 391] on div at bounding box center [974, 291] width 231 height 512
click at [968, 239] on div at bounding box center [974, 291] width 231 height 512
click at [926, 424] on div at bounding box center [974, 291] width 231 height 512
click at [942, 399] on div at bounding box center [974, 291] width 231 height 512
click at [1061, 320] on div at bounding box center [974, 291] width 231 height 512
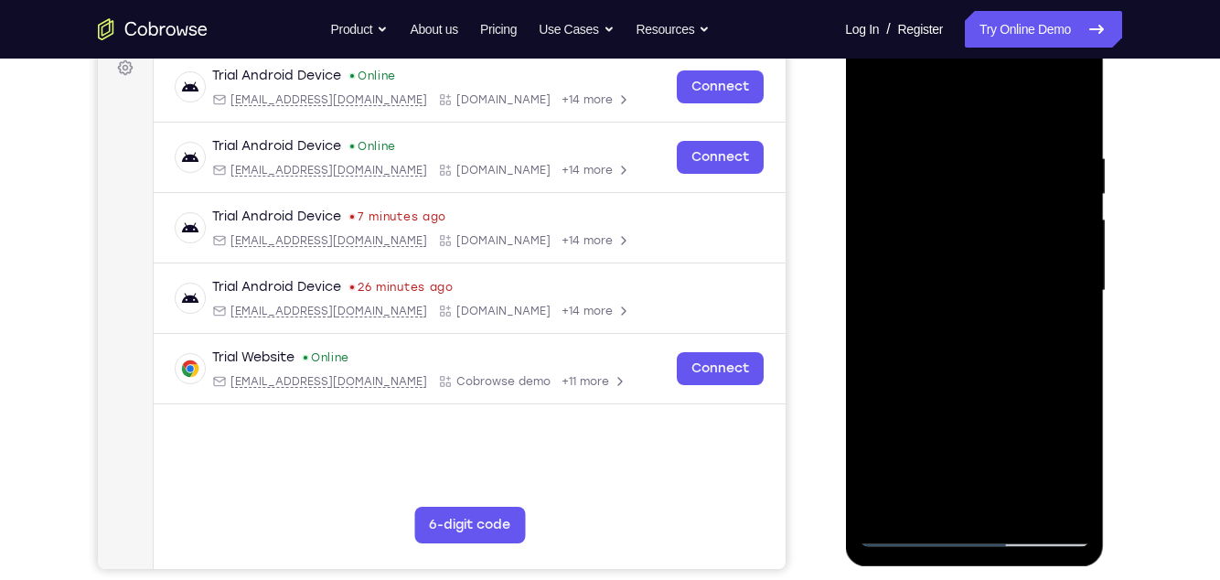
click at [911, 424] on div at bounding box center [974, 291] width 231 height 512
click at [908, 424] on div at bounding box center [974, 291] width 231 height 512
click at [906, 424] on div at bounding box center [974, 291] width 231 height 512
click at [885, 424] on div at bounding box center [974, 291] width 231 height 512
click at [1080, 424] on div at bounding box center [974, 291] width 231 height 512
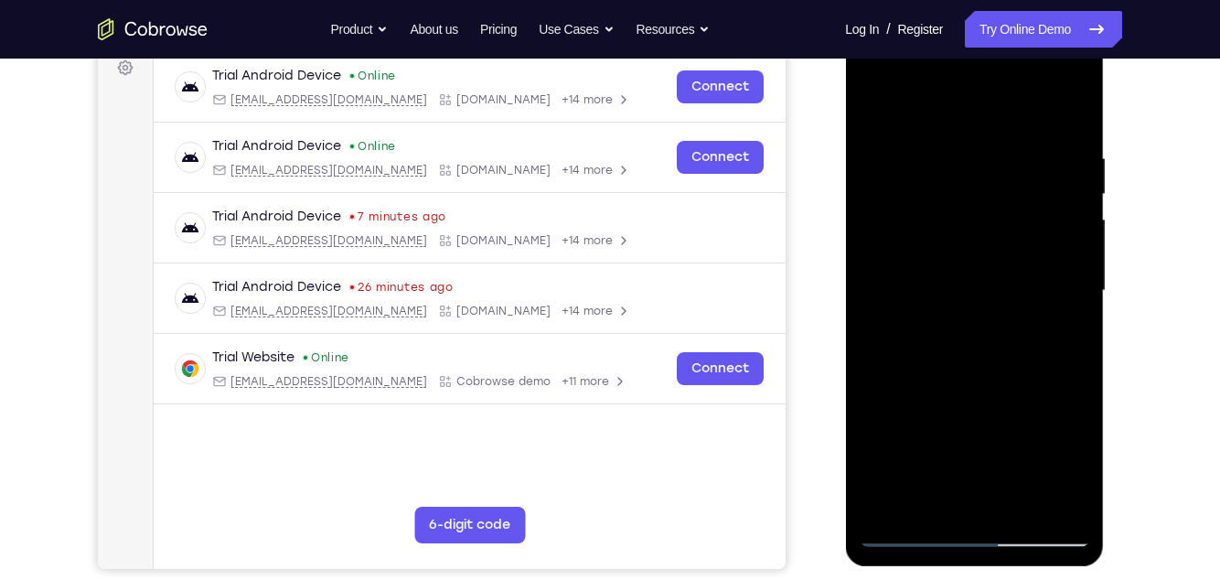
click at [1080, 424] on div at bounding box center [974, 291] width 231 height 512
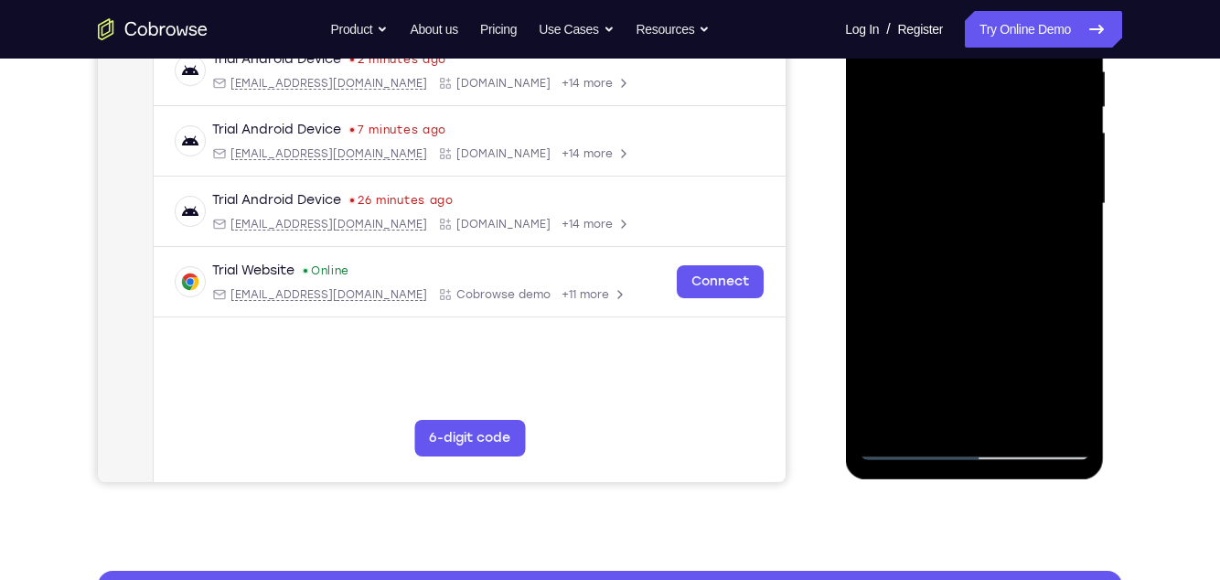
scroll to position [372, 0]
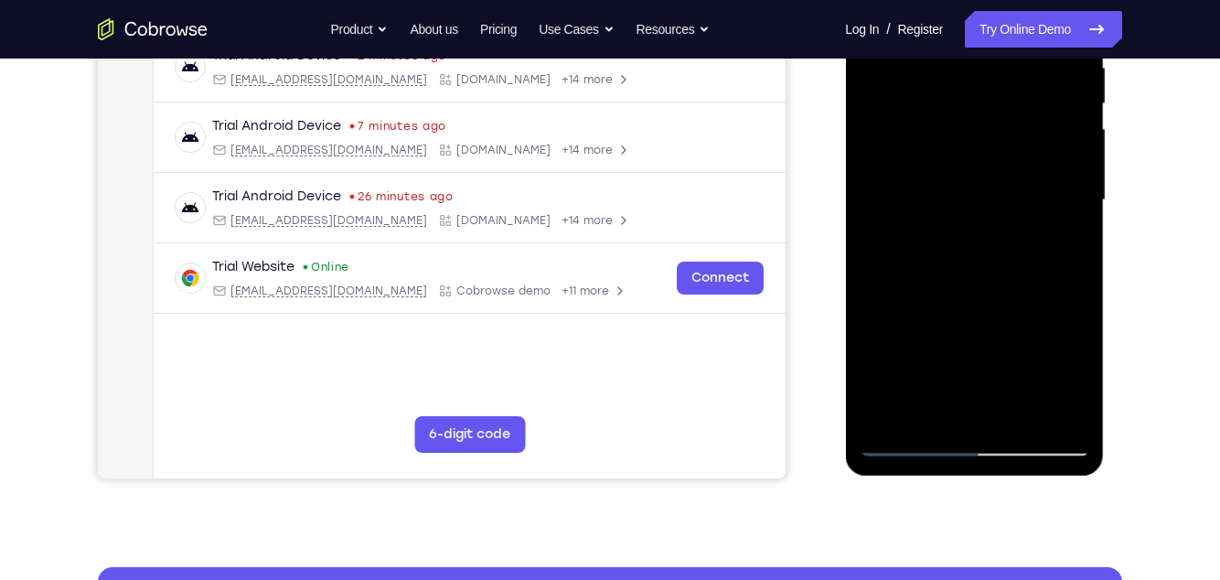
click at [1020, 414] on div at bounding box center [974, 200] width 231 height 512
click at [956, 149] on div at bounding box center [974, 200] width 231 height 512
click at [1062, 249] on div at bounding box center [974, 200] width 231 height 512
click at [1062, 250] on div at bounding box center [974, 200] width 231 height 512
click at [906, 424] on div at bounding box center [974, 200] width 231 height 512
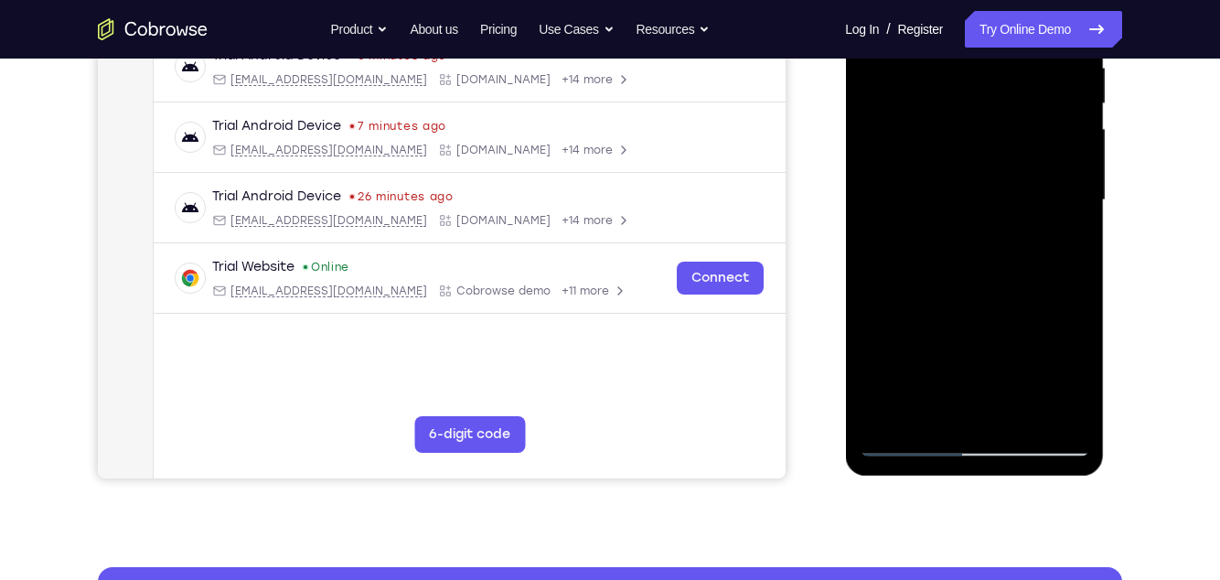
click at [909, 424] on div at bounding box center [974, 200] width 231 height 512
click at [908, 424] on div at bounding box center [974, 200] width 231 height 512
click at [874, 299] on div at bounding box center [974, 200] width 231 height 512
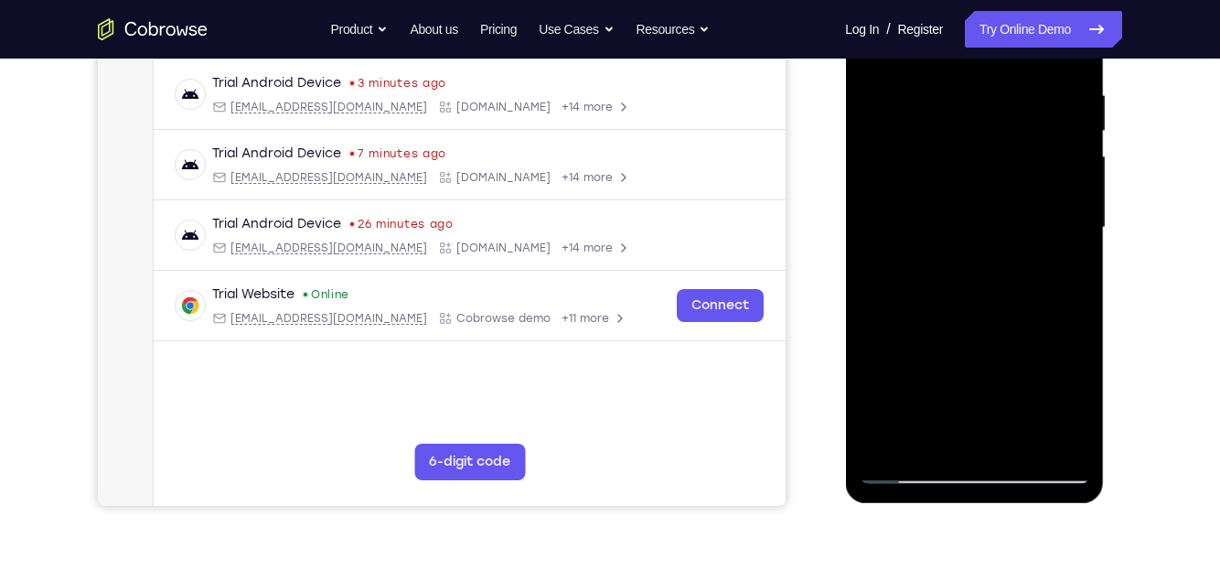
scroll to position [365, 0]
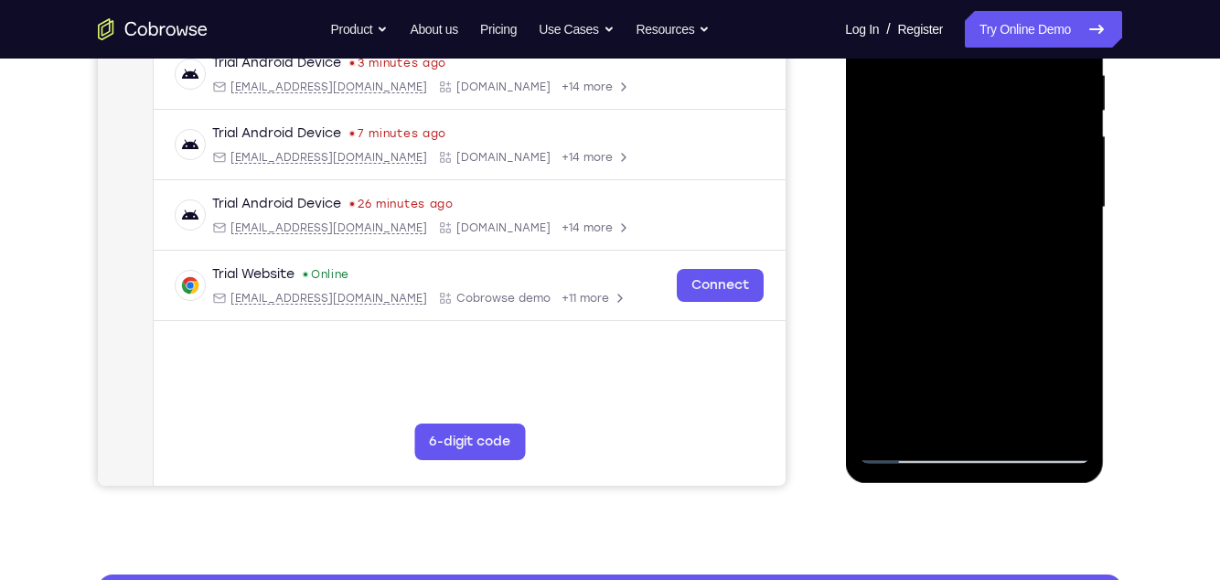
click at [973, 423] on div at bounding box center [974, 208] width 231 height 512
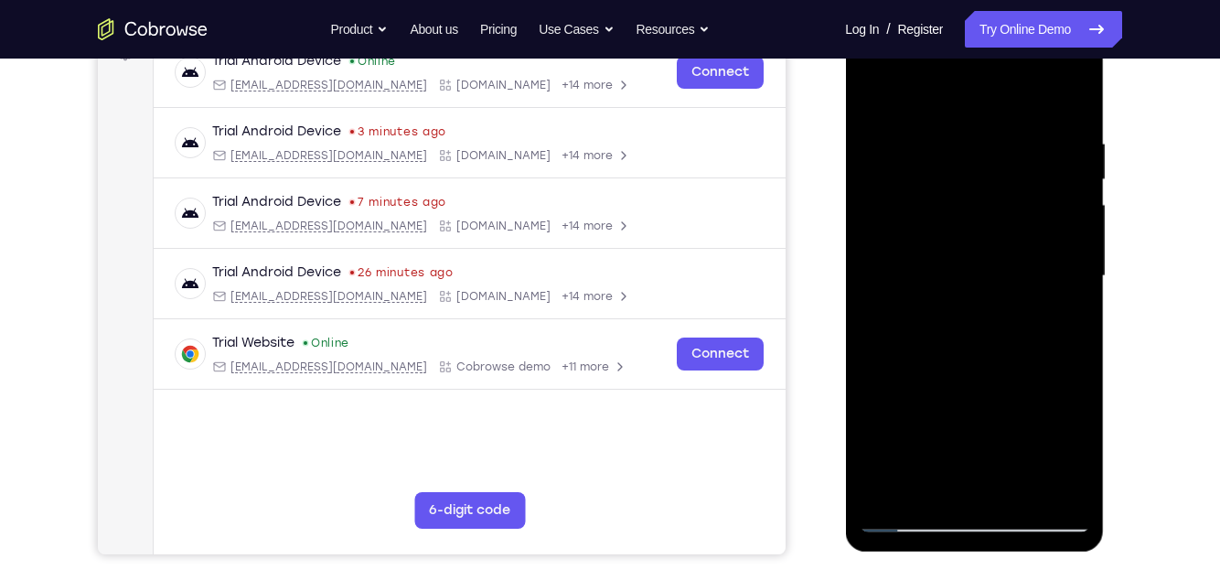
scroll to position [277, 0]
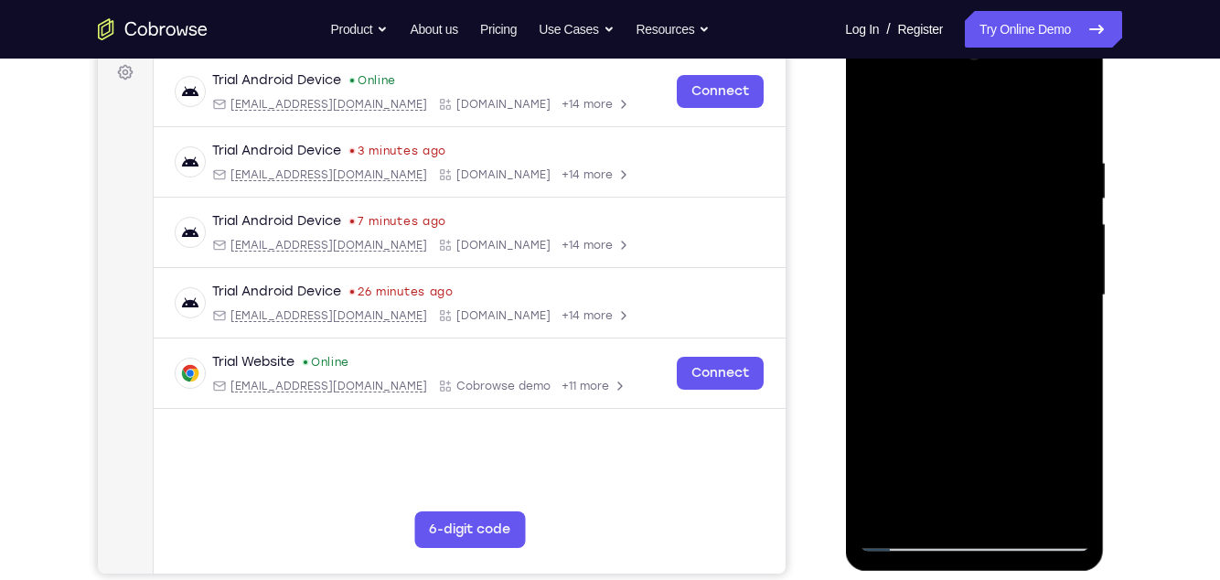
click at [1015, 424] on div at bounding box center [974, 295] width 231 height 512
click at [979, 252] on div at bounding box center [974, 295] width 231 height 512
click at [936, 424] on div at bounding box center [974, 295] width 231 height 512
click at [1070, 424] on div at bounding box center [974, 295] width 231 height 512
click at [897, 339] on div at bounding box center [974, 295] width 231 height 512
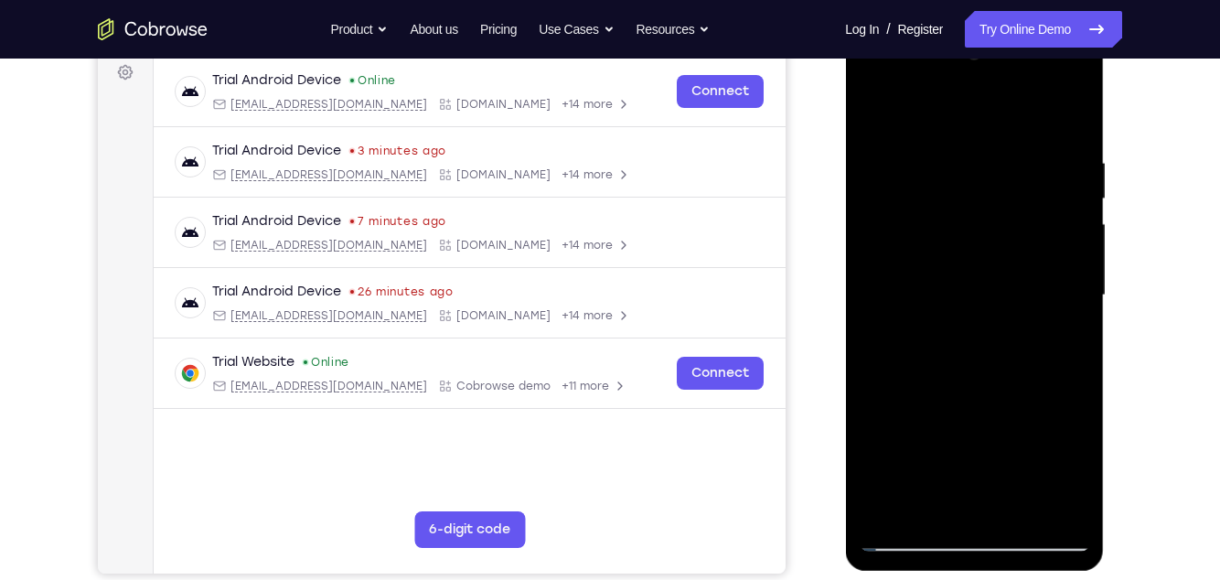
click at [907, 334] on div at bounding box center [974, 295] width 231 height 512
click at [907, 339] on div at bounding box center [974, 295] width 231 height 512
click at [1070, 424] on div at bounding box center [974, 295] width 231 height 512
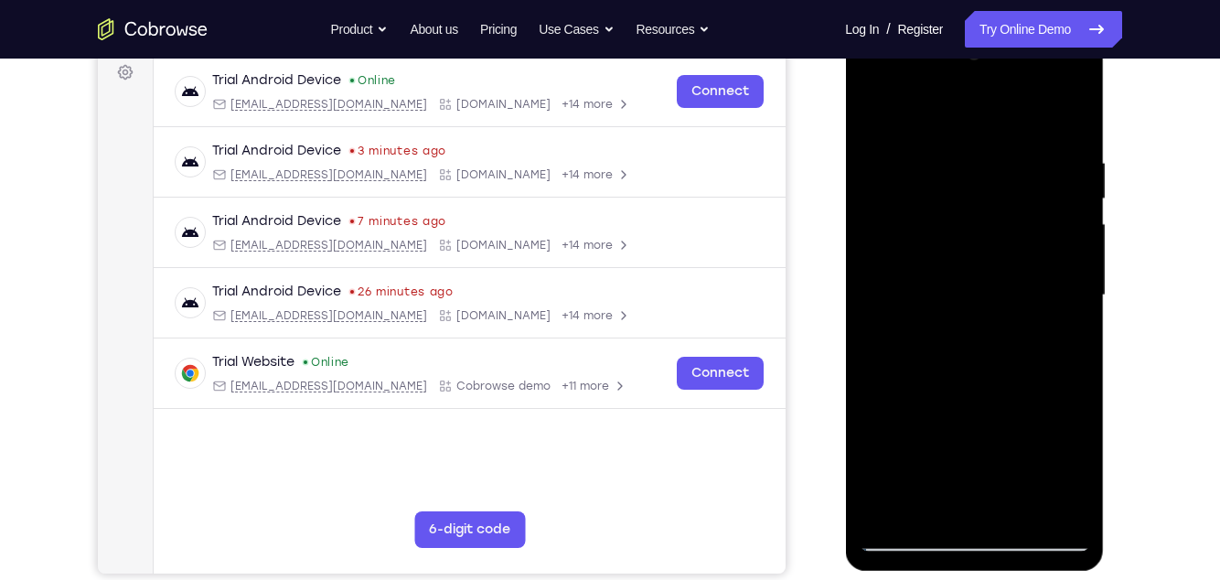
click at [1068, 341] on div at bounding box center [974, 295] width 231 height 512
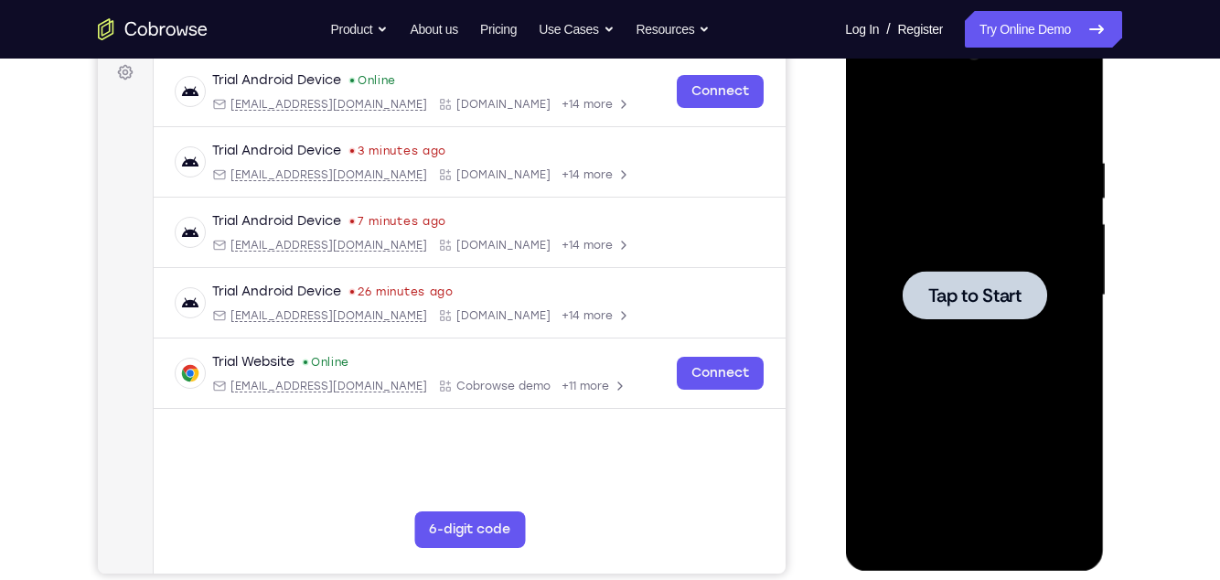
click at [1022, 424] on div at bounding box center [974, 295] width 231 height 512
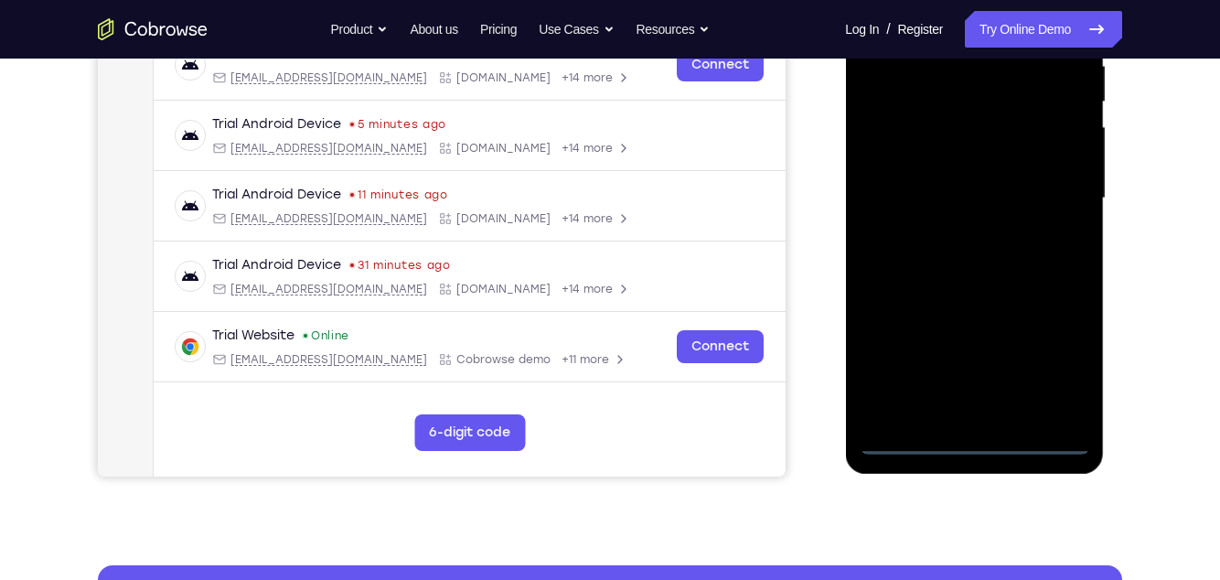
scroll to position [377, 0]
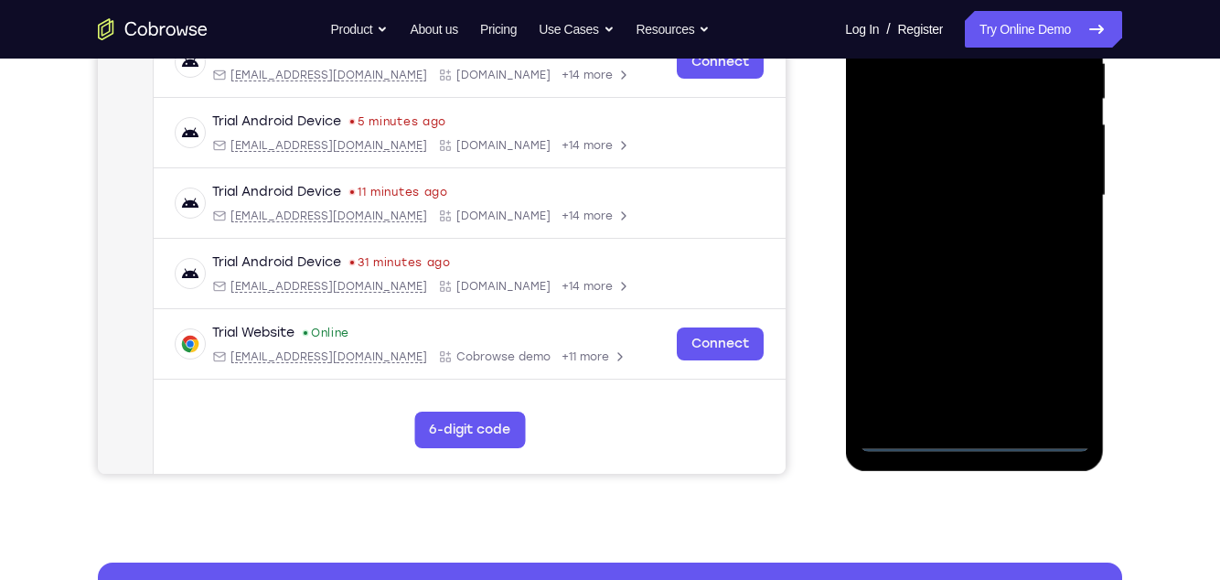
click at [972, 424] on div at bounding box center [974, 196] width 231 height 512
click at [1063, 358] on div at bounding box center [974, 196] width 231 height 512
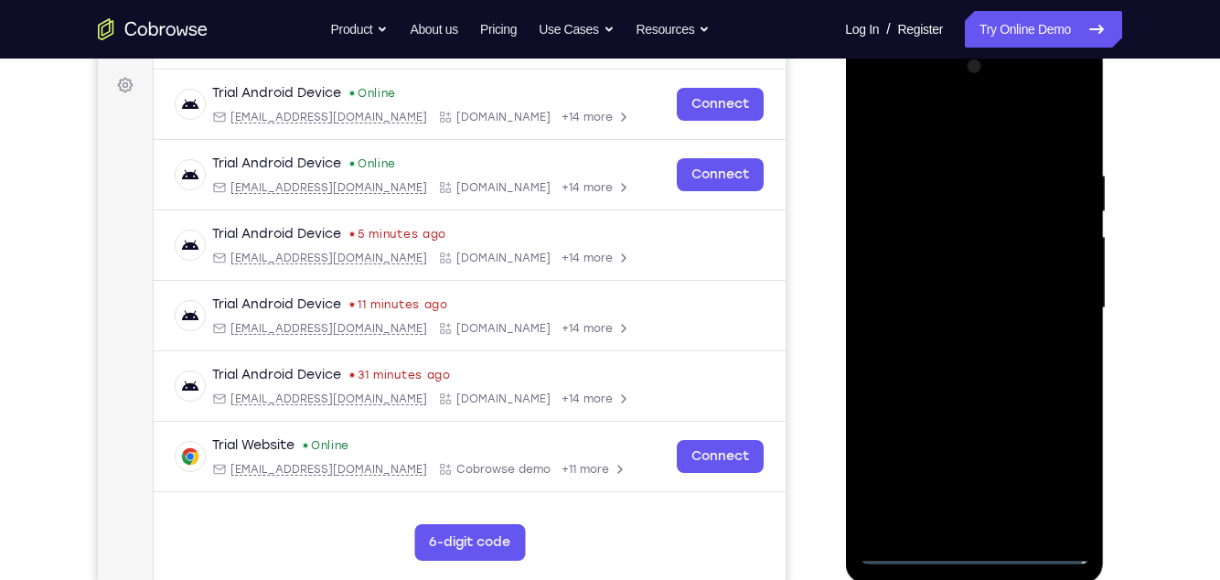
scroll to position [263, 0]
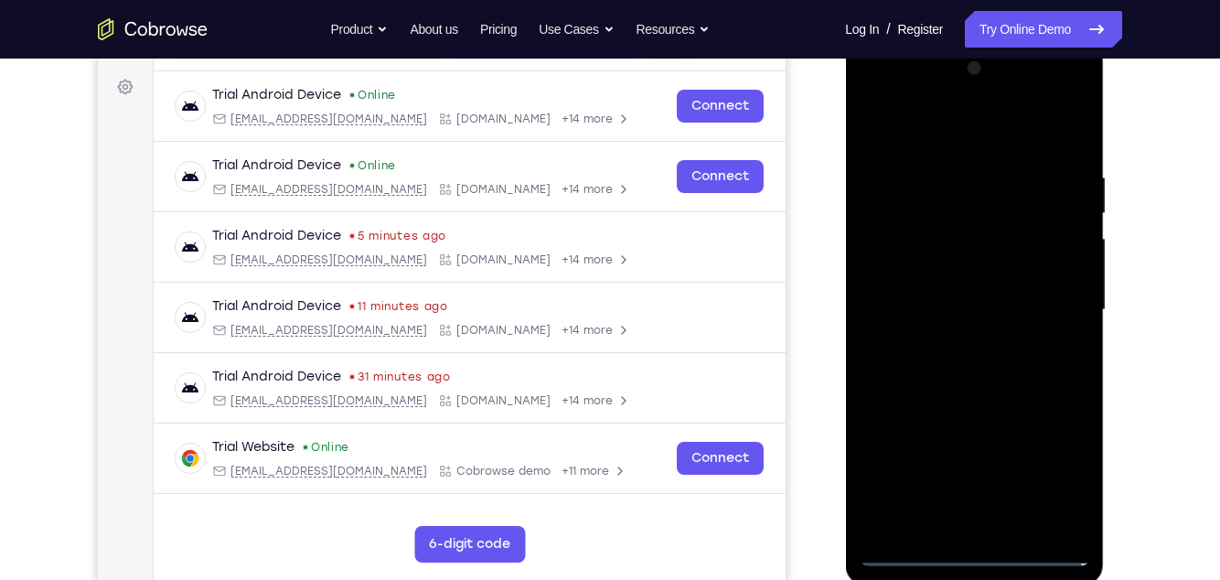
click at [971, 145] on div at bounding box center [974, 310] width 231 height 512
click at [1060, 307] on div at bounding box center [974, 310] width 231 height 512
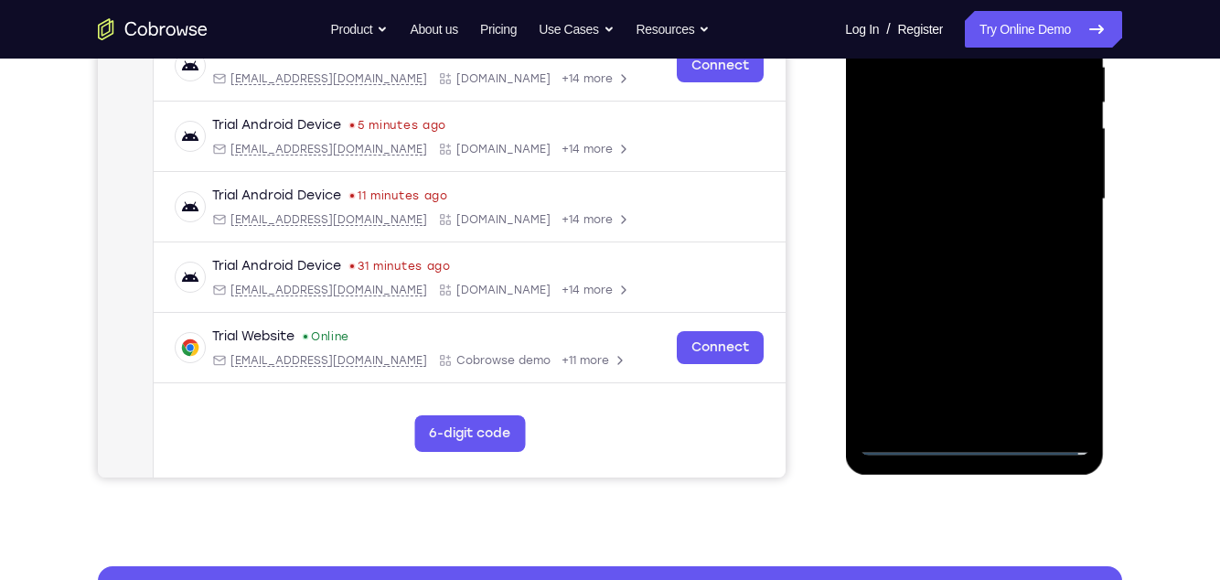
scroll to position [374, 0]
click at [952, 231] on div at bounding box center [974, 198] width 231 height 512
click at [1019, 185] on div at bounding box center [974, 198] width 231 height 512
click at [932, 159] on div at bounding box center [974, 198] width 231 height 512
click at [995, 199] on div at bounding box center [974, 198] width 231 height 512
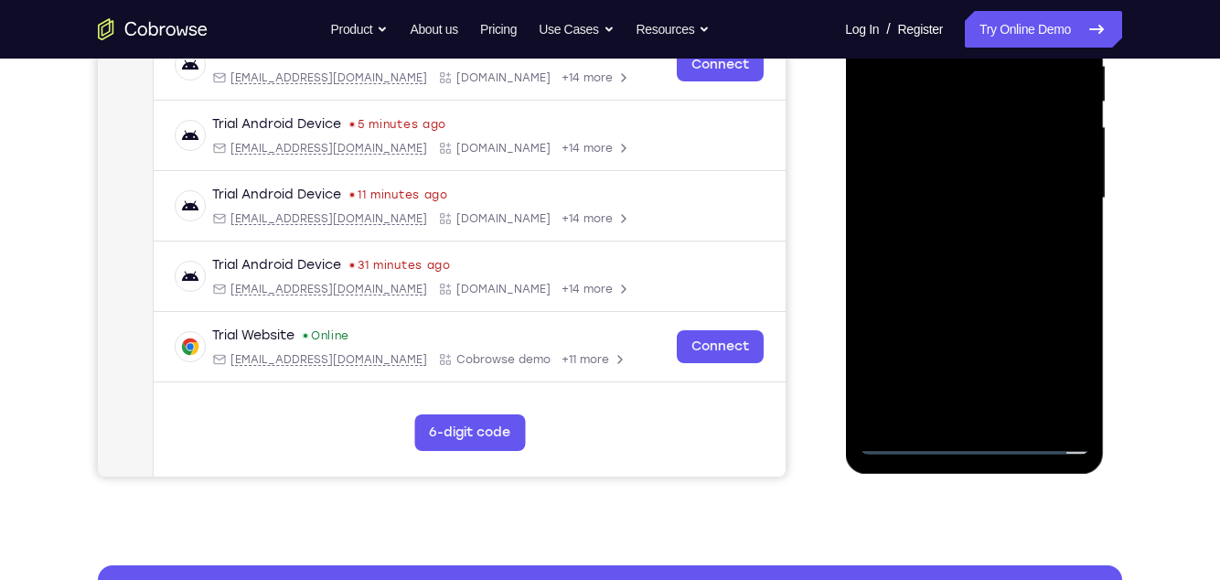
click at [1015, 263] on div at bounding box center [974, 198] width 231 height 512
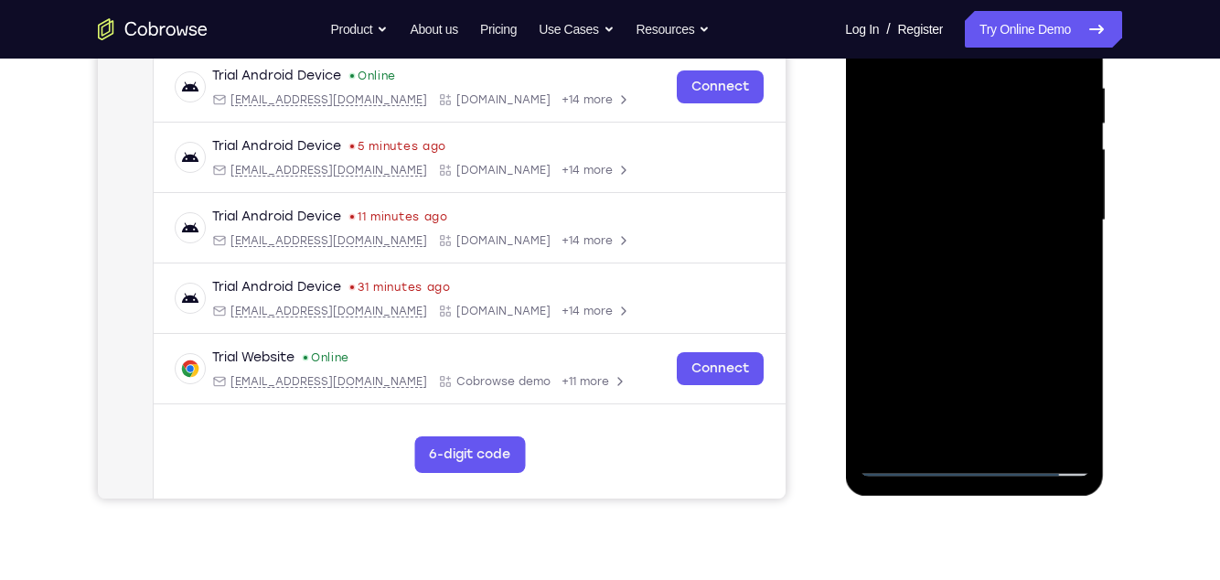
scroll to position [357, 0]
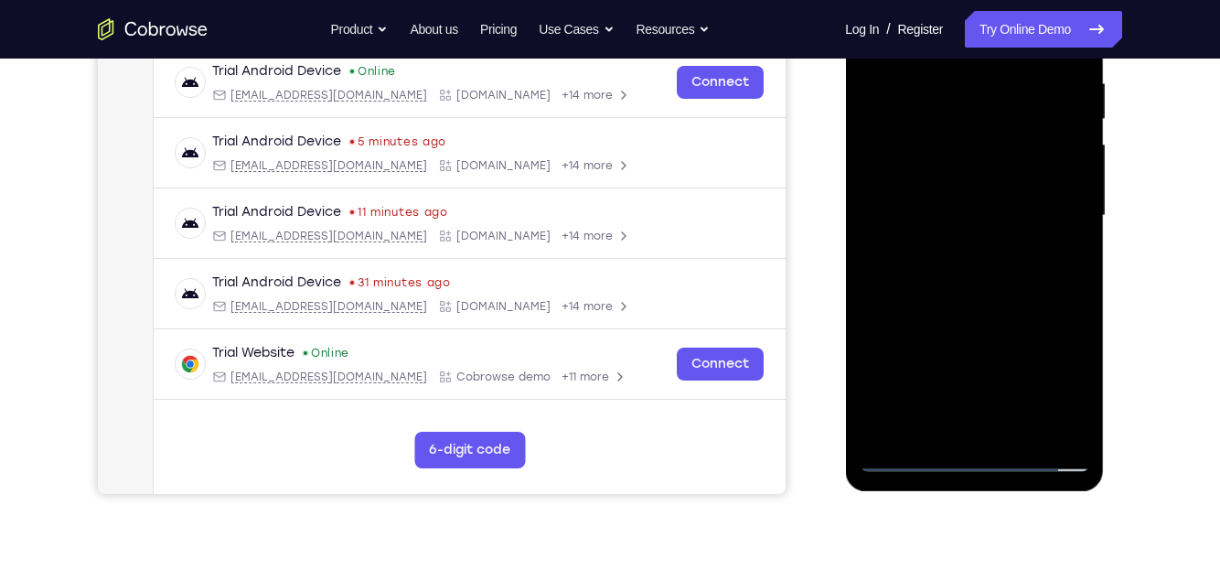
click at [1011, 290] on div at bounding box center [974, 216] width 231 height 512
click at [1017, 424] on div at bounding box center [974, 216] width 231 height 512
click at [983, 316] on div at bounding box center [974, 216] width 231 height 512
click at [996, 168] on div at bounding box center [974, 216] width 231 height 512
click at [1065, 263] on div at bounding box center [974, 216] width 231 height 512
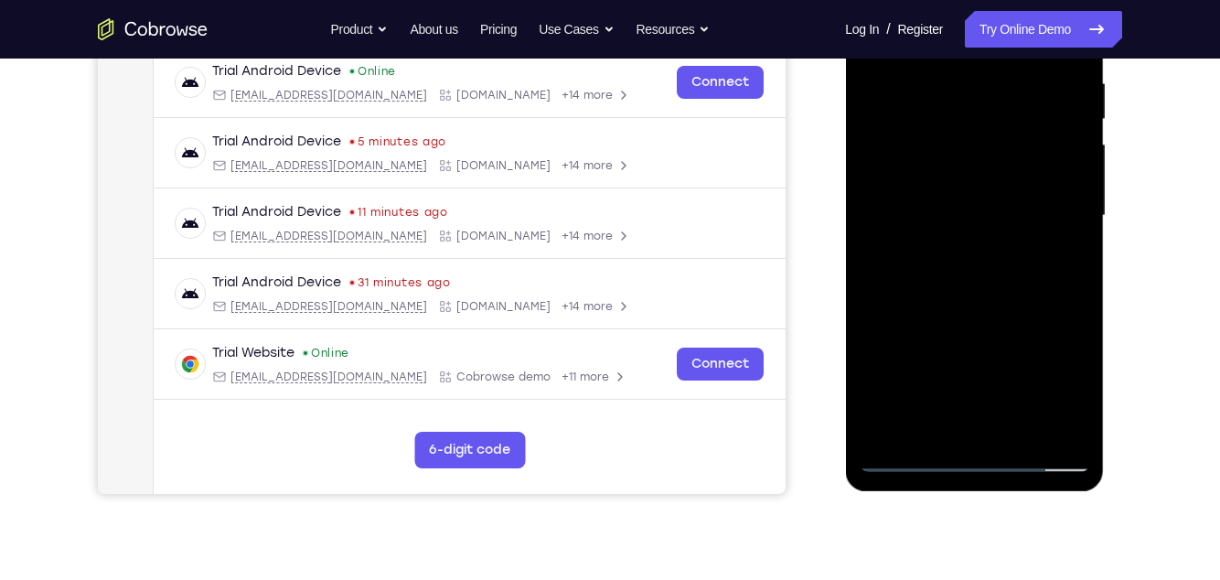
click at [902, 424] on div at bounding box center [974, 216] width 231 height 512
click at [912, 424] on div at bounding box center [974, 216] width 231 height 512
click at [909, 424] on div at bounding box center [974, 216] width 231 height 512
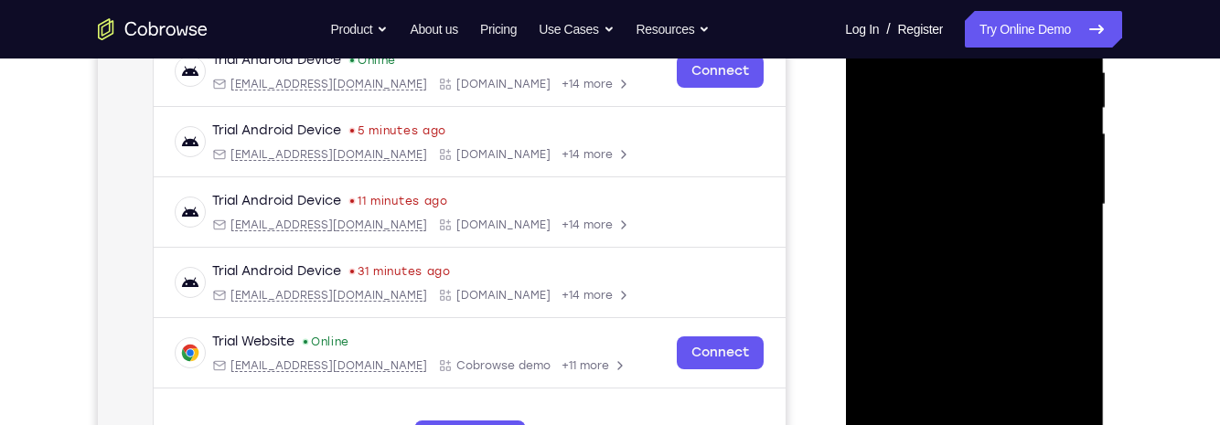
scroll to position [408, 0]
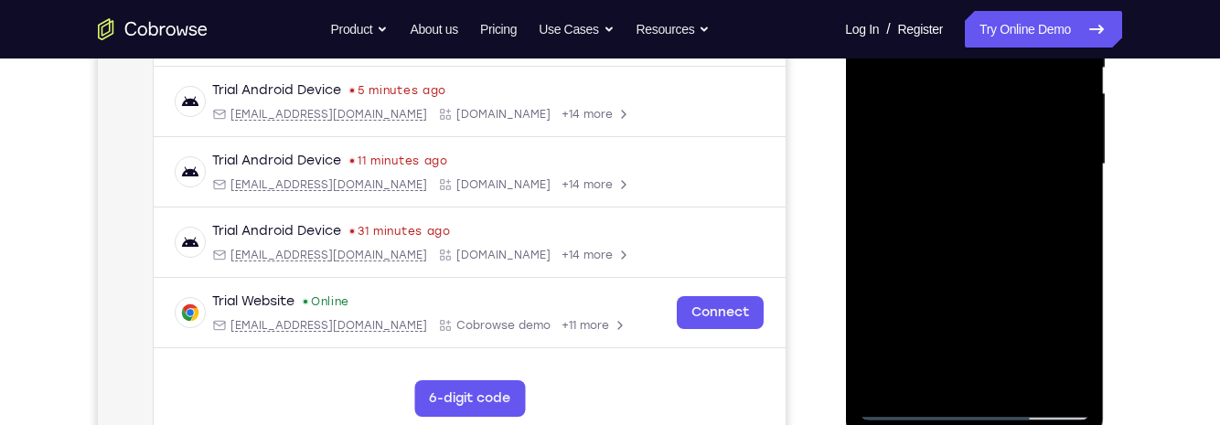
click at [1089, 362] on div at bounding box center [974, 167] width 259 height 545
click at [1084, 361] on div at bounding box center [974, 165] width 231 height 512
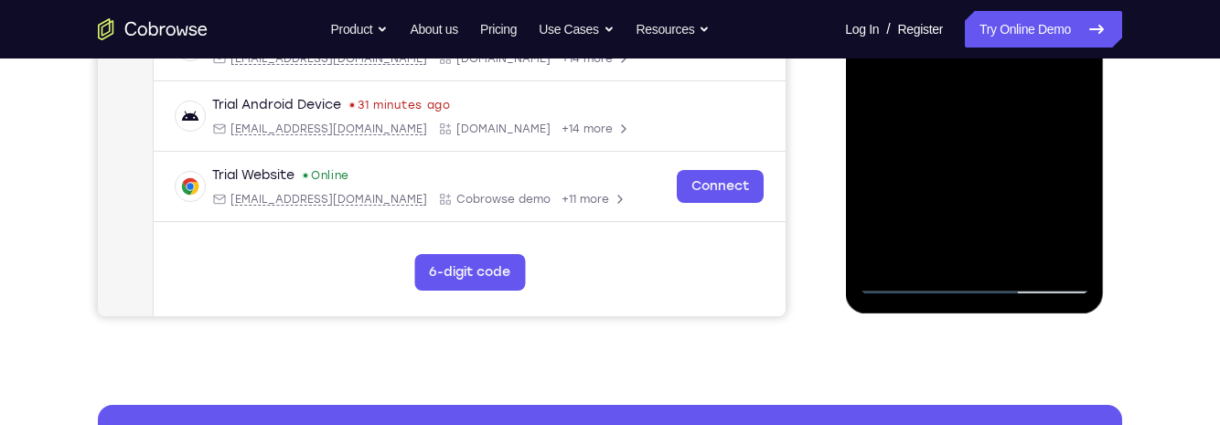
scroll to position [537, 0]
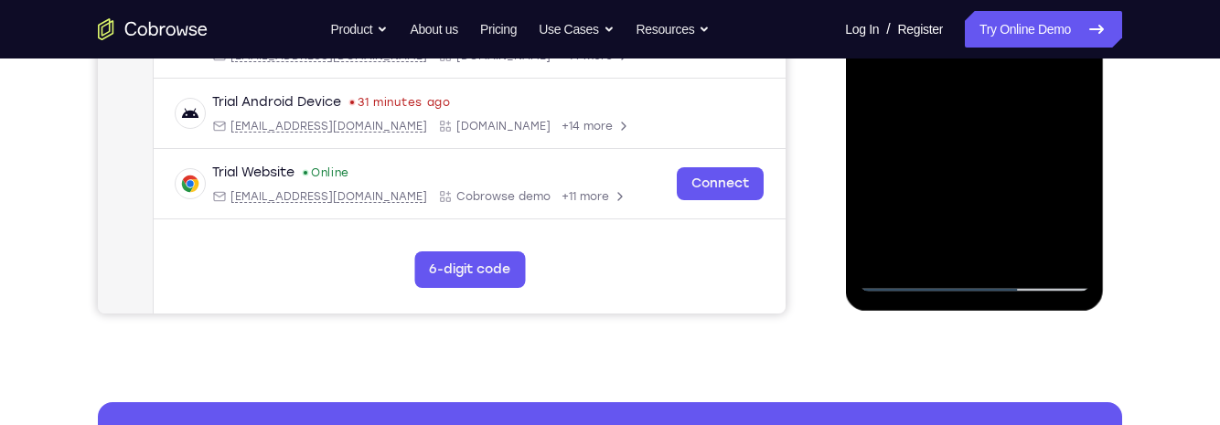
click at [1016, 251] on div at bounding box center [974, 36] width 231 height 512
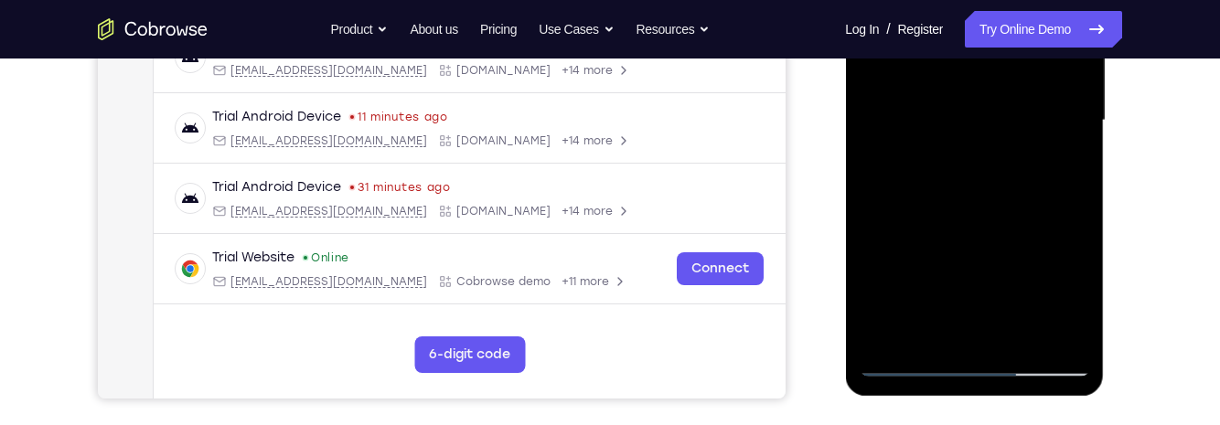
scroll to position [450, 0]
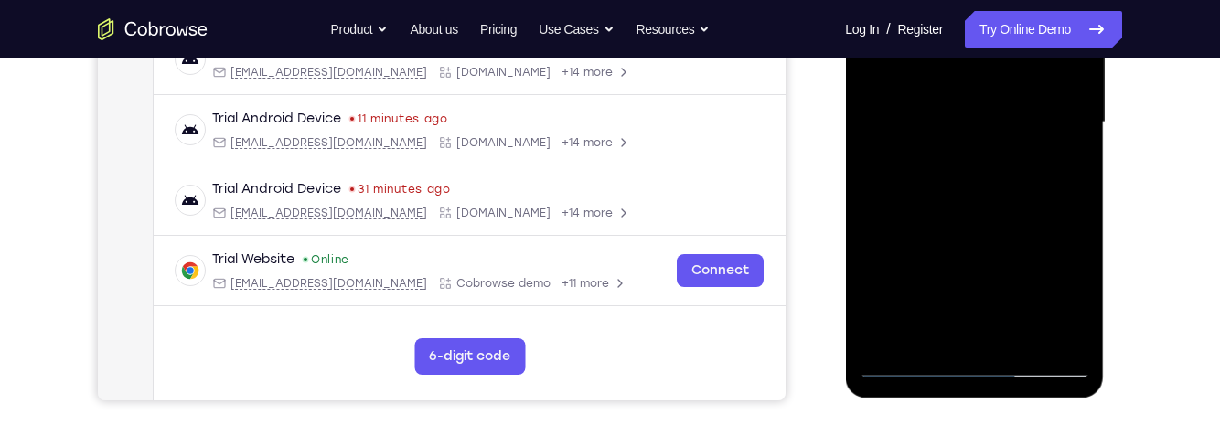
click at [963, 76] on div at bounding box center [974, 122] width 231 height 512
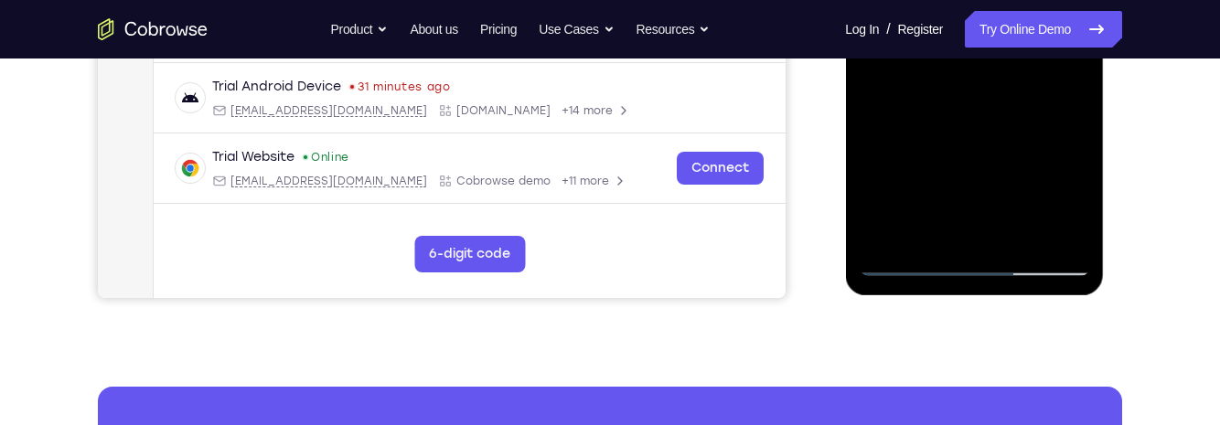
scroll to position [554, 0]
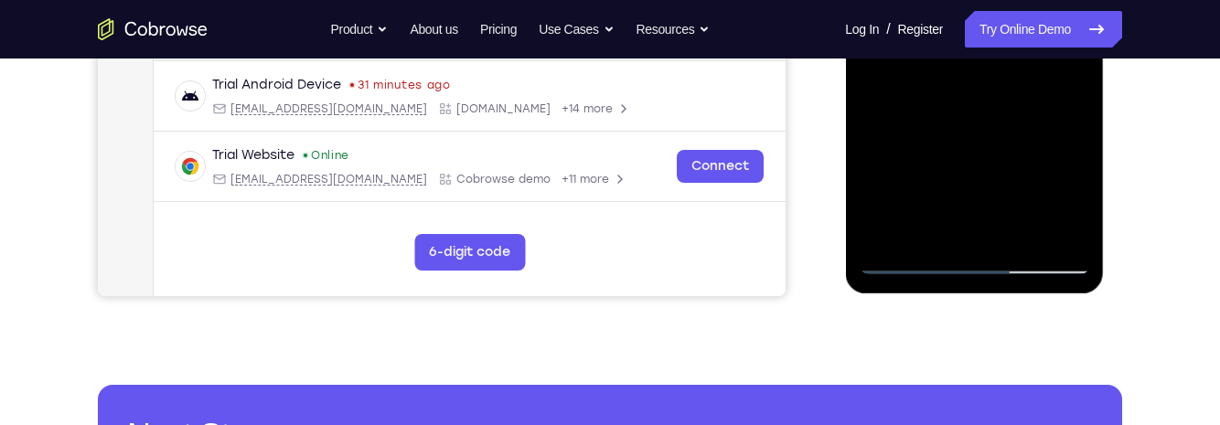
click at [1015, 171] on div at bounding box center [974, 18] width 231 height 512
click at [1010, 151] on div at bounding box center [974, 18] width 231 height 512
click at [1045, 148] on div at bounding box center [974, 18] width 231 height 512
click at [1006, 134] on div at bounding box center [974, 18] width 231 height 512
click at [1048, 129] on div at bounding box center [974, 18] width 231 height 512
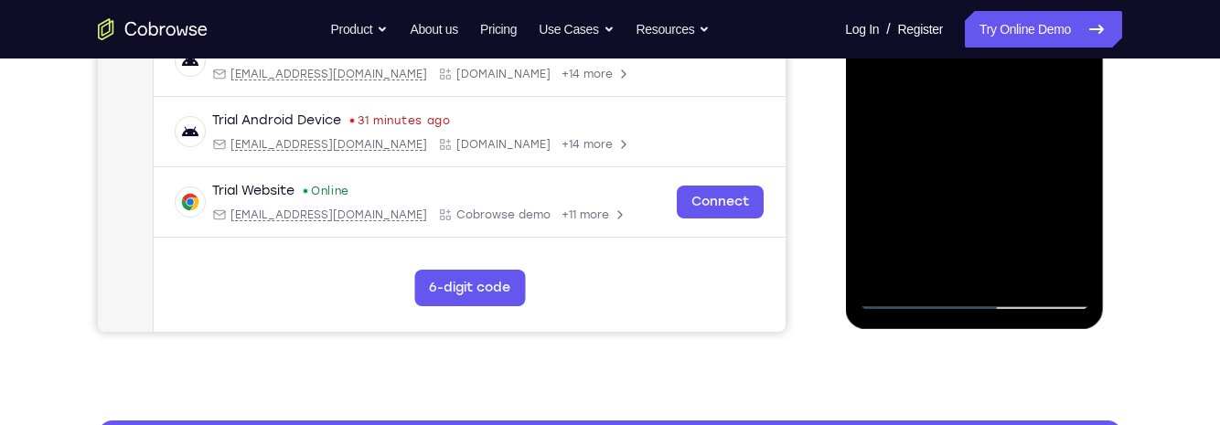
scroll to position [518, 0]
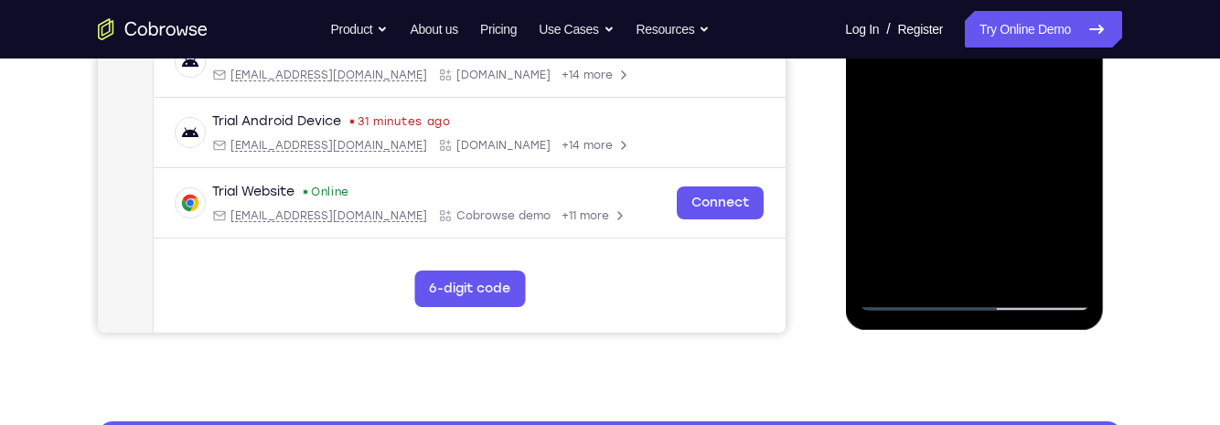
click at [1058, 99] on div at bounding box center [974, 55] width 231 height 512
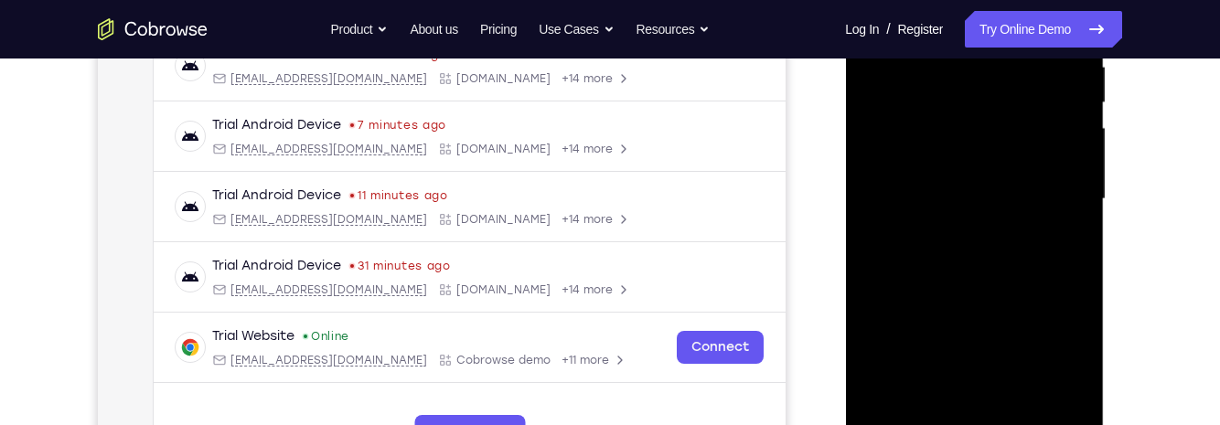
scroll to position [375, 0]
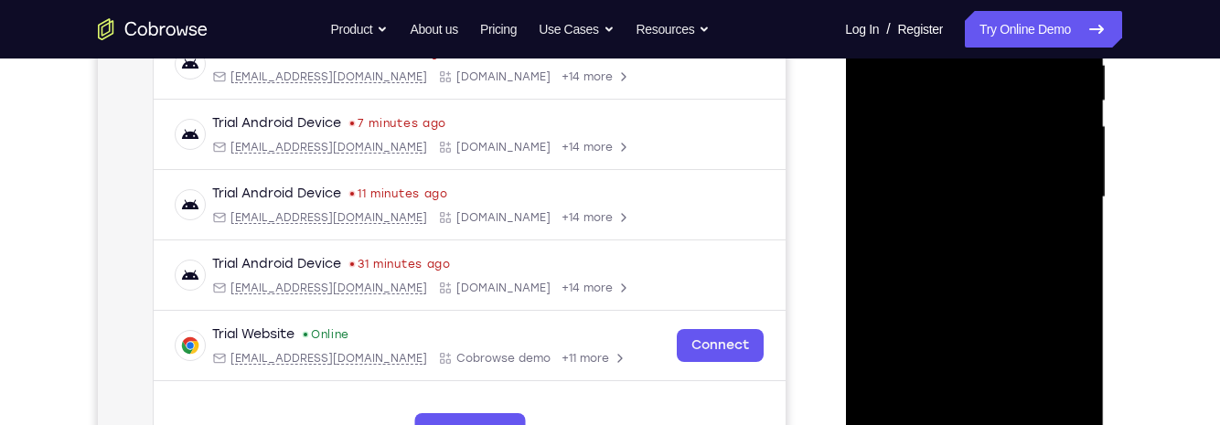
click at [952, 111] on div at bounding box center [974, 197] width 231 height 512
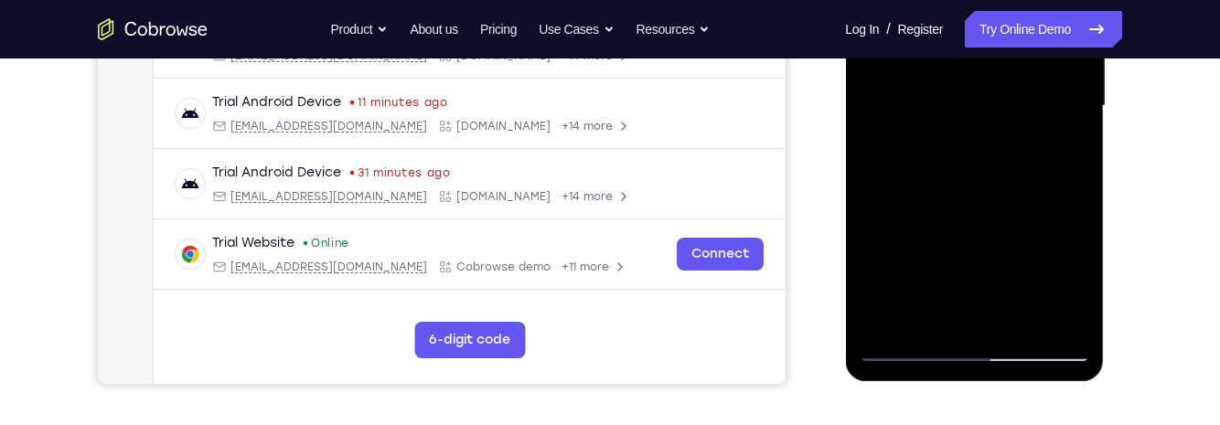
scroll to position [469, 0]
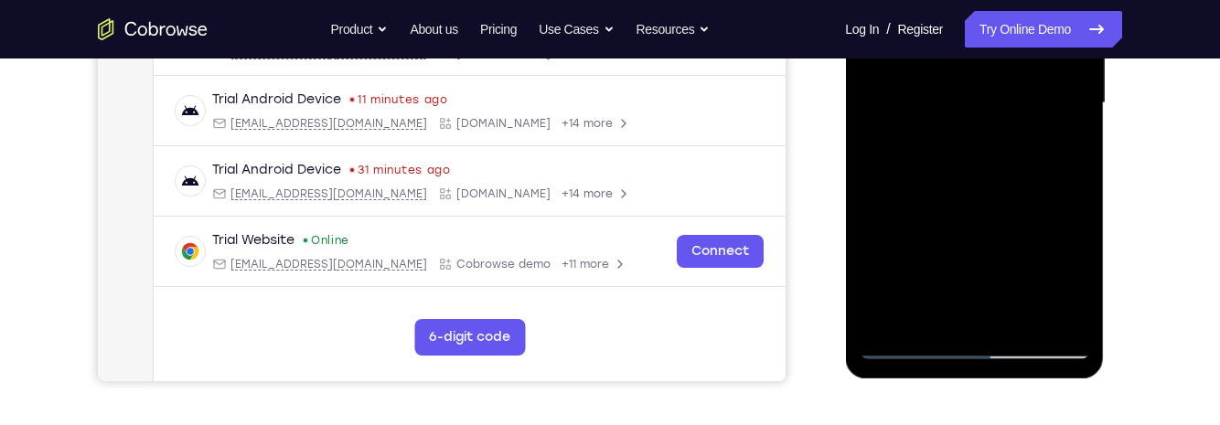
click at [957, 175] on div at bounding box center [974, 103] width 231 height 512
click at [1061, 153] on div at bounding box center [974, 103] width 231 height 512
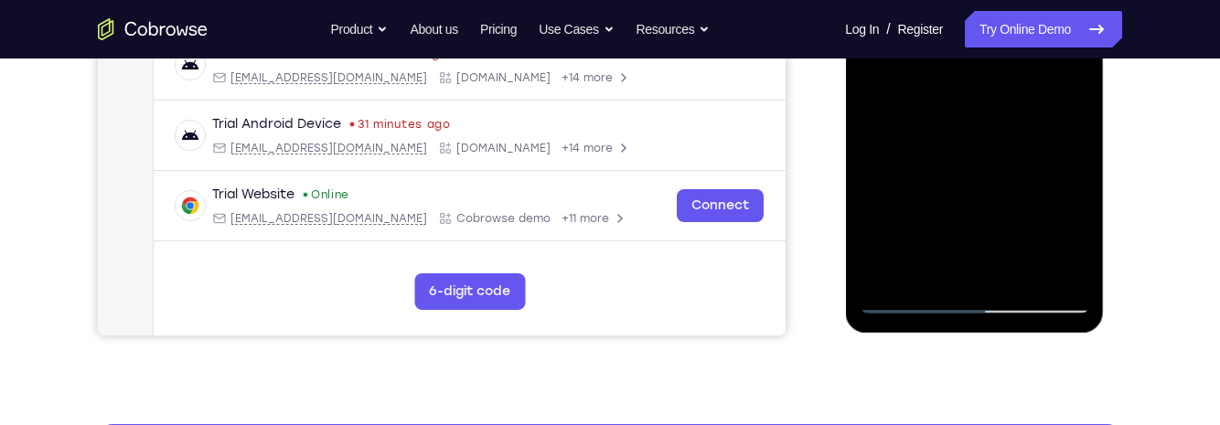
scroll to position [525, 0]
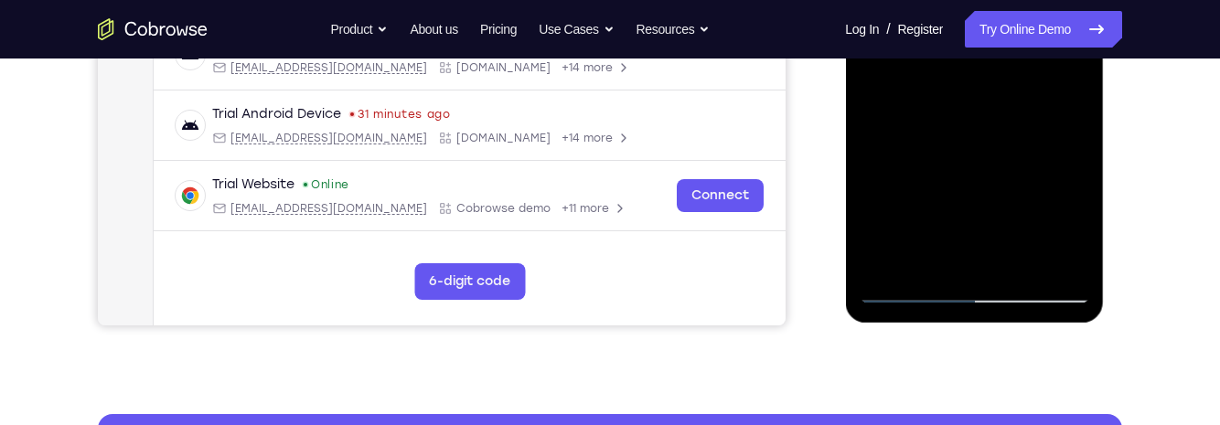
click at [1065, 95] on div at bounding box center [974, 47] width 231 height 512
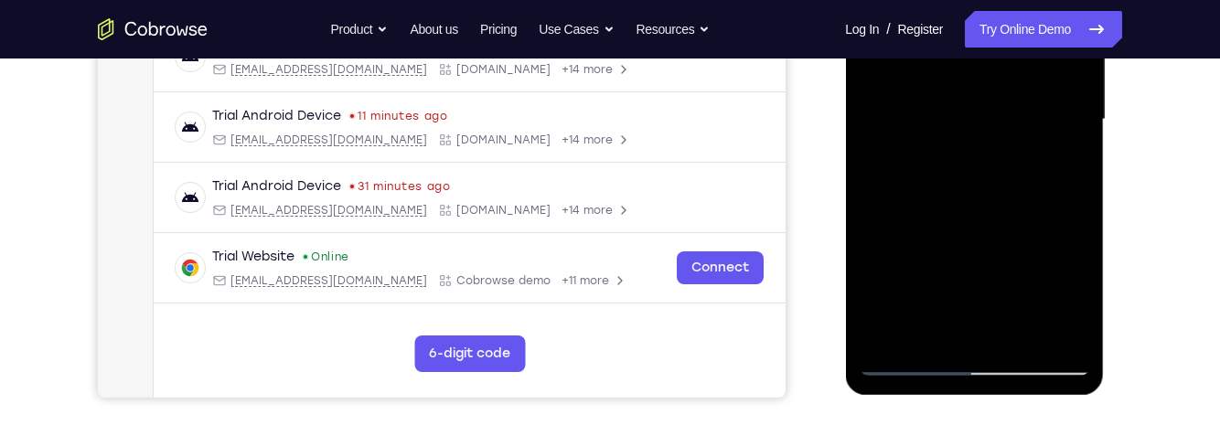
scroll to position [469, 0]
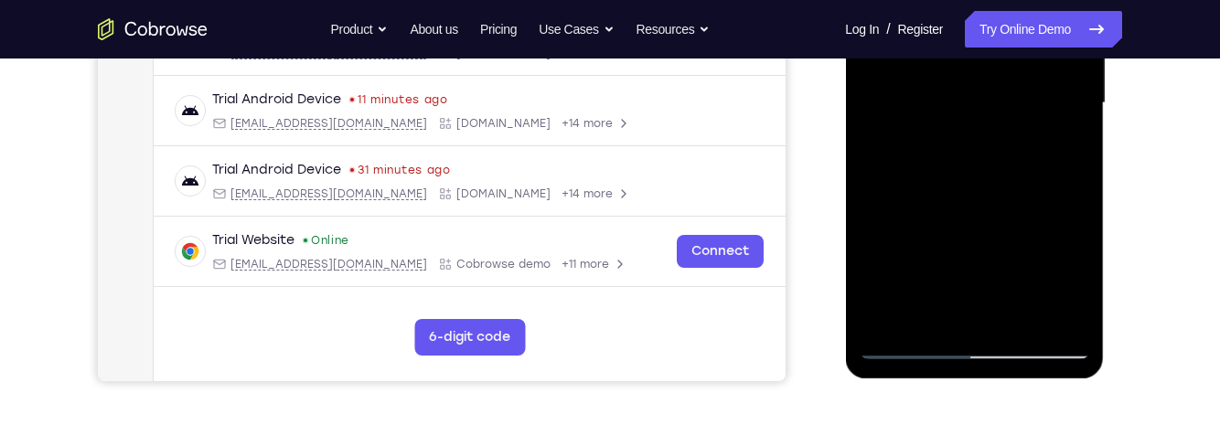
click at [944, 111] on div at bounding box center [974, 103] width 231 height 512
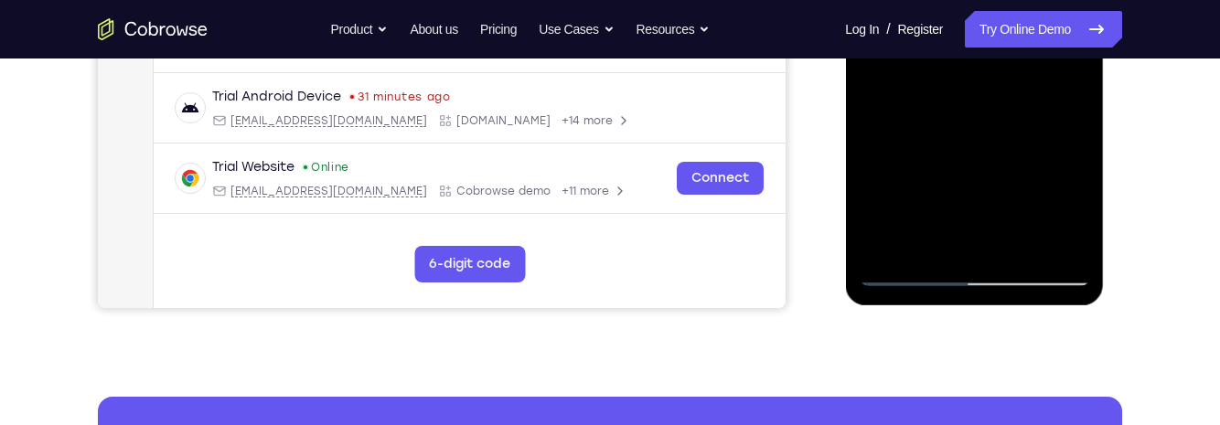
scroll to position [545, 0]
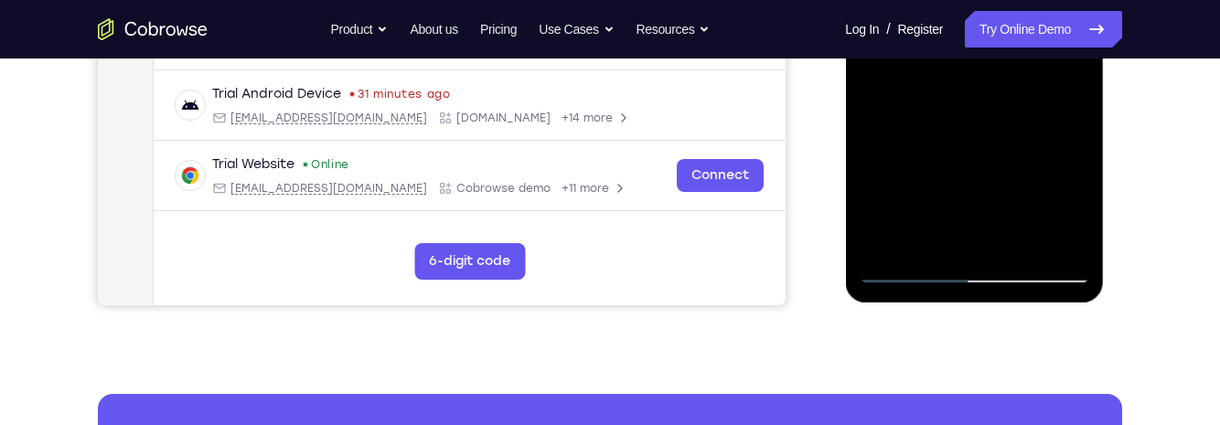
click at [979, 194] on div at bounding box center [974, 27] width 231 height 512
click at [910, 74] on div at bounding box center [974, 27] width 231 height 512
click at [979, 111] on div at bounding box center [974, 27] width 231 height 512
click at [891, 74] on div at bounding box center [974, 27] width 231 height 512
click at [979, 108] on div at bounding box center [974, 27] width 231 height 512
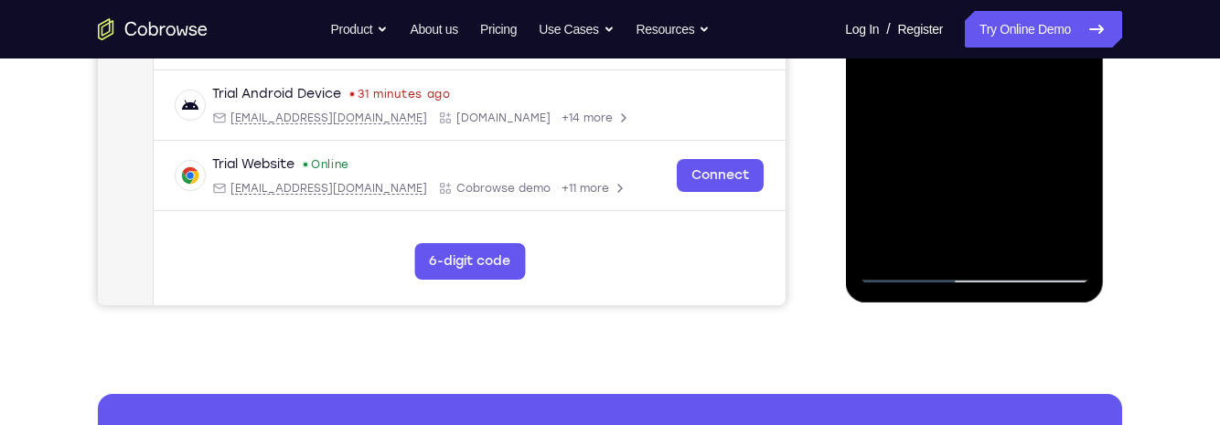
click at [1063, 79] on div at bounding box center [974, 27] width 231 height 512
click at [1062, 75] on div at bounding box center [974, 27] width 231 height 512
click at [946, 74] on div at bounding box center [974, 27] width 231 height 512
click at [919, 100] on div at bounding box center [974, 27] width 231 height 512
click at [1059, 76] on div at bounding box center [974, 27] width 231 height 512
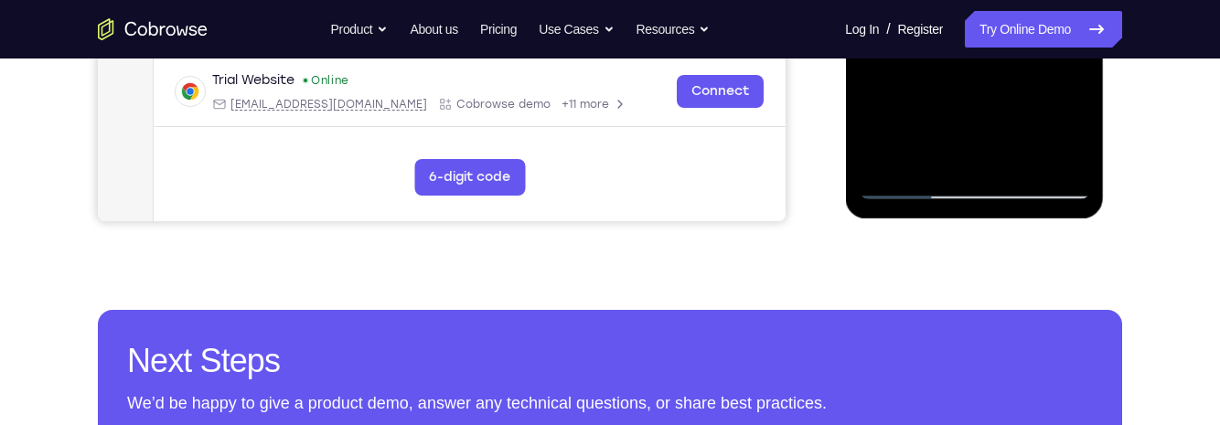
scroll to position [645, 0]
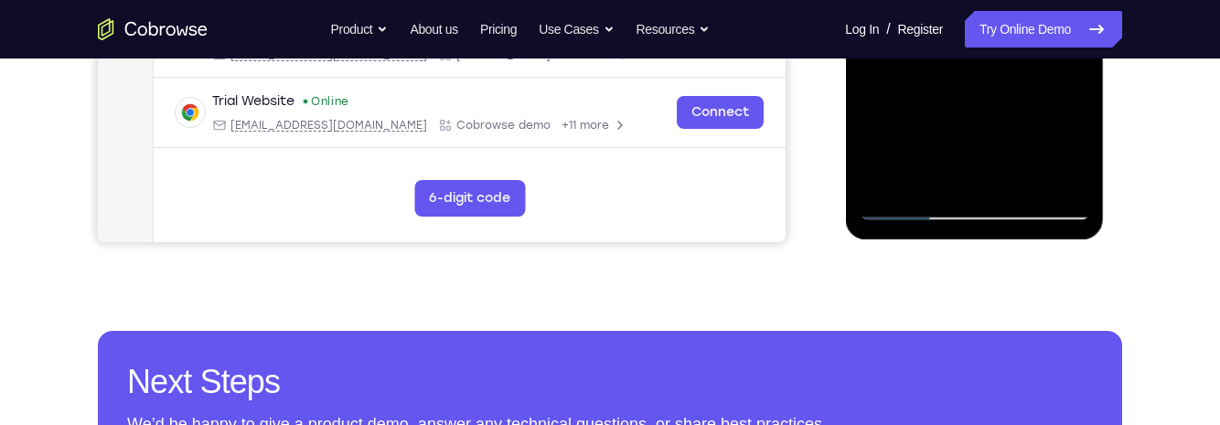
scroll to position [607, 0]
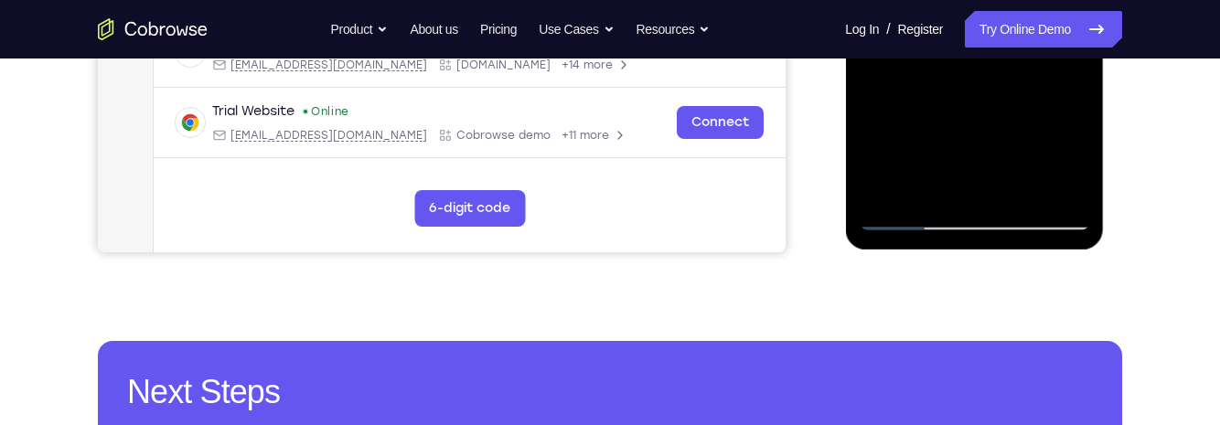
scroll to position [600, 0]
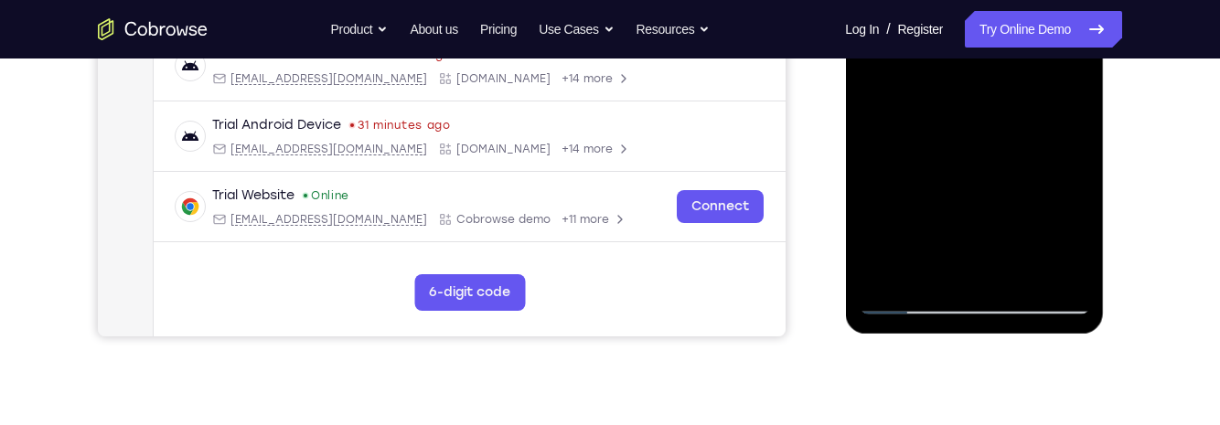
scroll to position [518, 0]
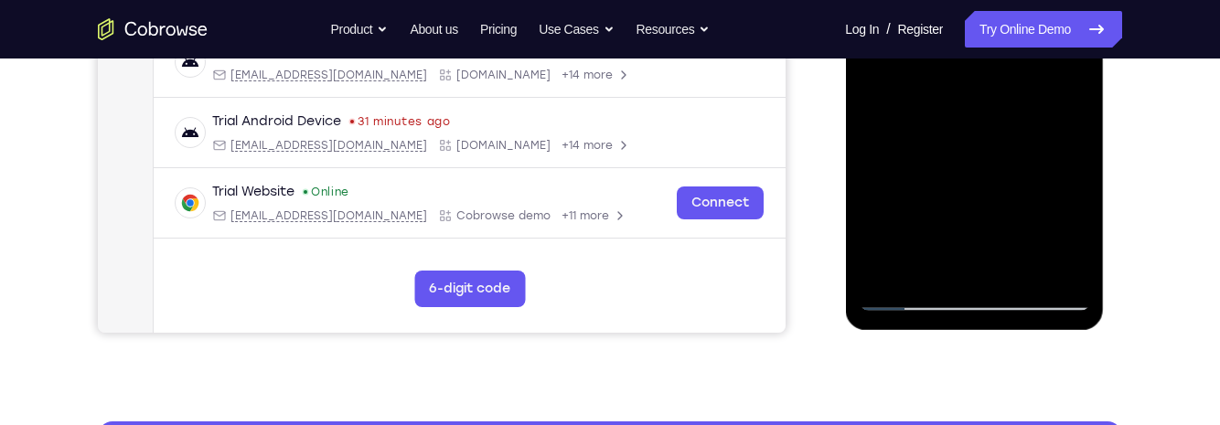
click at [1010, 272] on div at bounding box center [974, 55] width 231 height 512
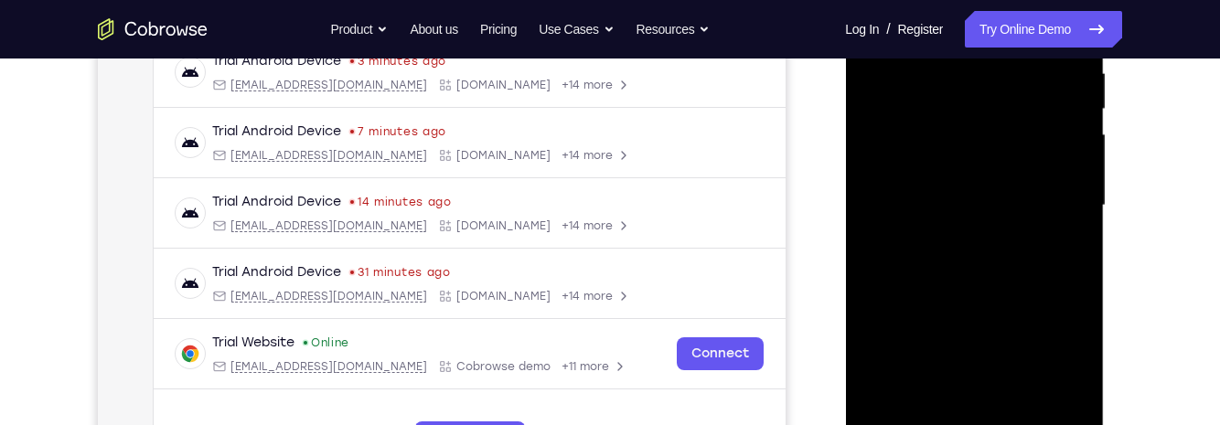
scroll to position [363, 0]
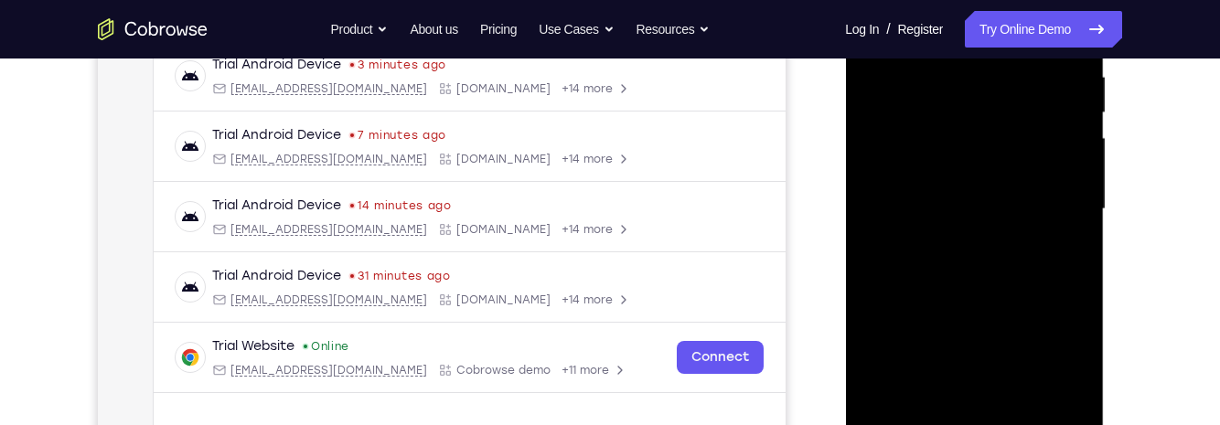
click at [967, 155] on div at bounding box center [974, 209] width 231 height 512
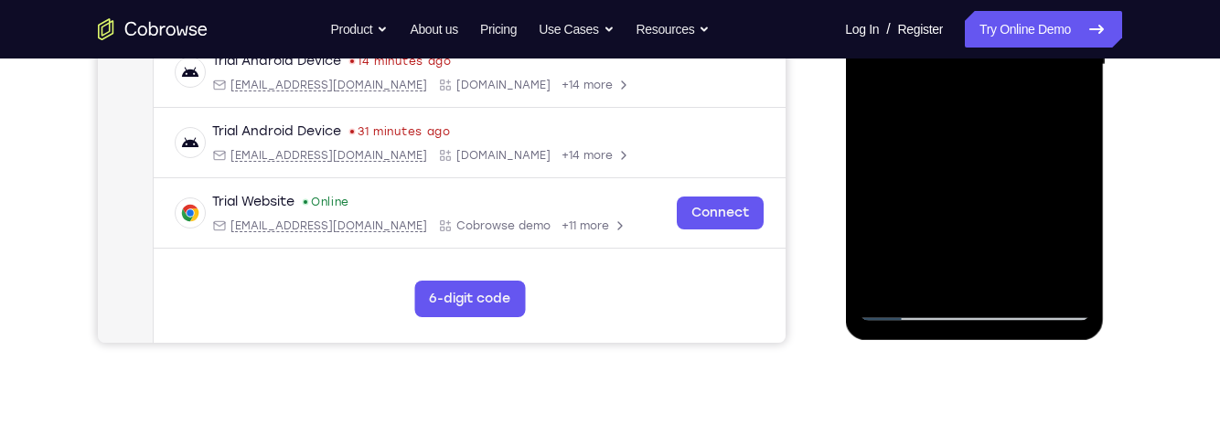
scroll to position [509, 0]
click at [944, 273] on div at bounding box center [974, 64] width 231 height 512
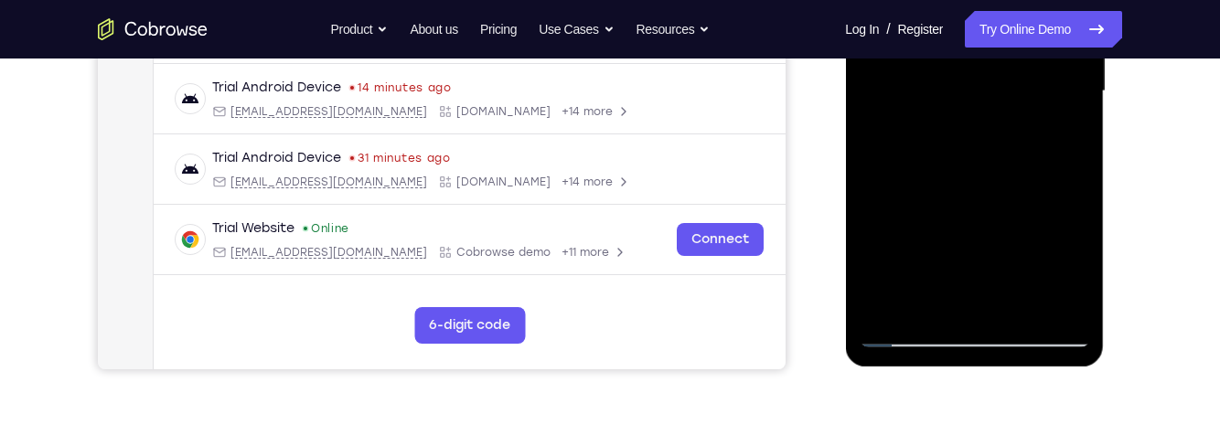
click at [1069, 138] on div at bounding box center [974, 91] width 231 height 512
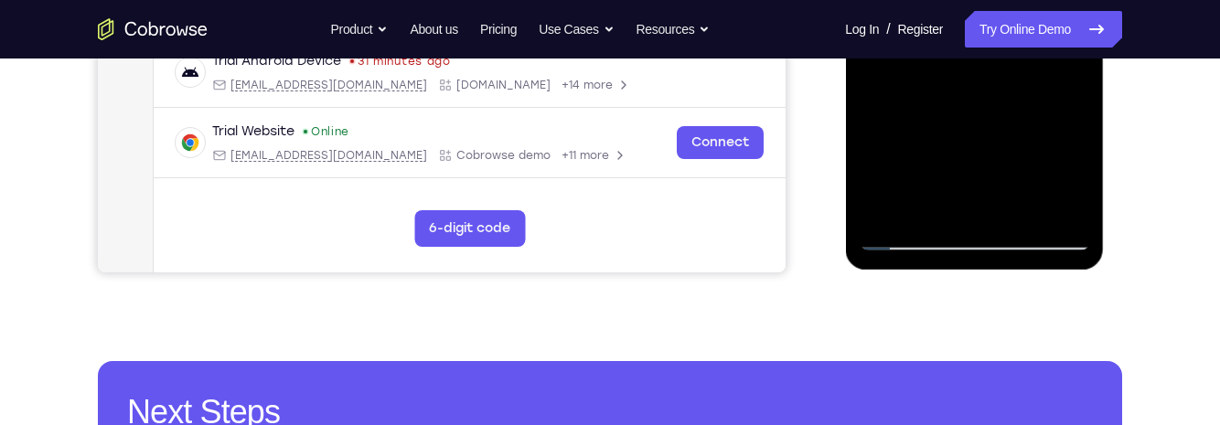
scroll to position [579, 0]
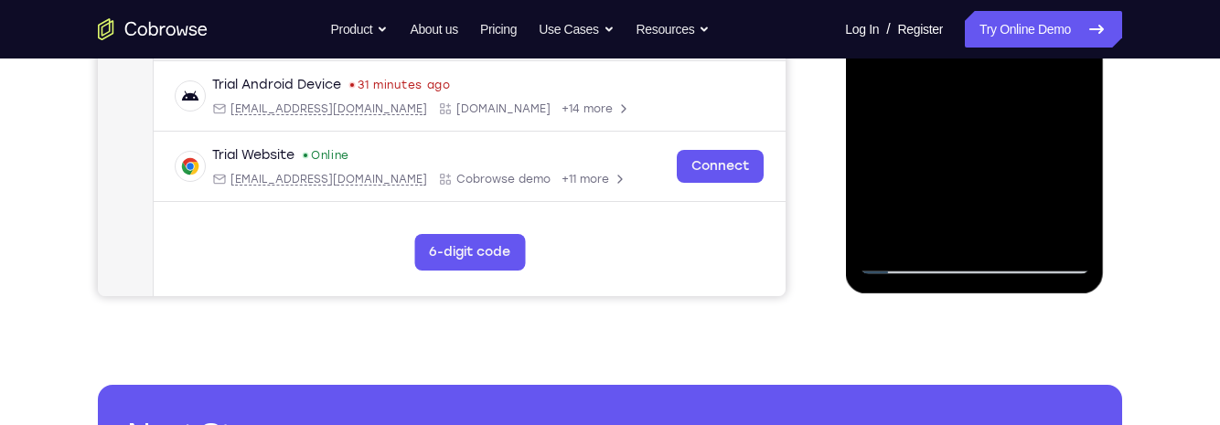
scroll to position [528, 0]
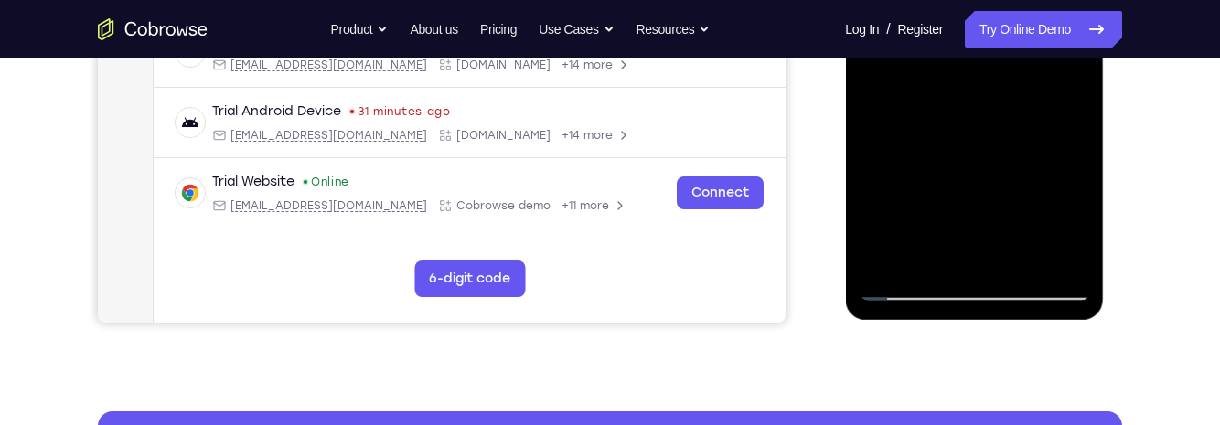
click at [910, 288] on div at bounding box center [974, 45] width 231 height 512
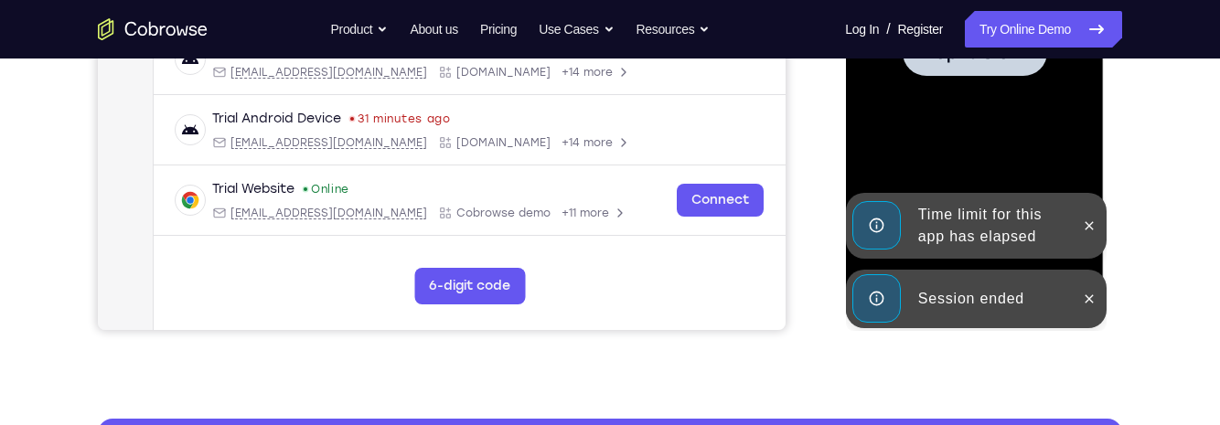
scroll to position [521, 0]
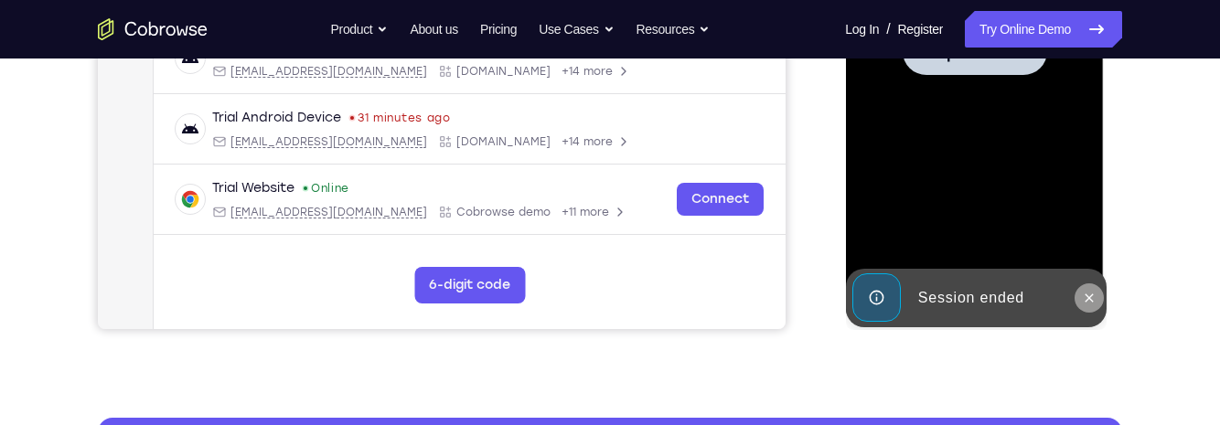
click at [1090, 297] on icon at bounding box center [1088, 298] width 15 height 15
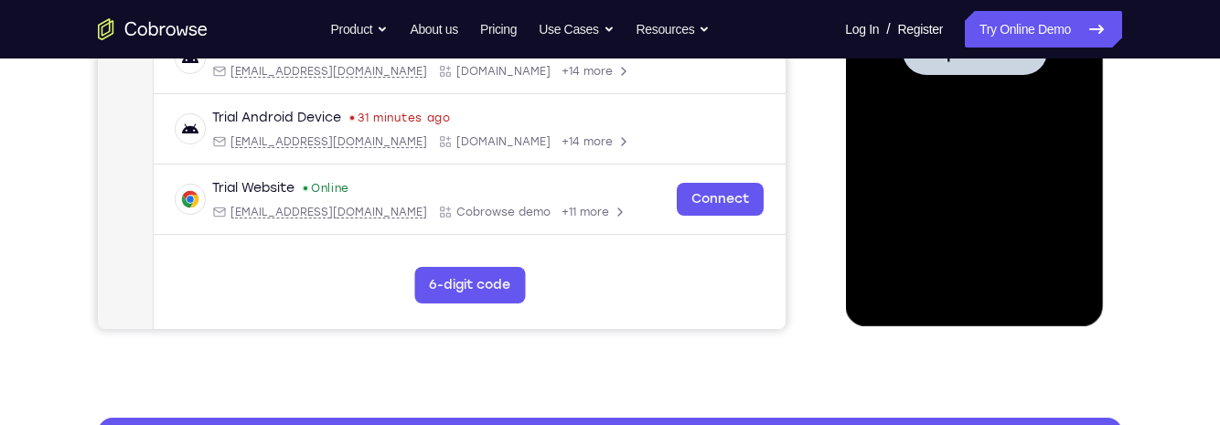
click at [1045, 206] on div at bounding box center [974, 51] width 231 height 512
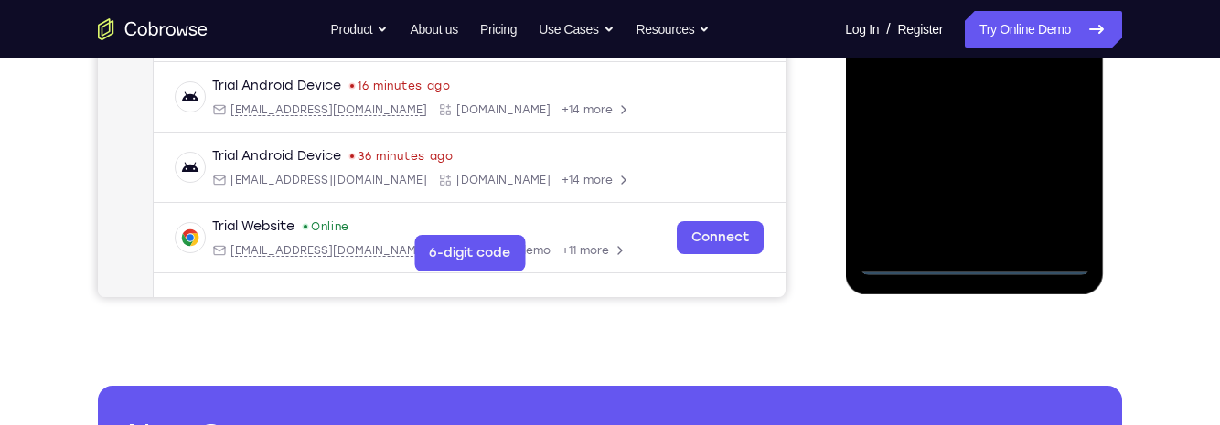
scroll to position [562, 0]
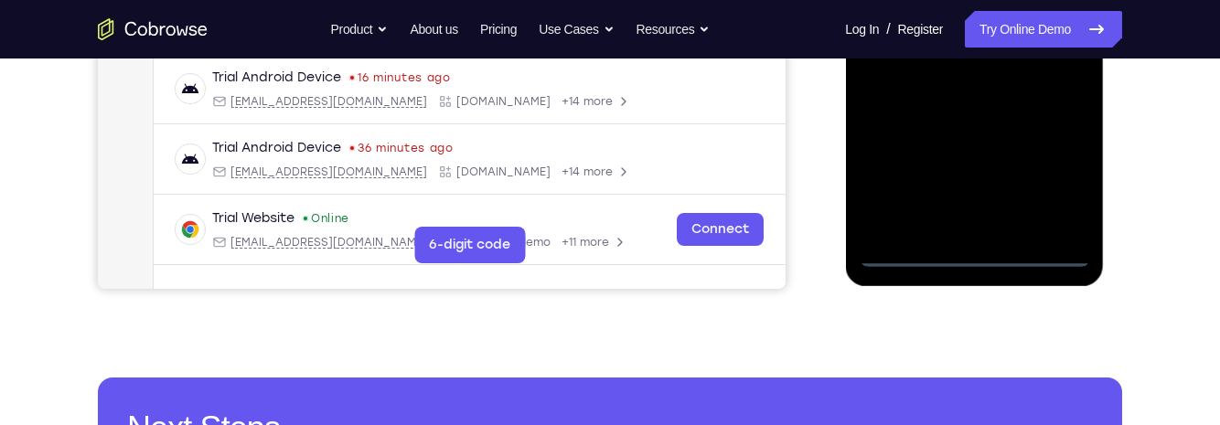
click at [972, 254] on div at bounding box center [974, 11] width 231 height 512
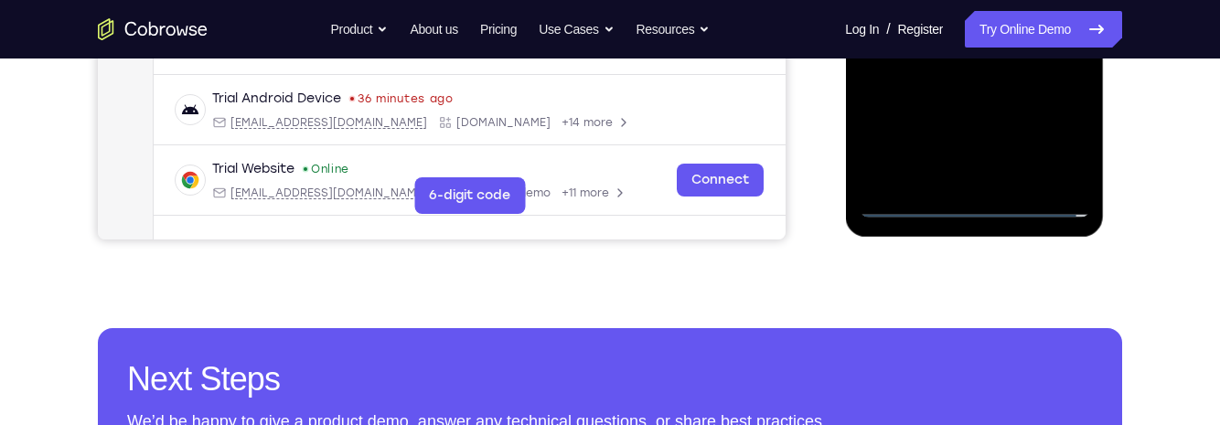
scroll to position [593, 0]
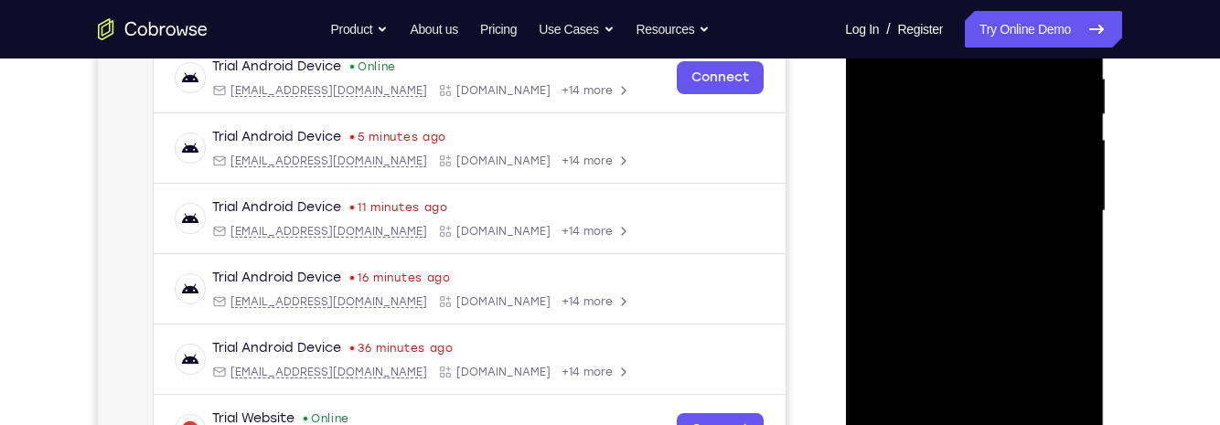
scroll to position [329, 0]
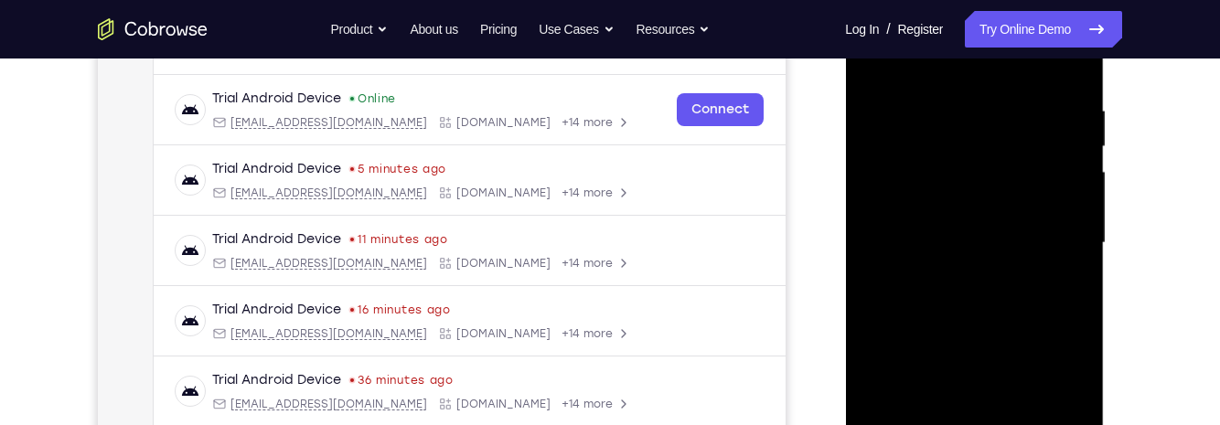
click at [974, 65] on div at bounding box center [974, 243] width 231 height 512
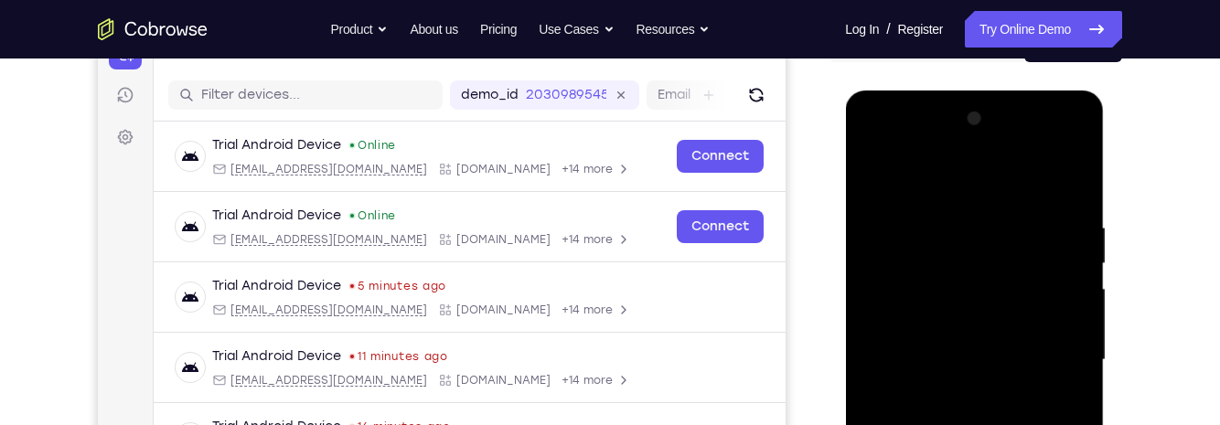
scroll to position [208, 0]
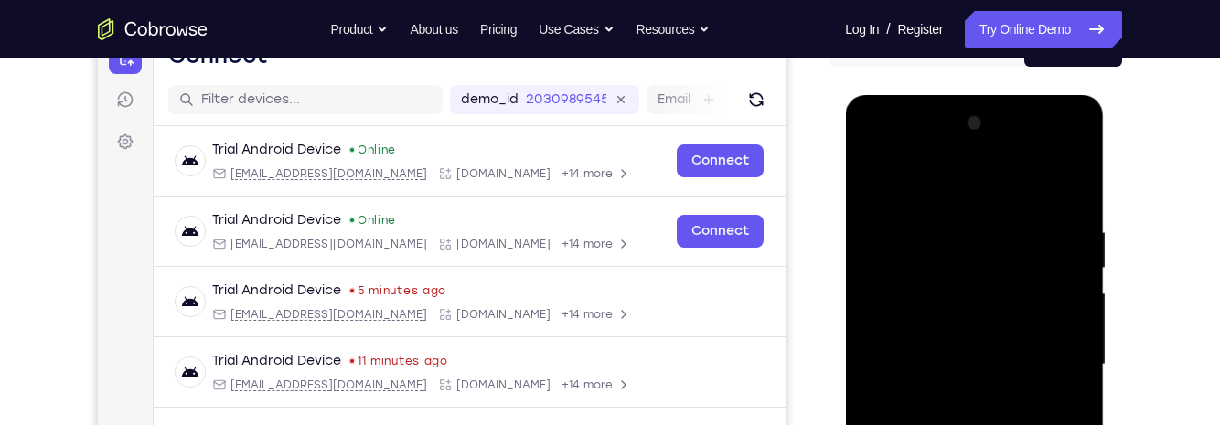
click at [1047, 360] on div at bounding box center [974, 365] width 231 height 512
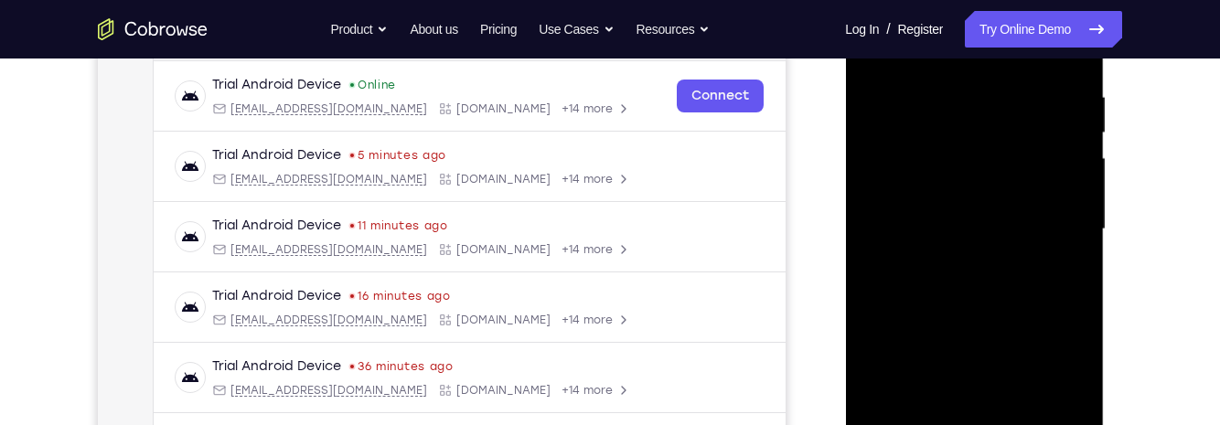
scroll to position [431, 0]
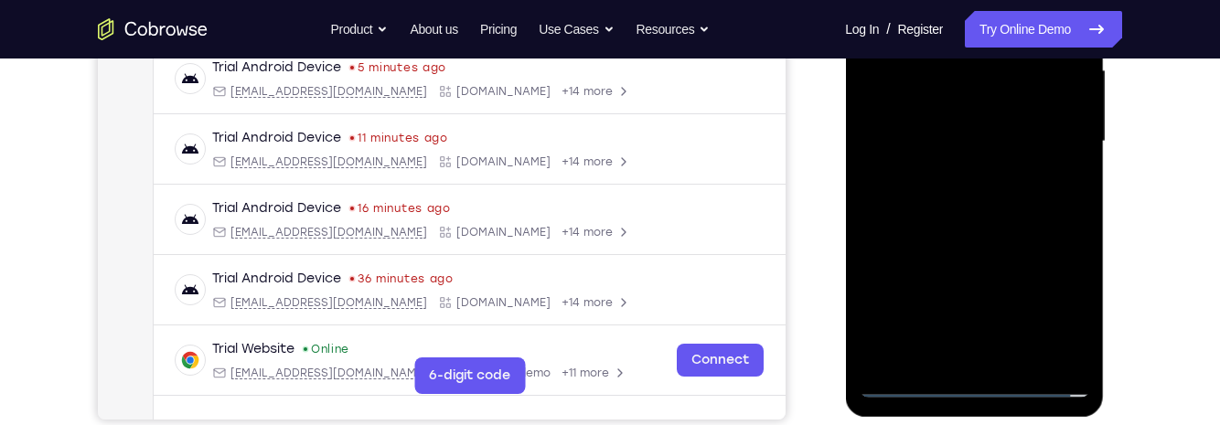
click at [956, 173] on div at bounding box center [974, 142] width 231 height 512
click at [1035, 123] on div at bounding box center [974, 142] width 231 height 512
click at [959, 102] on div at bounding box center [974, 142] width 231 height 512
click at [994, 137] on div at bounding box center [974, 142] width 231 height 512
click at [988, 202] on div at bounding box center [974, 142] width 231 height 512
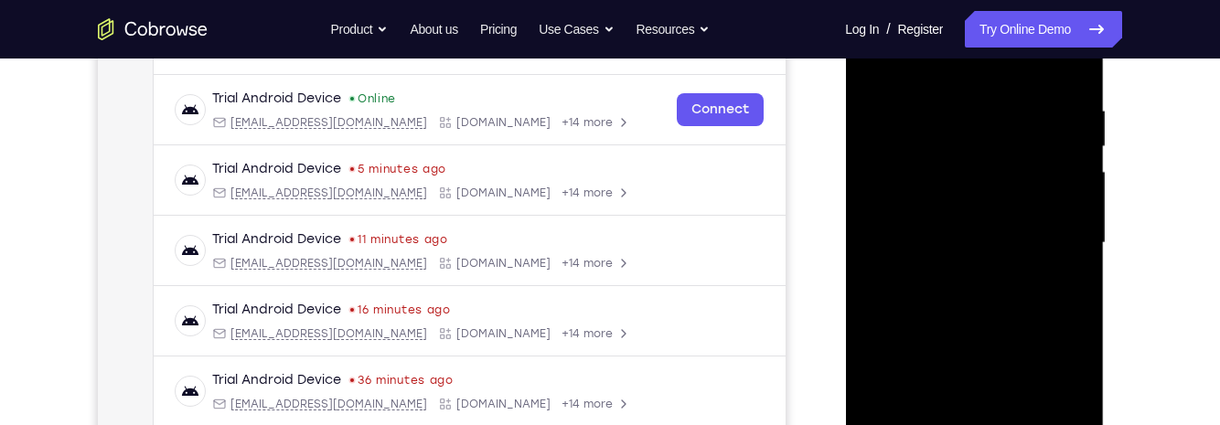
scroll to position [331, 0]
click at [981, 302] on div at bounding box center [974, 241] width 231 height 512
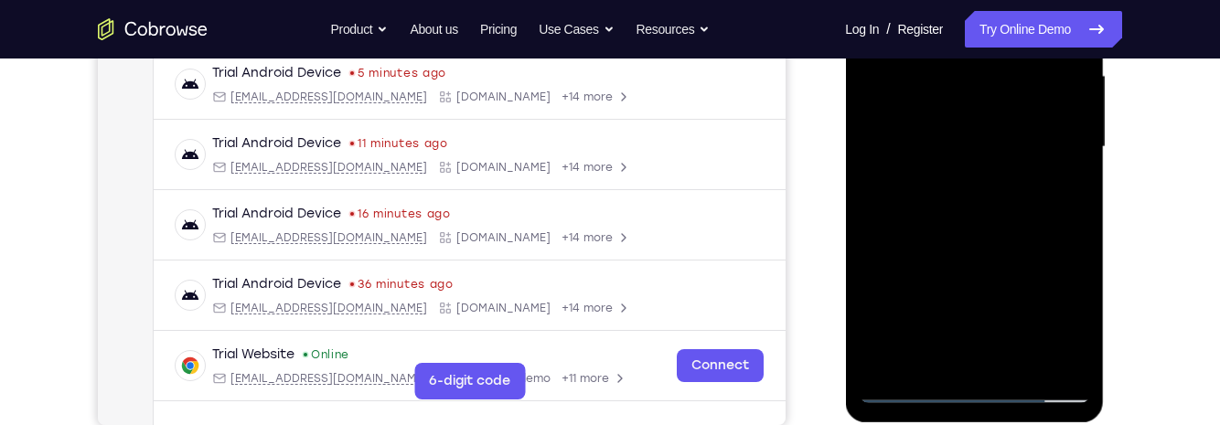
scroll to position [428, 0]
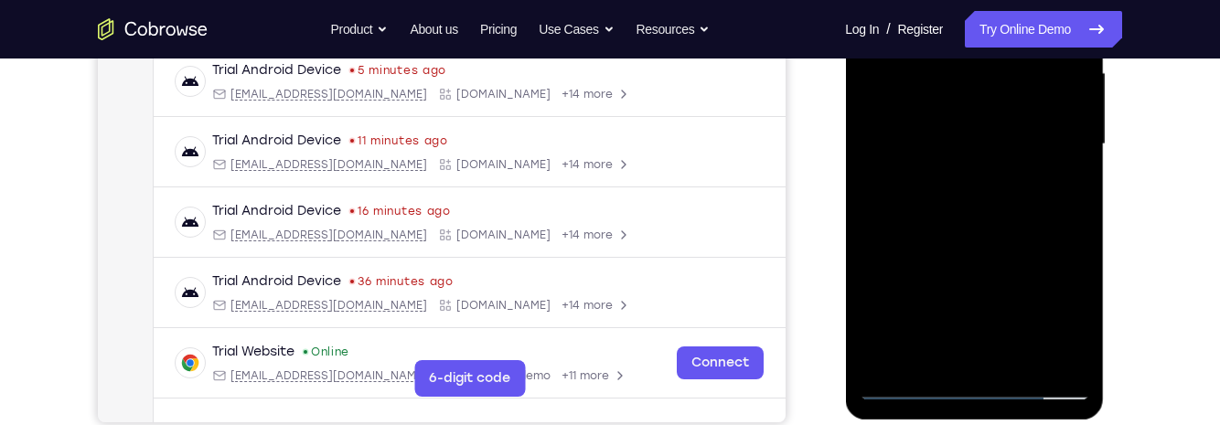
click at [972, 199] on div at bounding box center [974, 144] width 231 height 512
click at [1061, 173] on div at bounding box center [974, 144] width 231 height 512
click at [917, 108] on div at bounding box center [974, 144] width 231 height 512
click at [1064, 104] on div at bounding box center [974, 144] width 231 height 512
click at [1011, 158] on div at bounding box center [974, 144] width 231 height 512
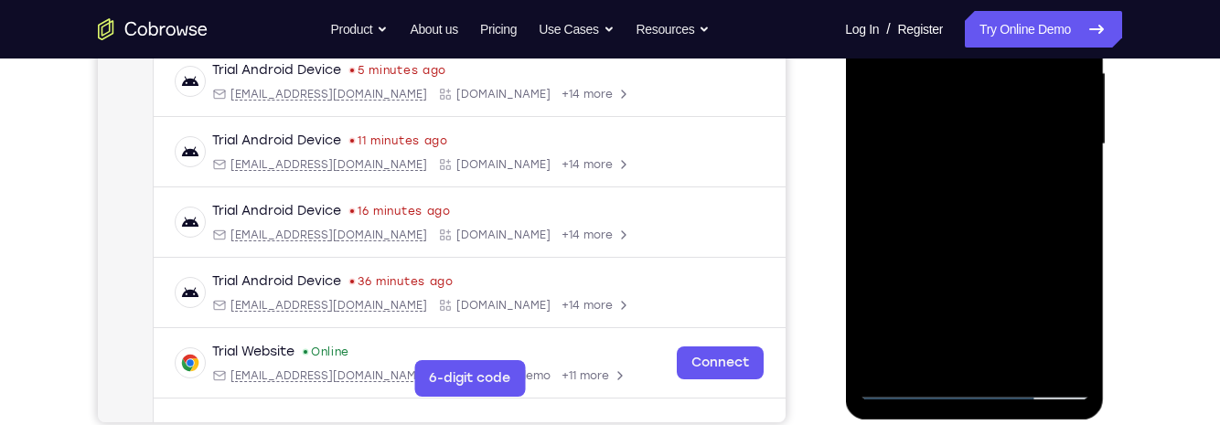
click at [992, 145] on div at bounding box center [974, 144] width 231 height 512
click at [984, 210] on div at bounding box center [974, 144] width 231 height 512
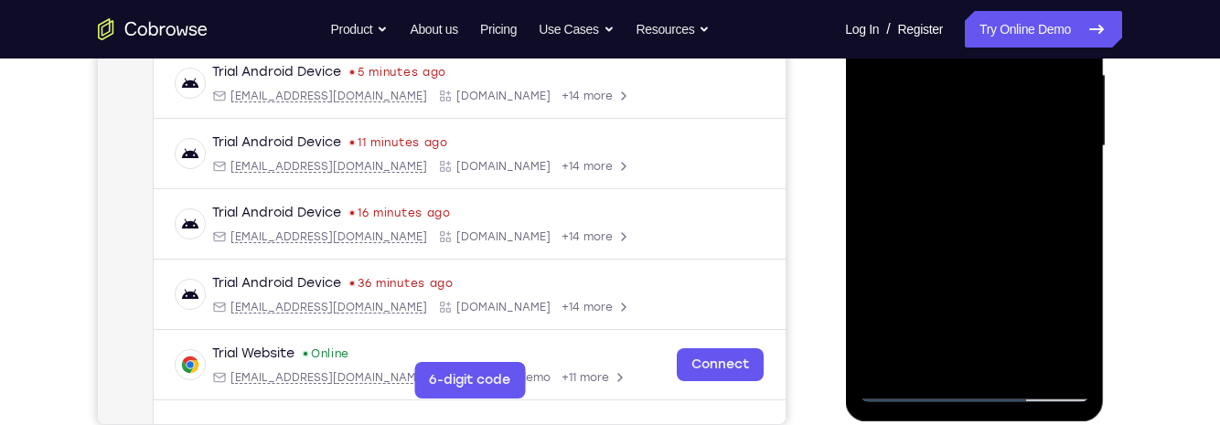
scroll to position [433, 0]
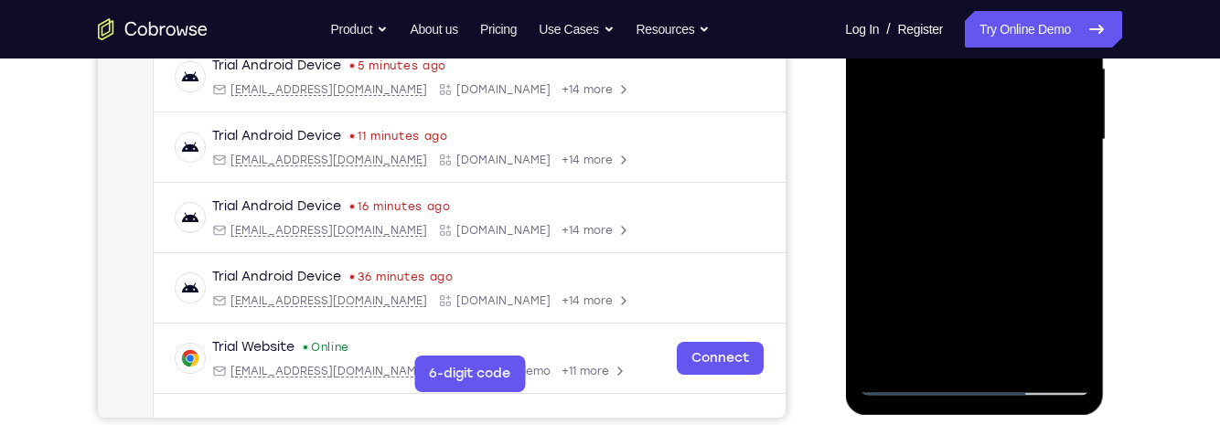
click at [1022, 219] on div at bounding box center [974, 140] width 231 height 512
click at [1016, 351] on div at bounding box center [974, 140] width 231 height 512
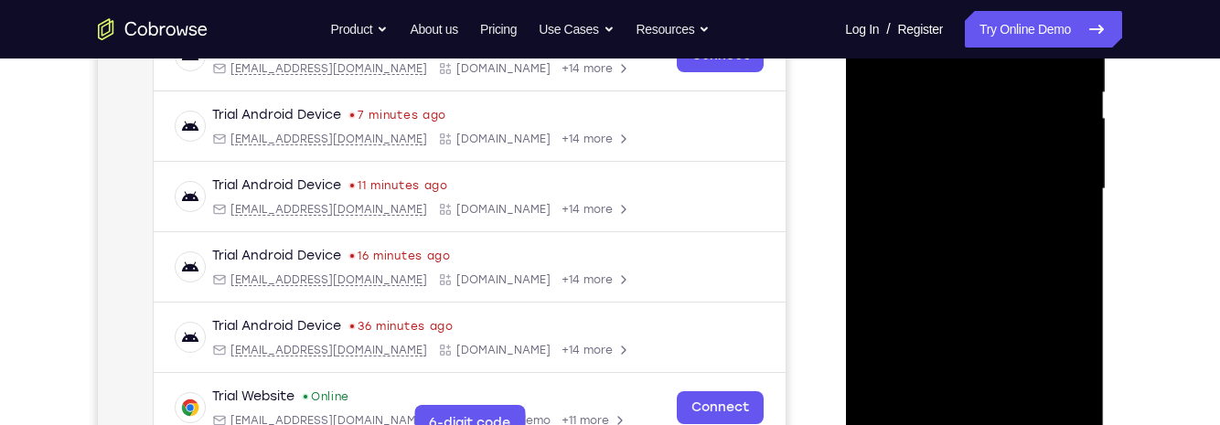
scroll to position [372, 0]
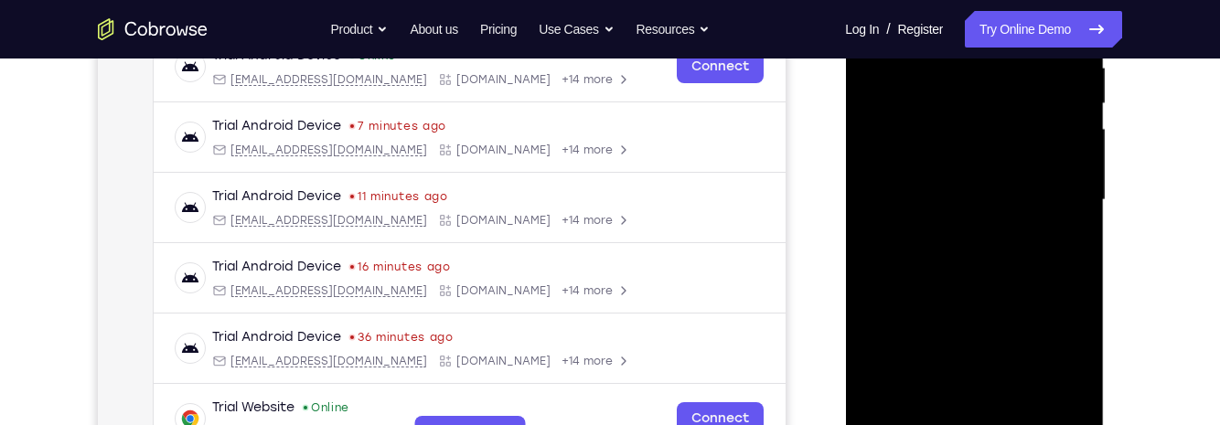
click at [984, 295] on div at bounding box center [974, 200] width 231 height 512
click at [994, 195] on div at bounding box center [974, 200] width 231 height 512
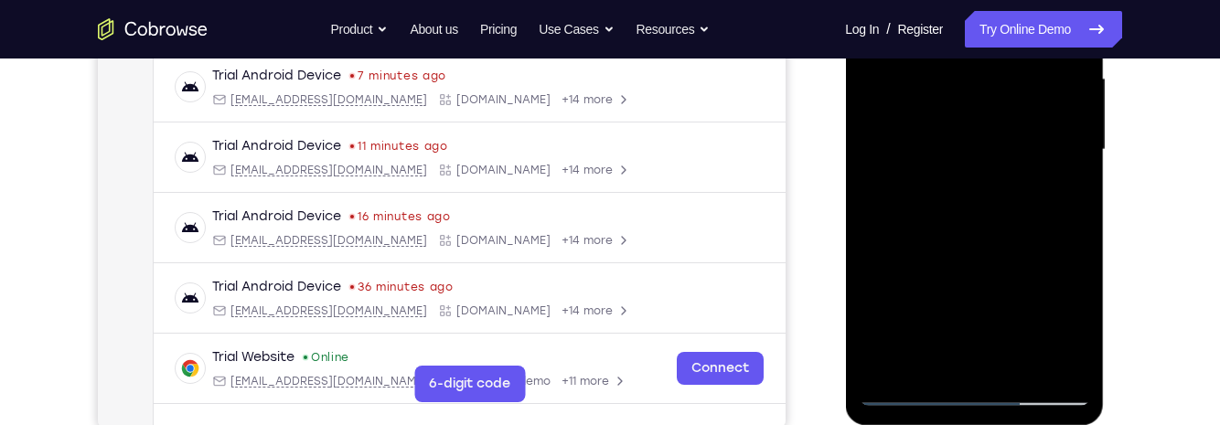
scroll to position [454, 0]
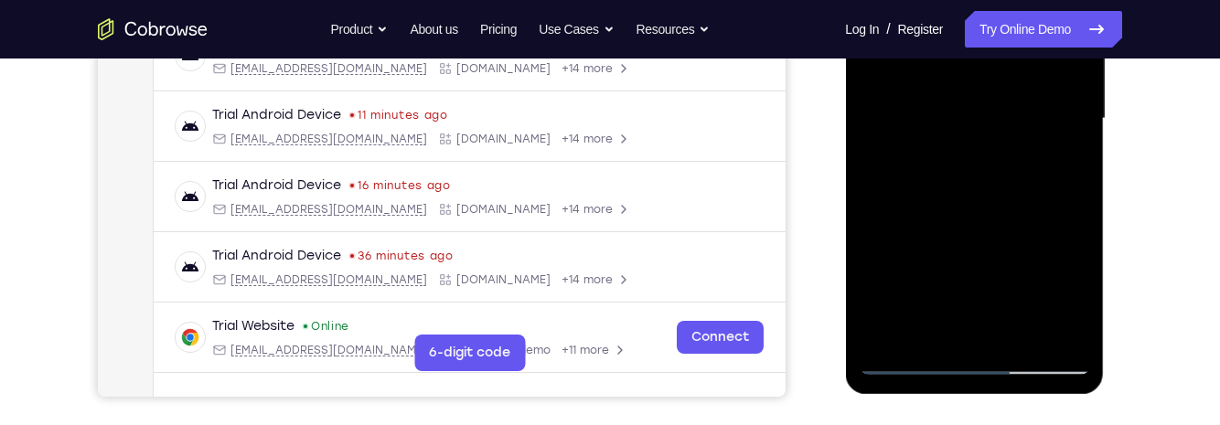
click at [953, 160] on div at bounding box center [974, 119] width 231 height 512
click at [926, 181] on div at bounding box center [974, 119] width 231 height 512
click at [1064, 165] on div at bounding box center [974, 119] width 231 height 512
click at [910, 358] on div at bounding box center [974, 119] width 231 height 512
click at [907, 365] on div at bounding box center [974, 119] width 231 height 512
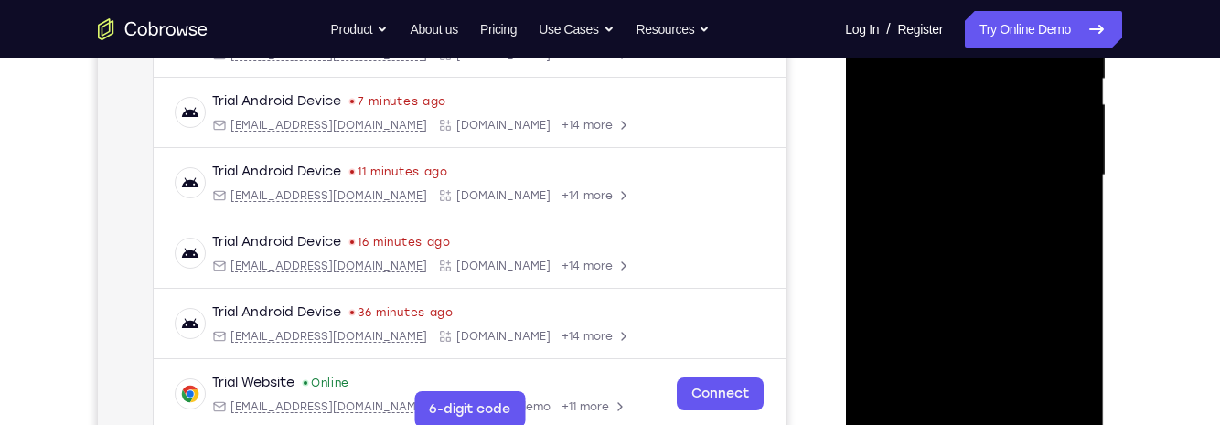
scroll to position [395, 0]
click at [944, 178] on div at bounding box center [974, 177] width 231 height 512
click at [1063, 224] on div at bounding box center [974, 177] width 231 height 512
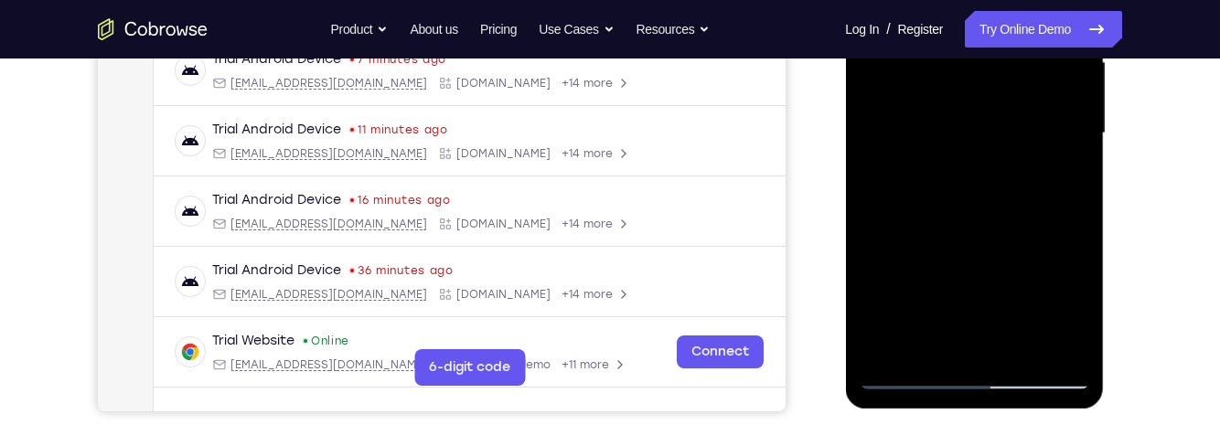
scroll to position [455, 0]
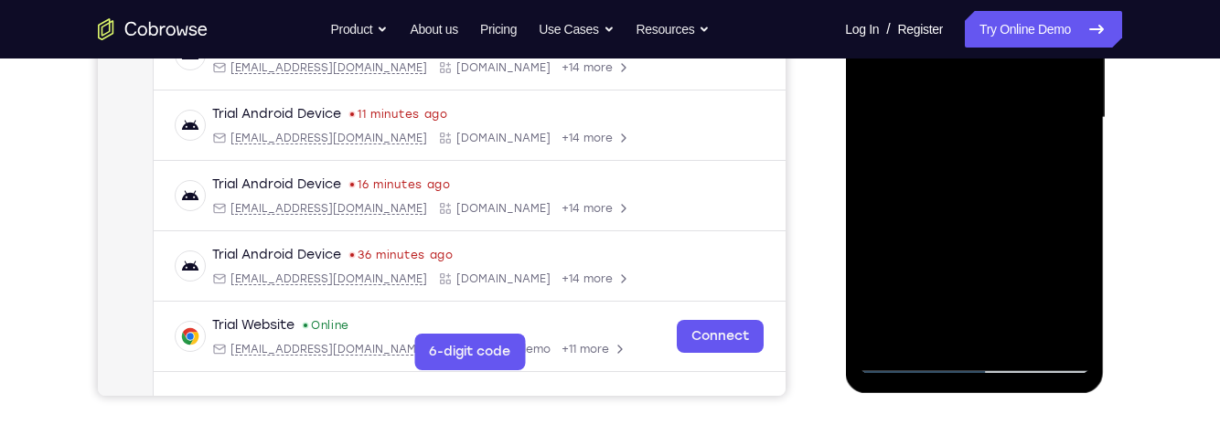
click at [1062, 159] on div at bounding box center [974, 118] width 231 height 512
click at [909, 360] on div at bounding box center [974, 118] width 231 height 512
click at [917, 360] on div at bounding box center [974, 118] width 231 height 512
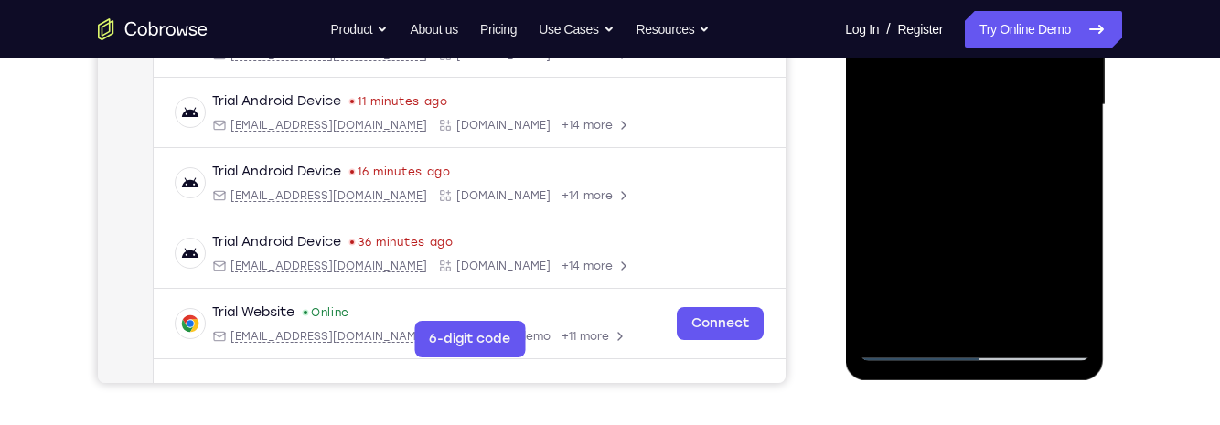
scroll to position [469, 0]
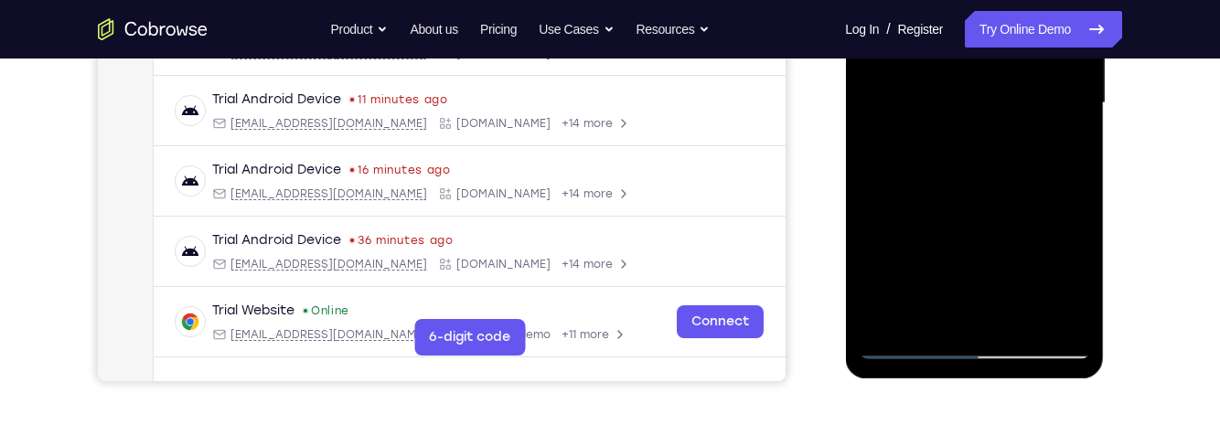
click at [911, 347] on div at bounding box center [974, 103] width 231 height 512
click at [1082, 294] on div at bounding box center [974, 103] width 231 height 512
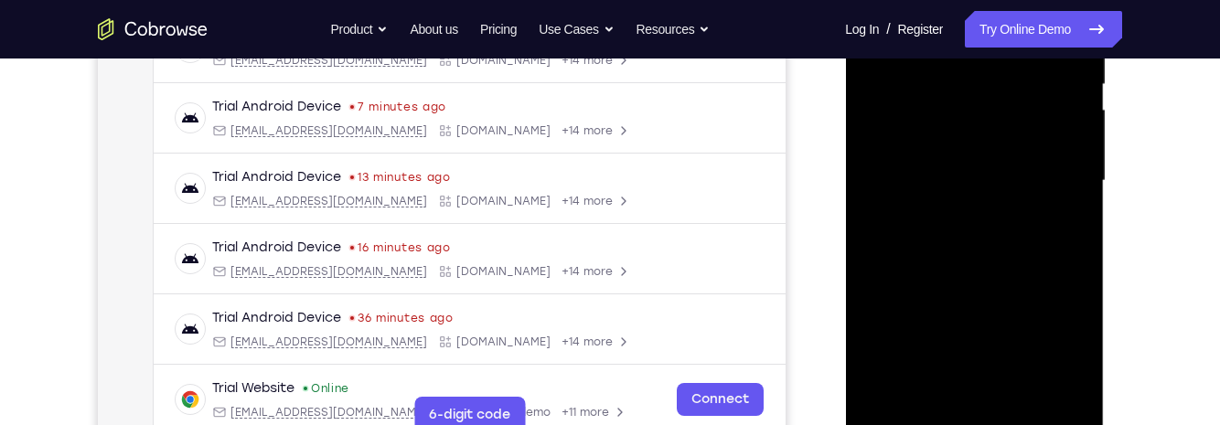
scroll to position [381, 0]
